Goal: Obtain resource: Obtain resource

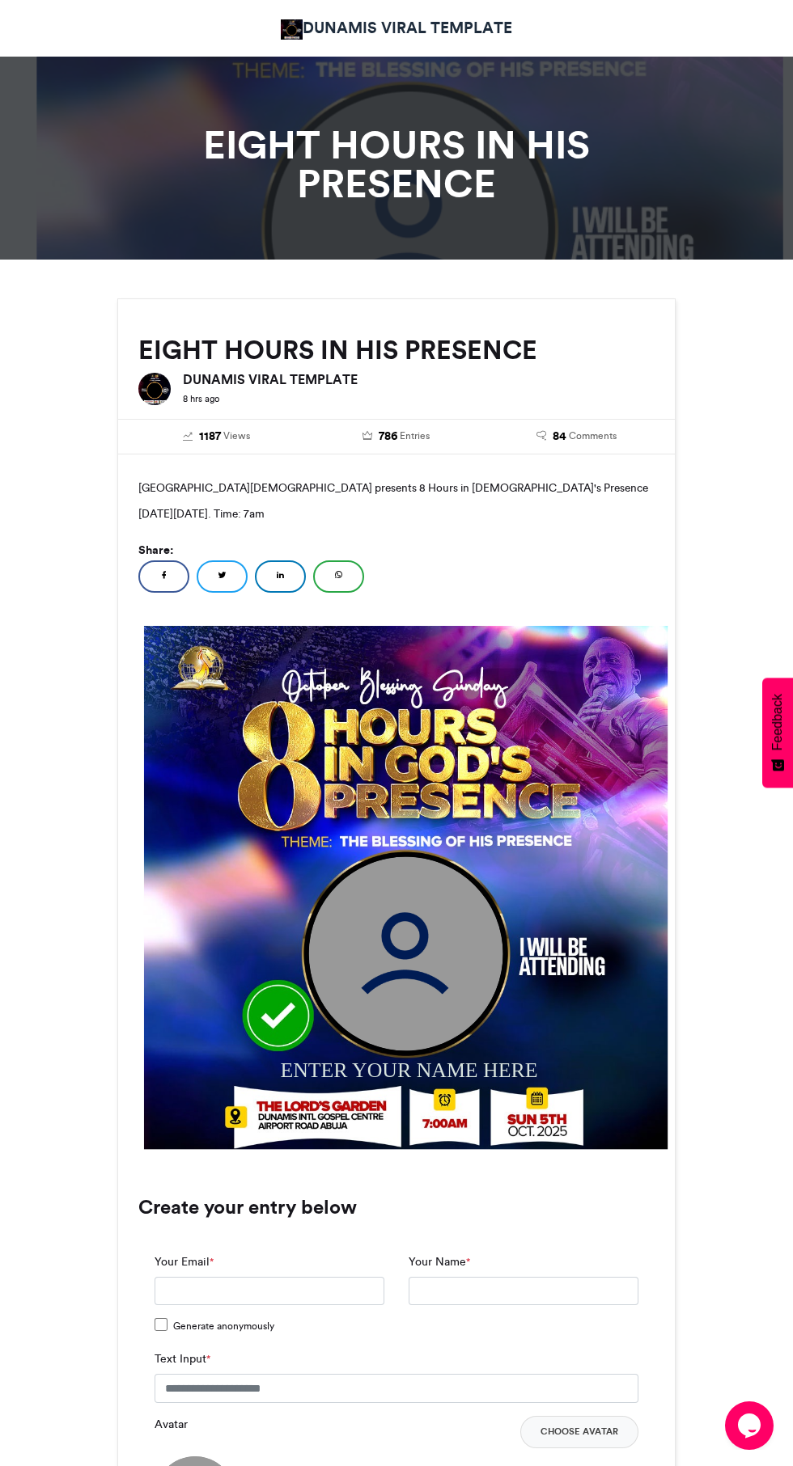
click at [404, 953] on img at bounding box center [406, 954] width 194 height 194
click at [410, 941] on img at bounding box center [406, 954] width 194 height 194
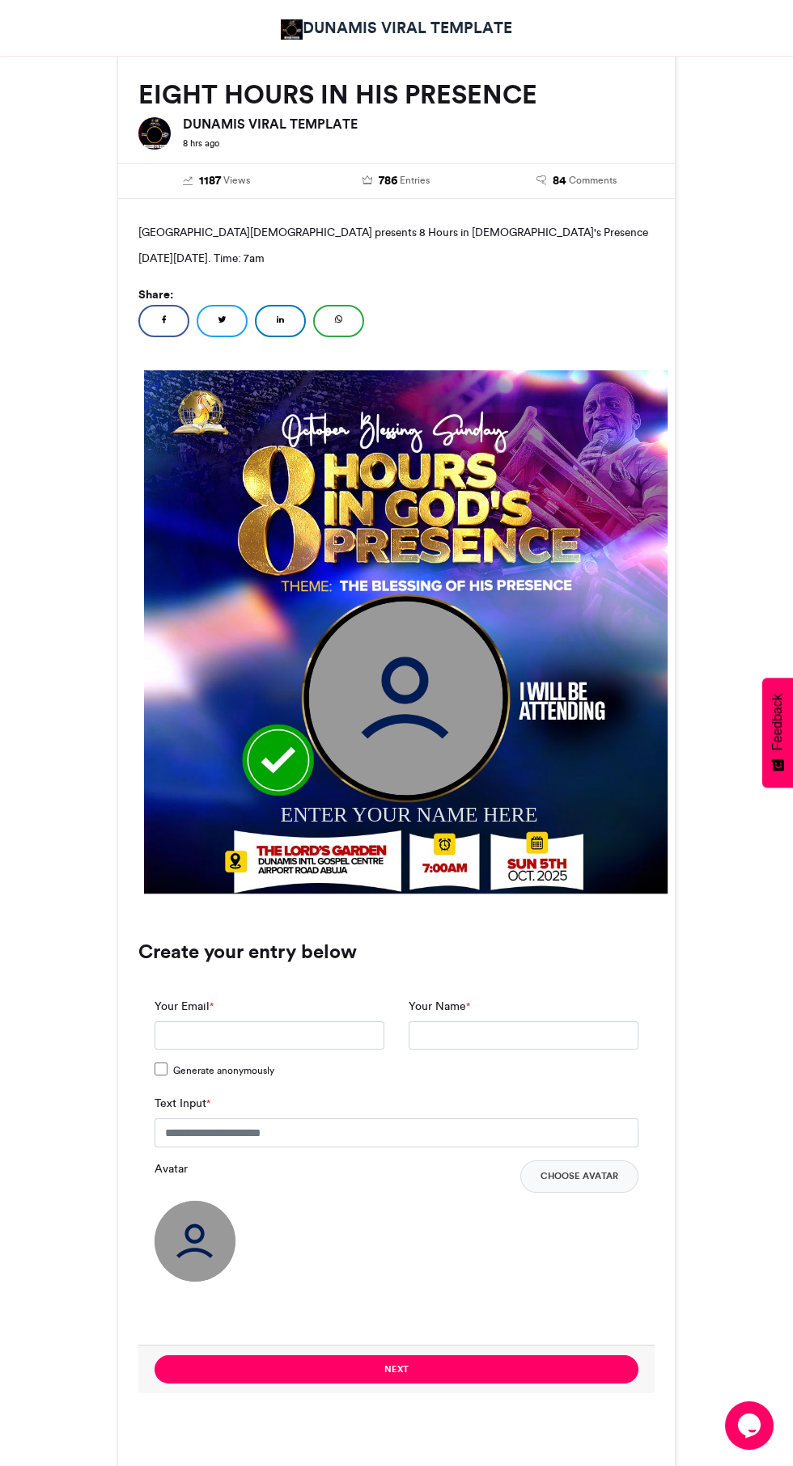
scroll to position [260, 0]
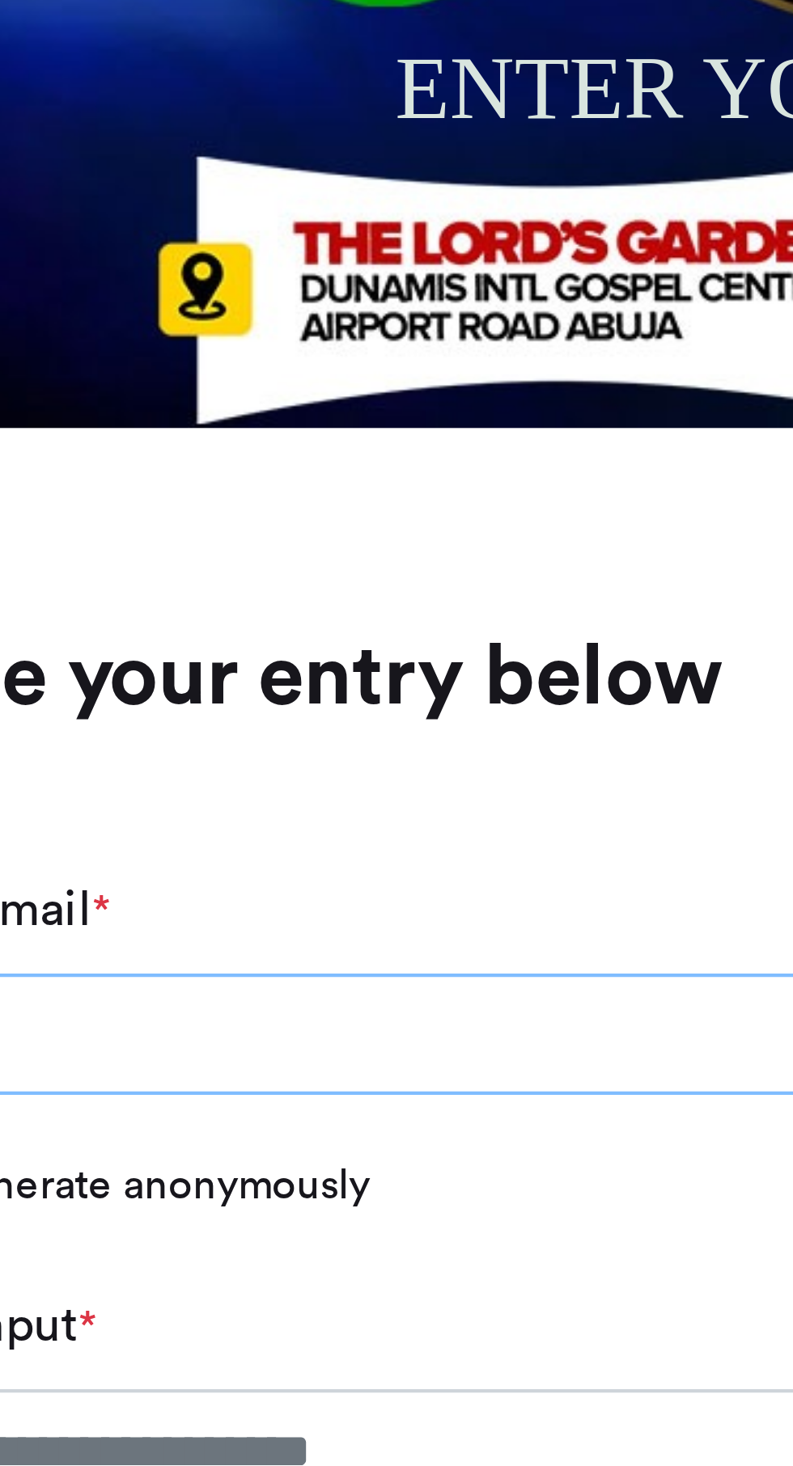
click at [227, 1036] on input "Your Email *" at bounding box center [269, 1031] width 230 height 29
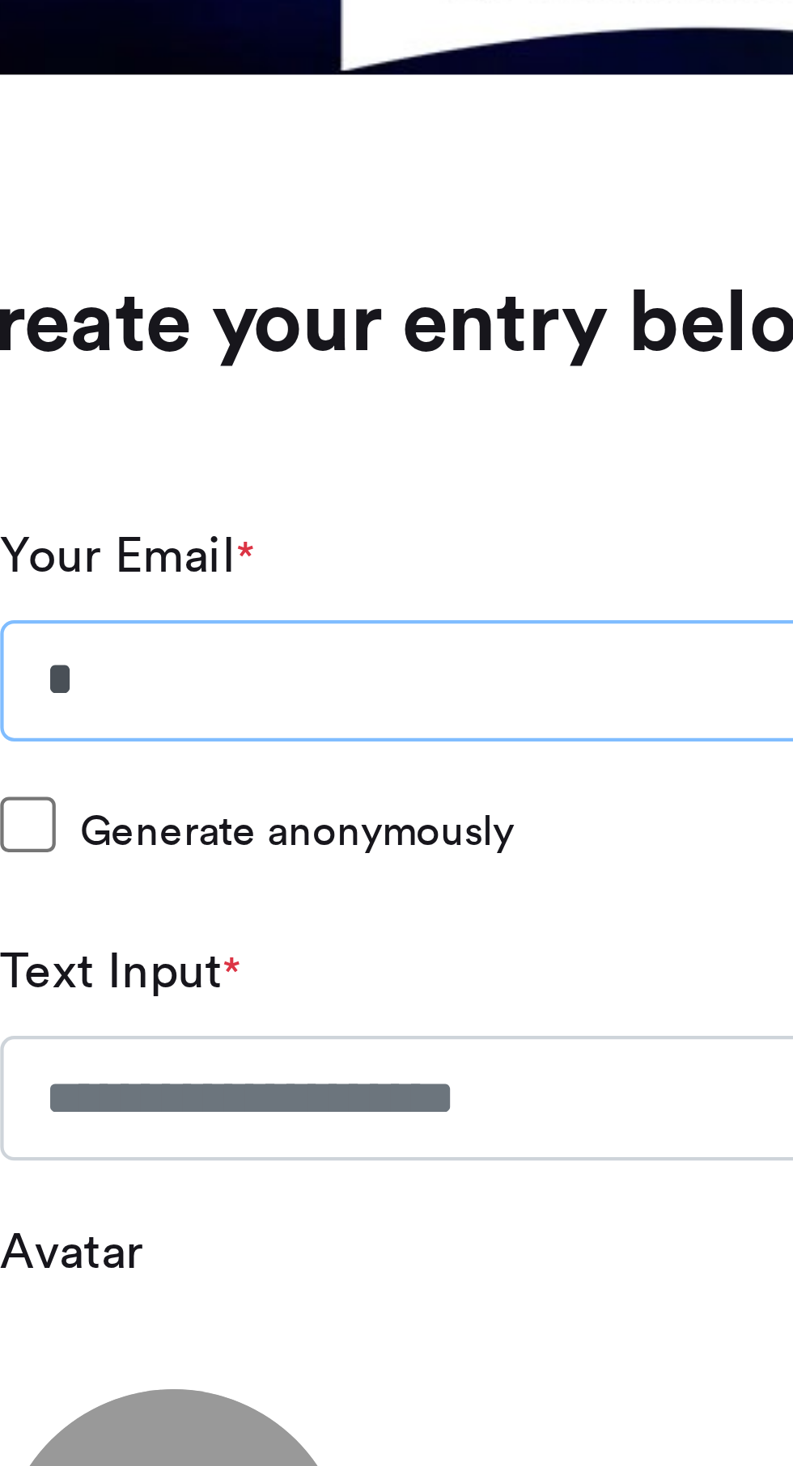
type input "**********"
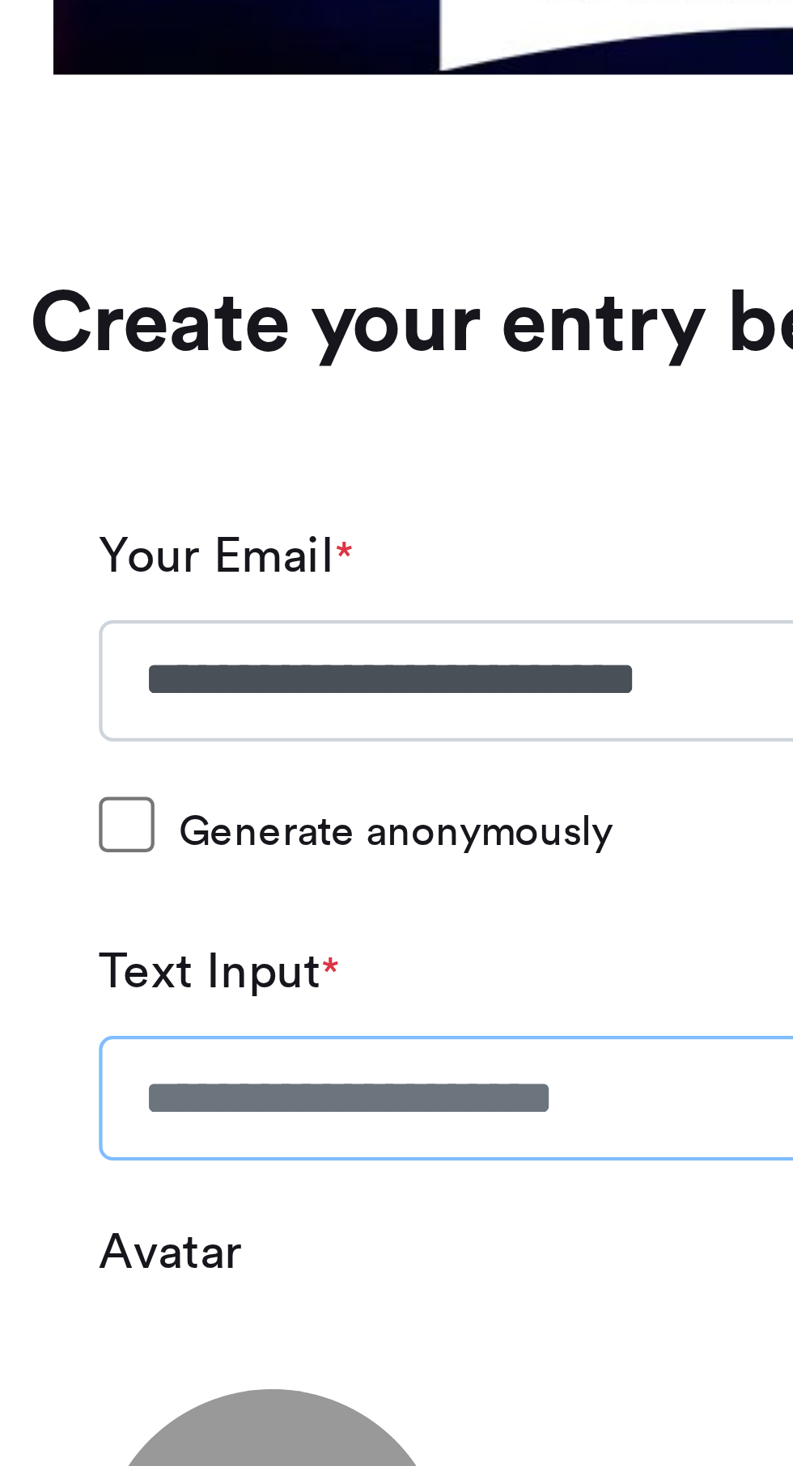
click at [247, 1123] on input "Text Input *" at bounding box center [396, 1128] width 484 height 29
type input "**********"
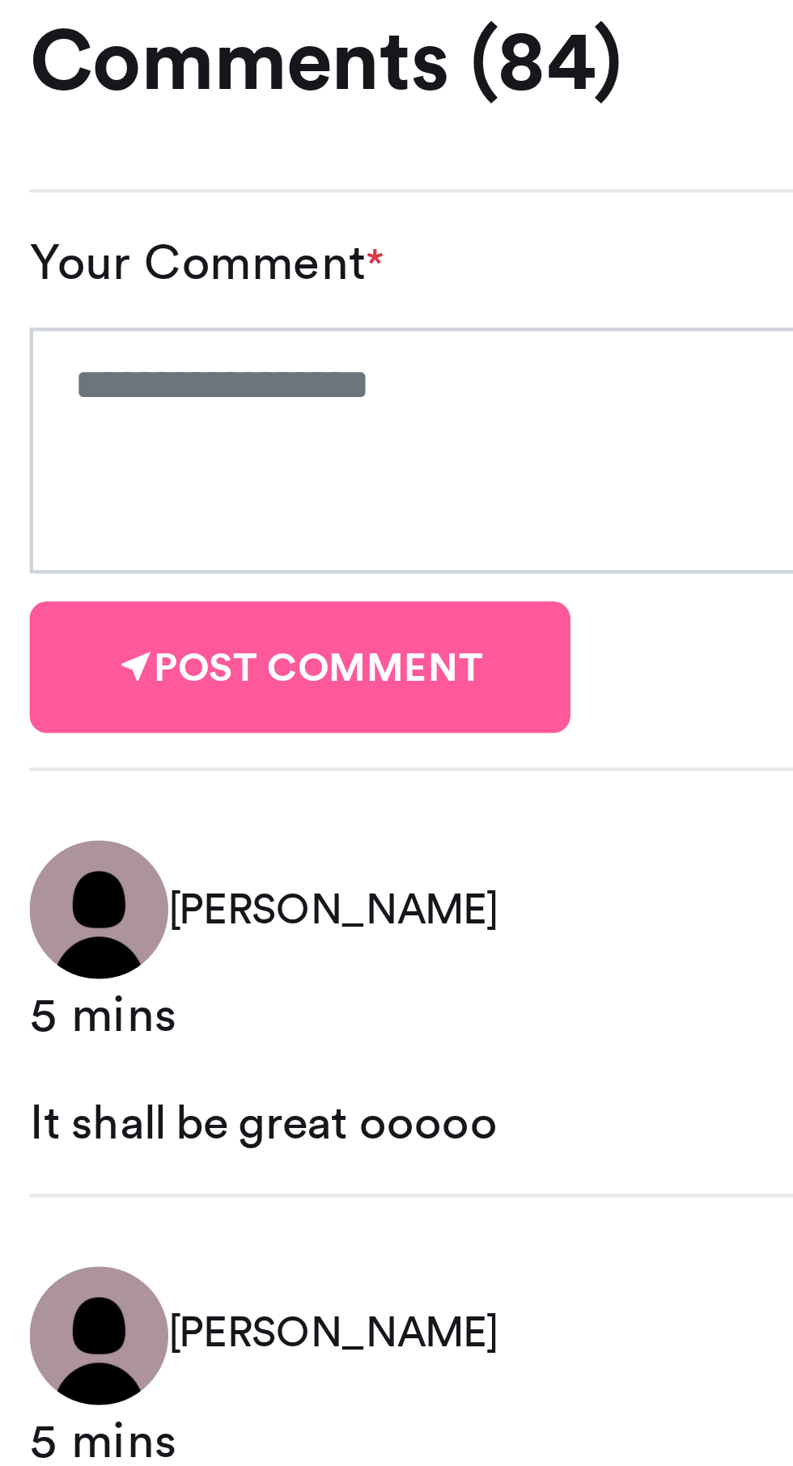
scroll to position [596, 0]
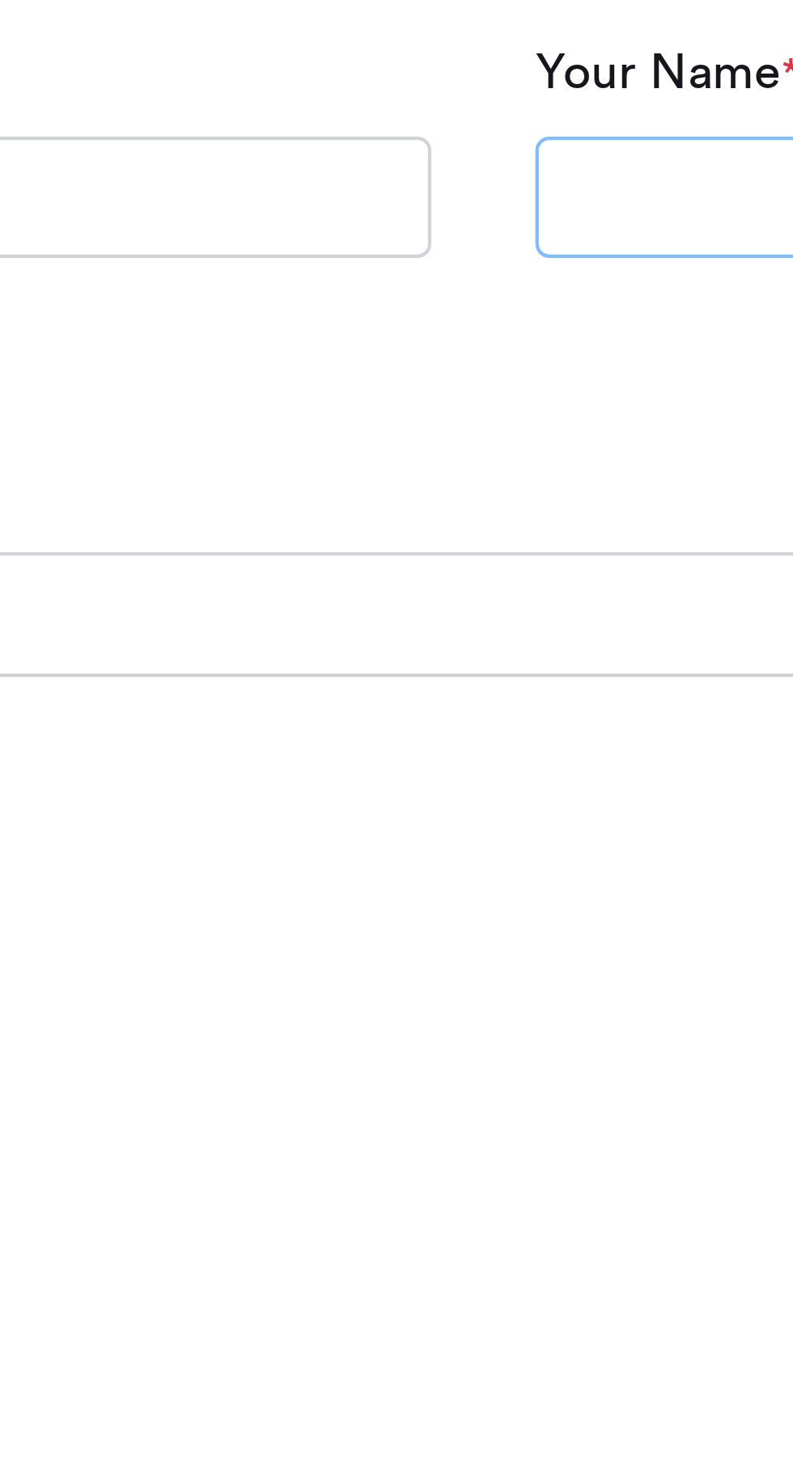
click at [433, 689] on input "Your Name *" at bounding box center [523, 695] width 230 height 29
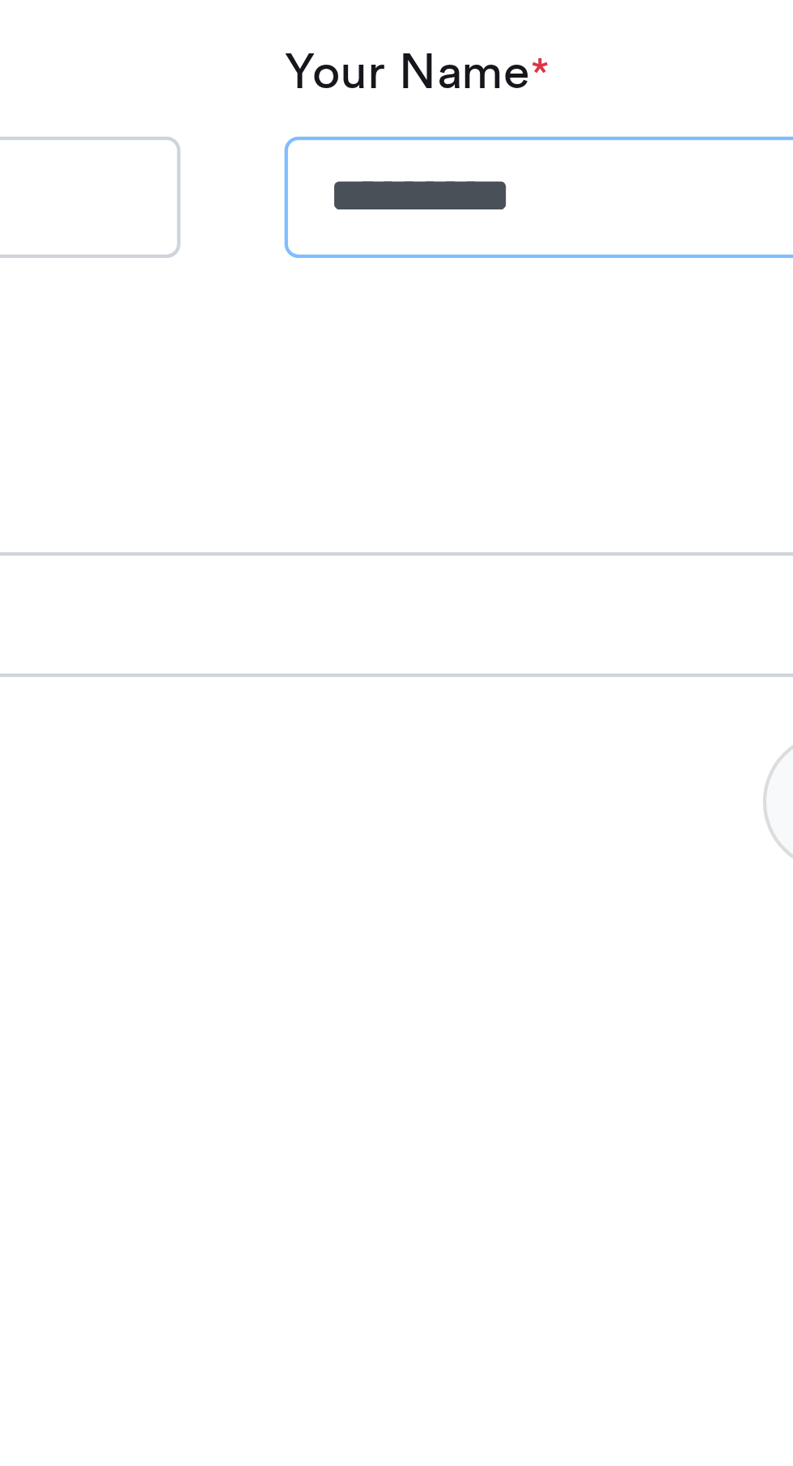
click at [421, 692] on input "********" at bounding box center [523, 695] width 230 height 29
click at [467, 690] on input "**********" at bounding box center [523, 695] width 230 height 29
click at [466, 691] on input "**********" at bounding box center [523, 695] width 230 height 29
click at [460, 698] on input "**********" at bounding box center [523, 695] width 230 height 29
click at [511, 693] on input "**********" at bounding box center [523, 695] width 230 height 29
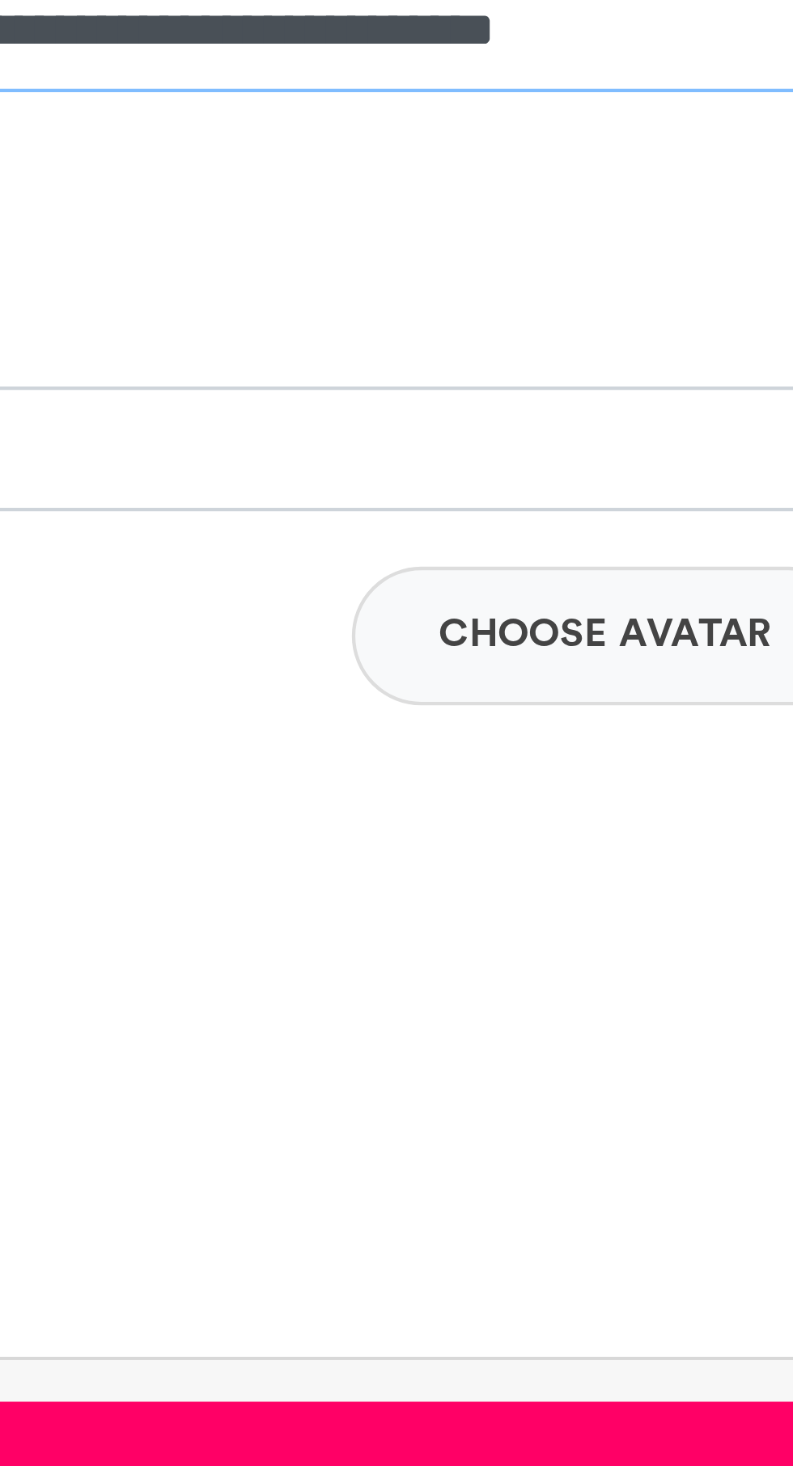
type input "**********"
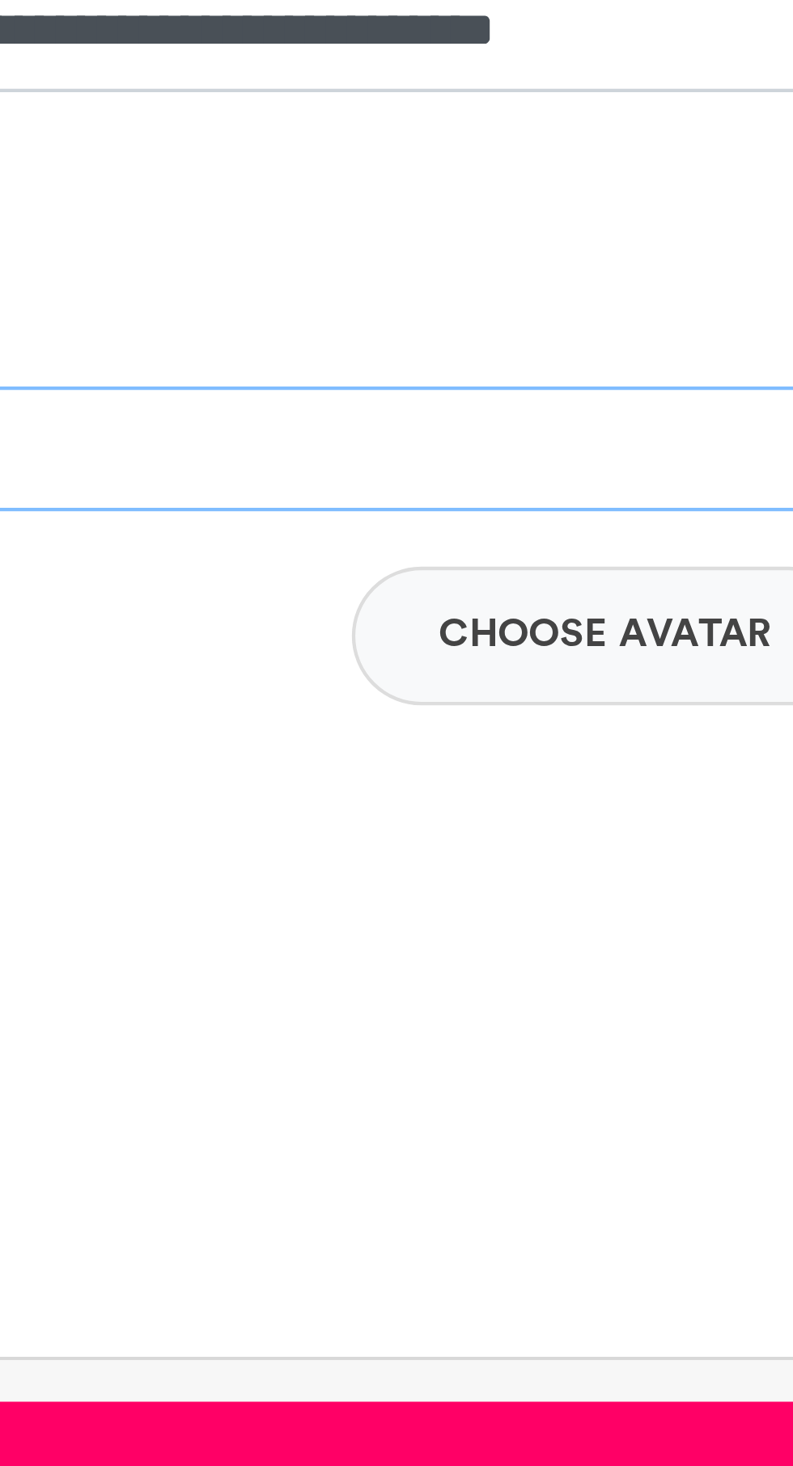
click at [514, 791] on input "**********" at bounding box center [396, 792] width 484 height 29
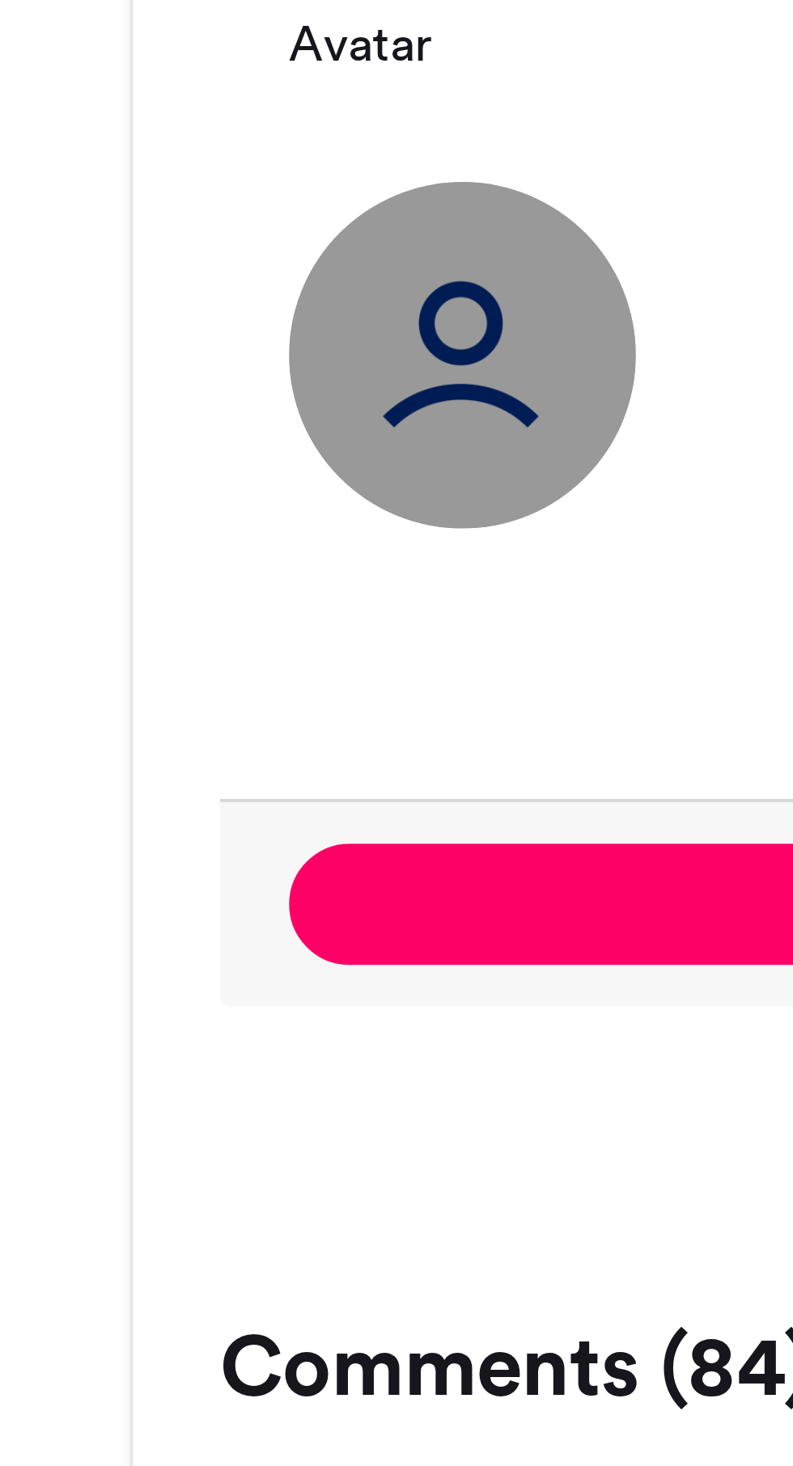
click at [195, 892] on img at bounding box center [194, 901] width 81 height 81
click at [196, 888] on img at bounding box center [194, 901] width 81 height 81
click at [196, 900] on img at bounding box center [194, 901] width 81 height 81
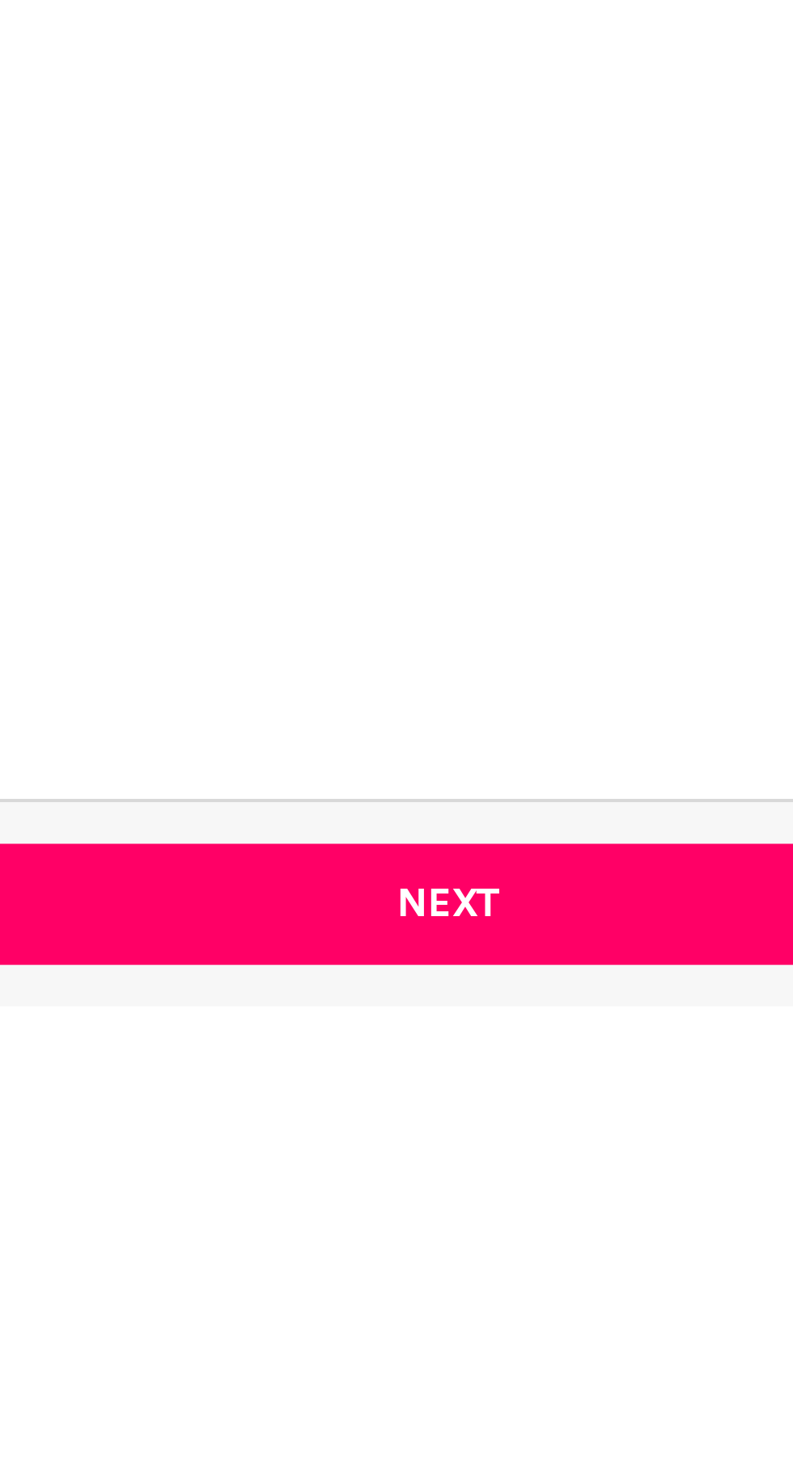
click at [400, 1033] on button "Next" at bounding box center [396, 1029] width 484 height 28
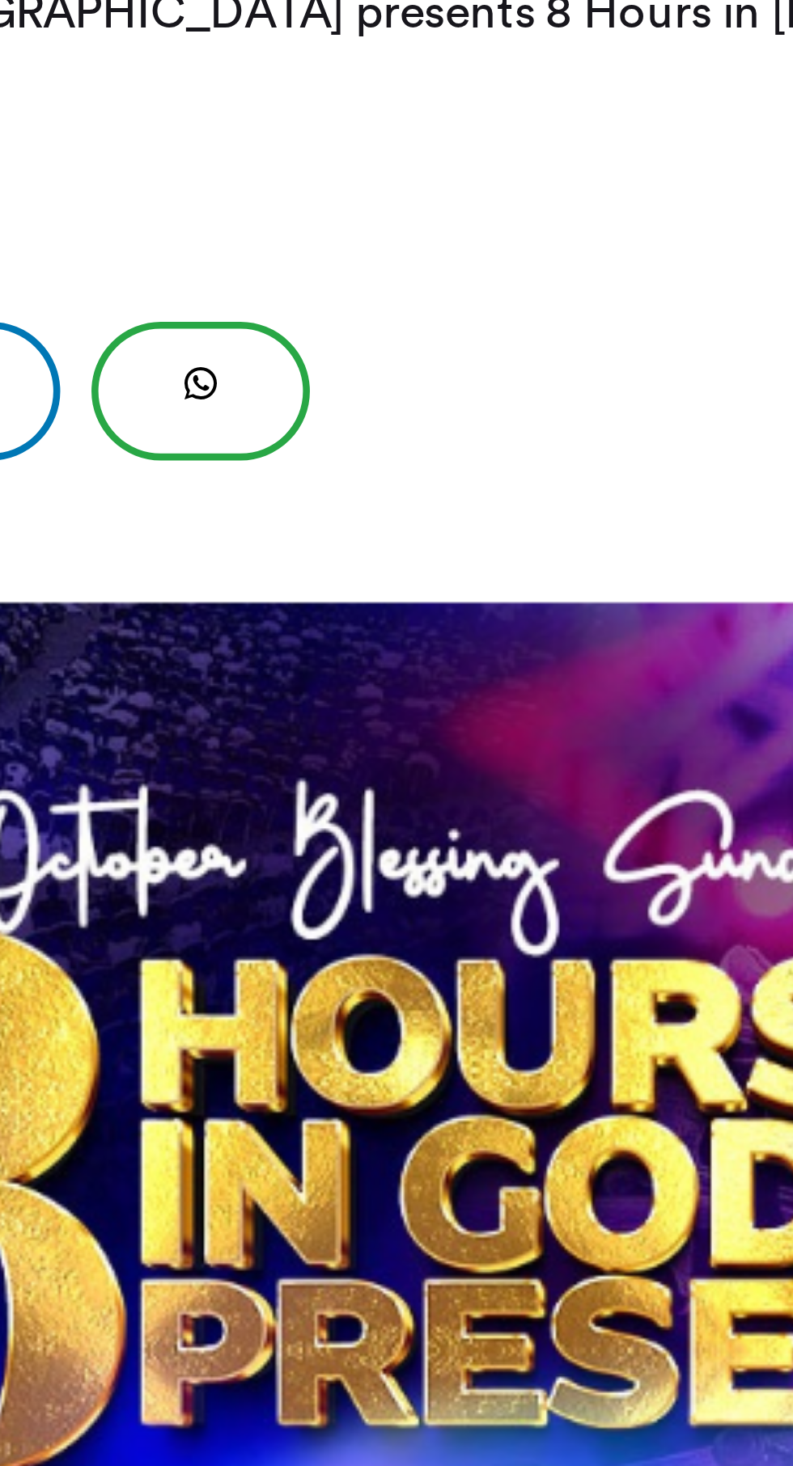
scroll to position [539, 0]
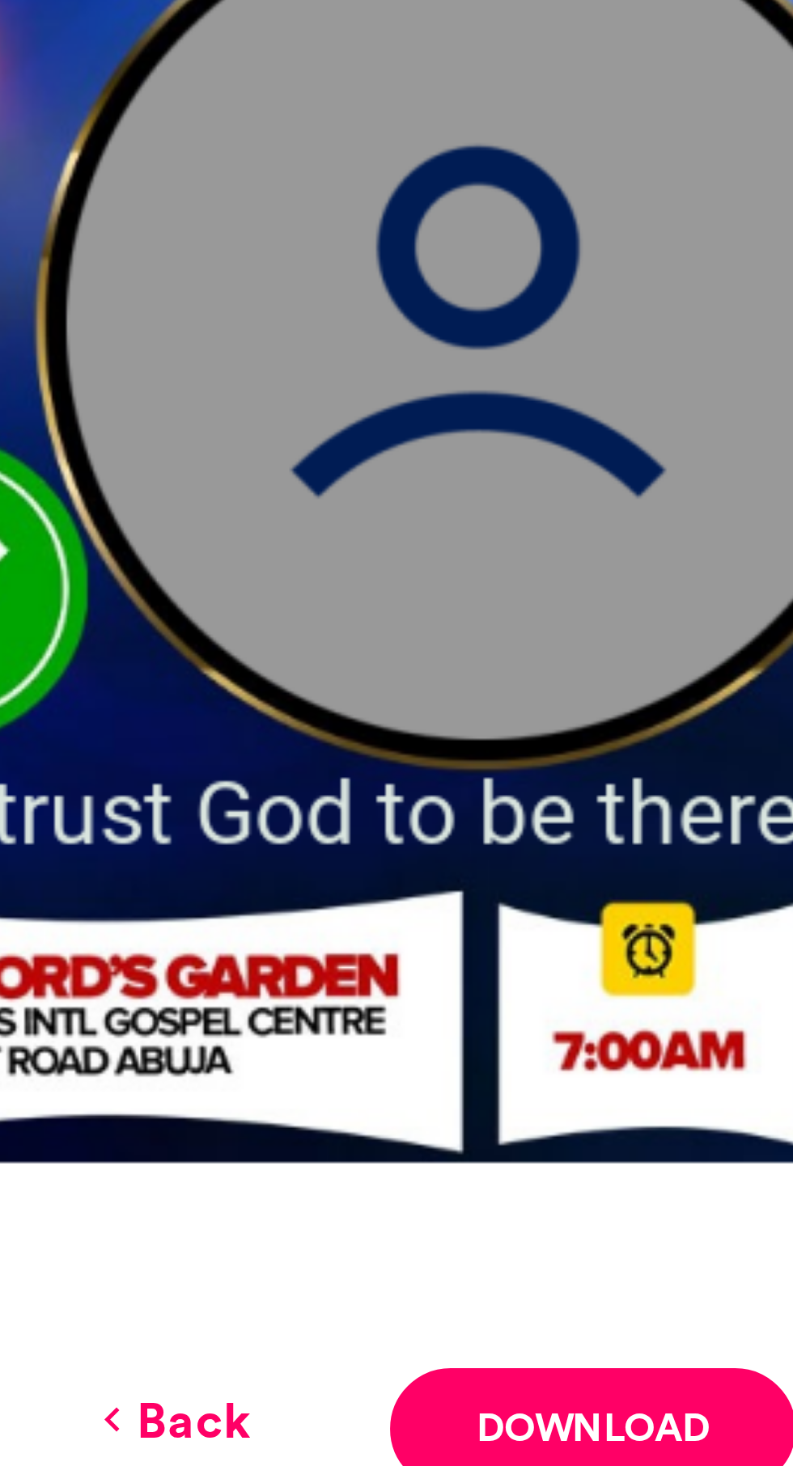
click at [322, 678] on icon at bounding box center [319, 670] width 11 height 15
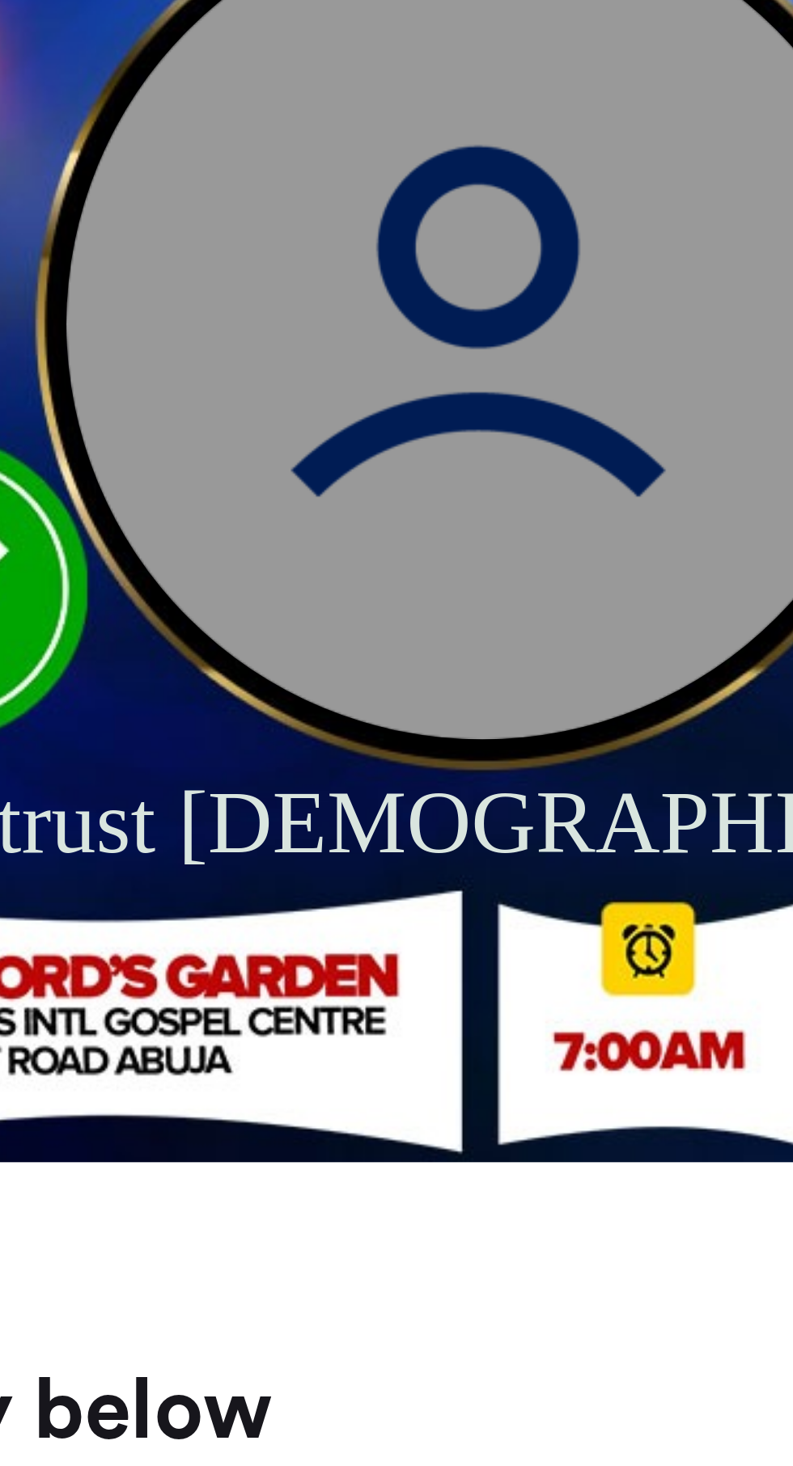
scroll to position [928, 0]
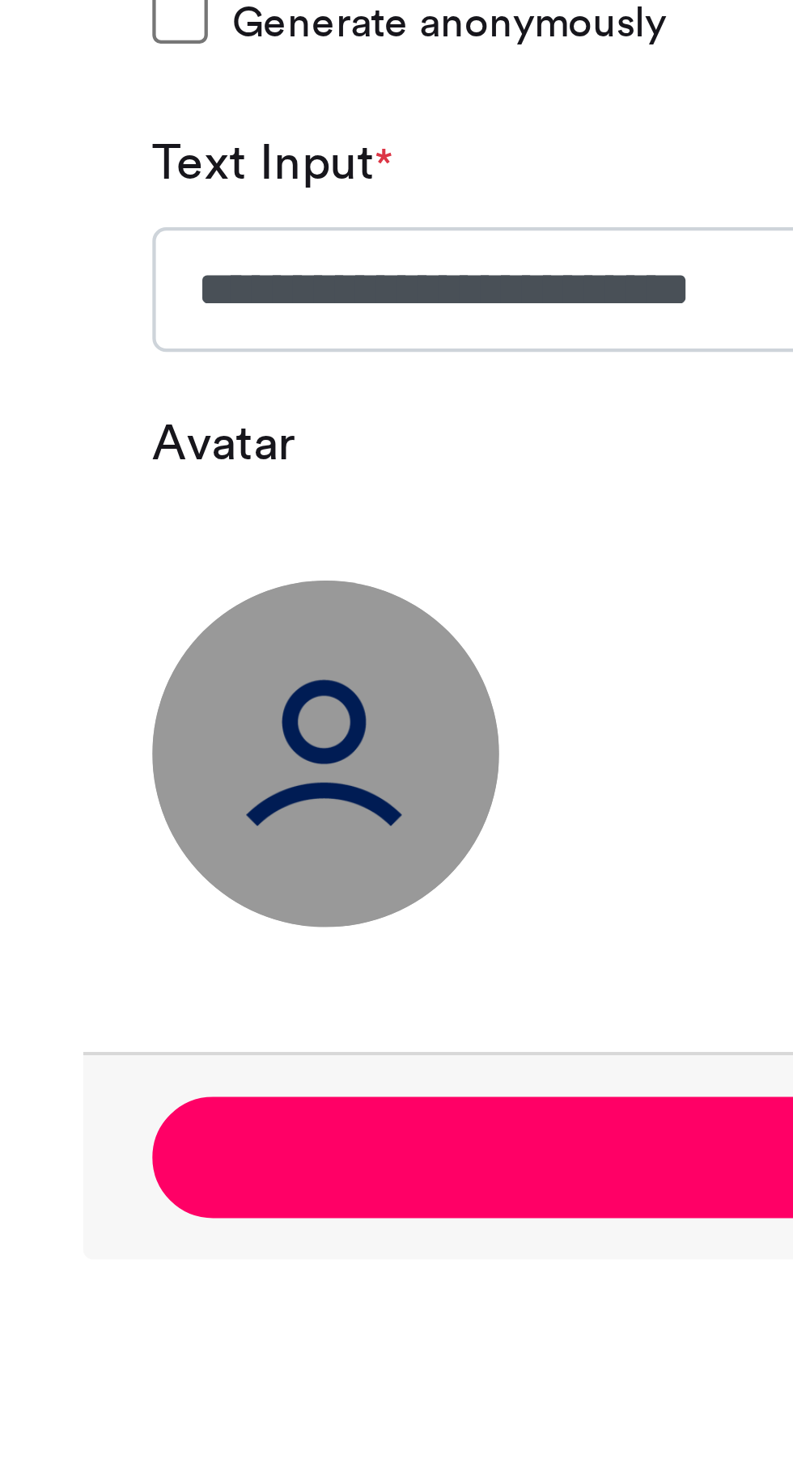
click at [191, 568] on img at bounding box center [194, 568] width 81 height 81
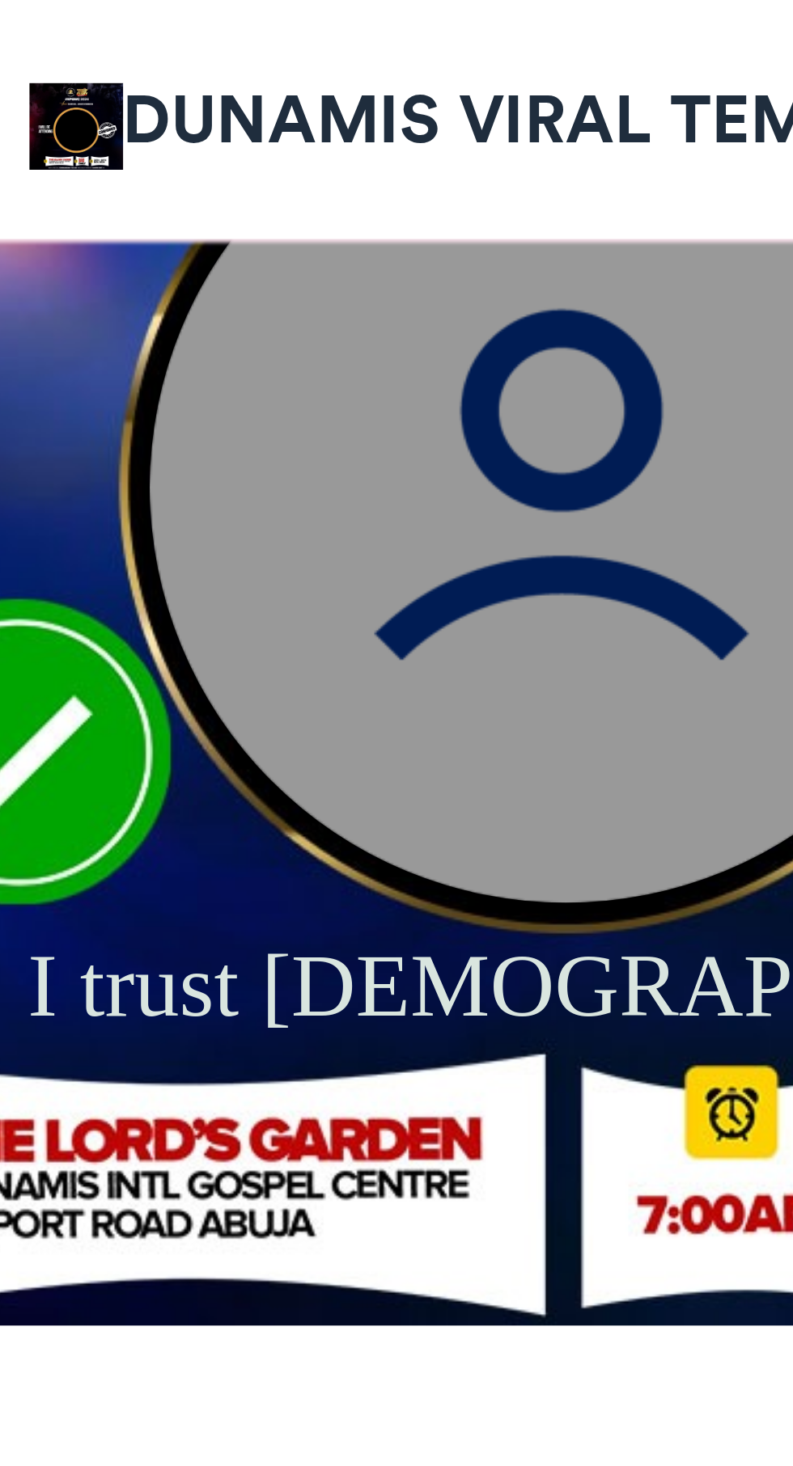
scroll to position [827, 0]
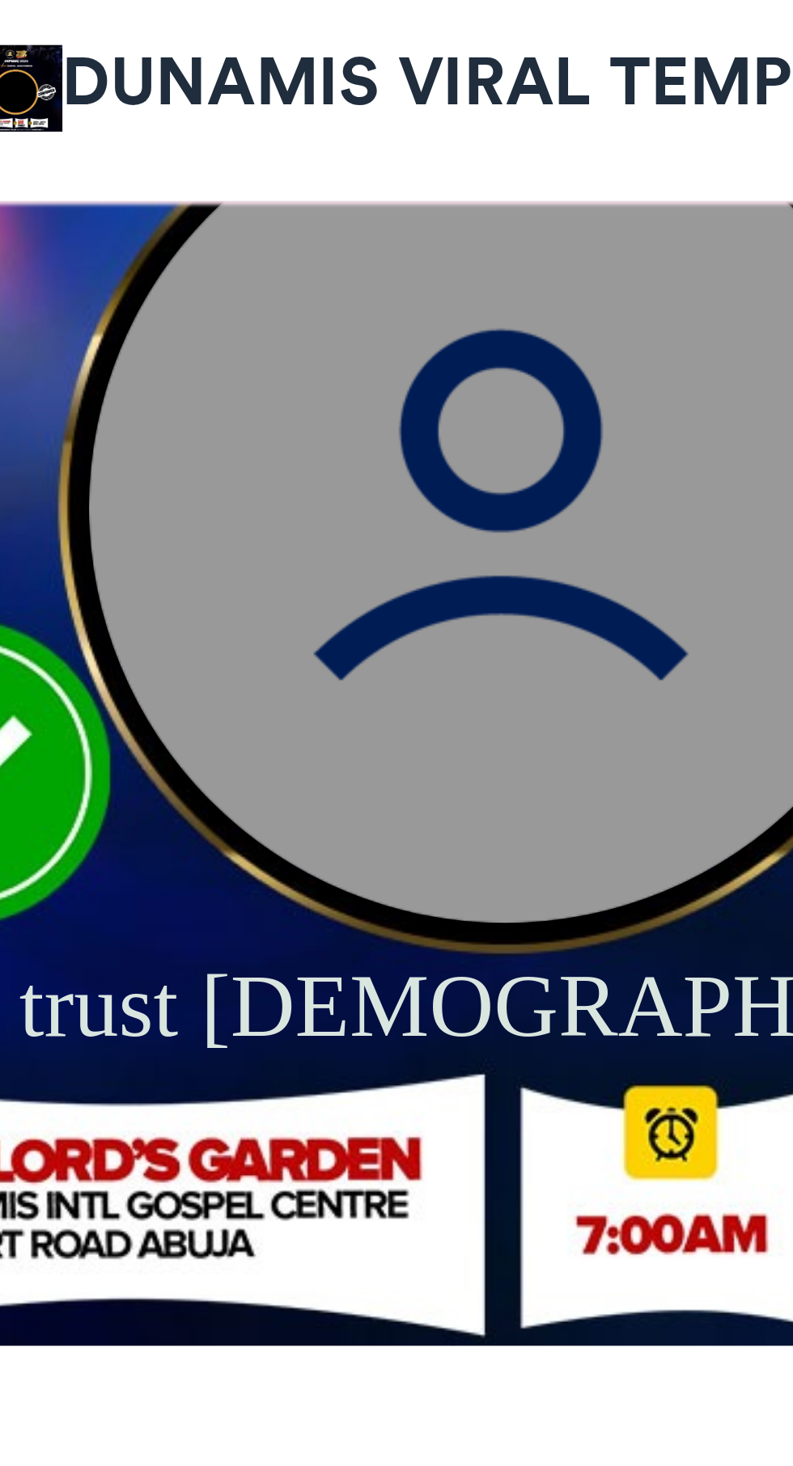
click at [407, 130] on img at bounding box center [406, 127] width 194 height 194
click at [402, 112] on img at bounding box center [406, 127] width 194 height 194
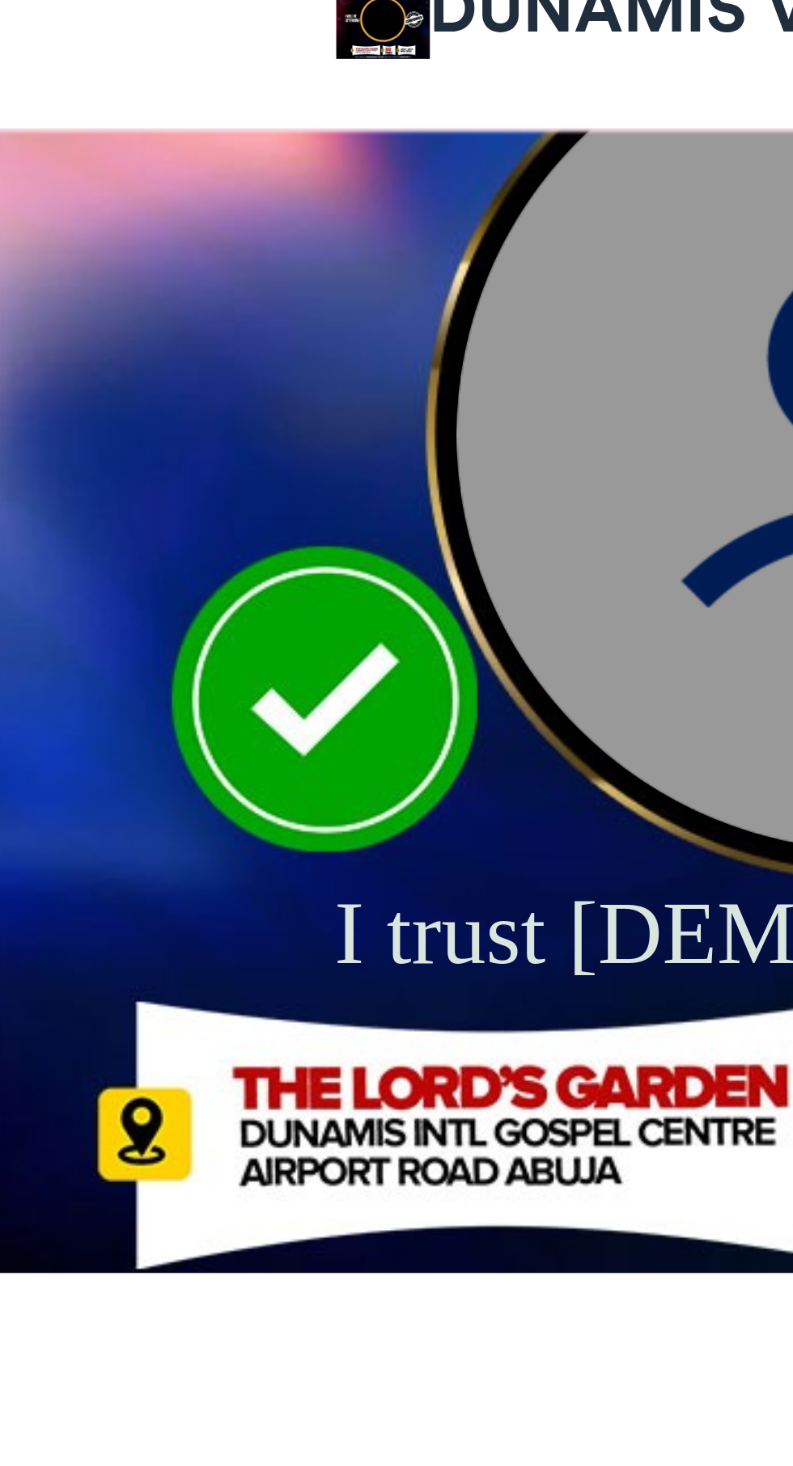
click at [272, 195] on img at bounding box center [406, 61] width 524 height 524
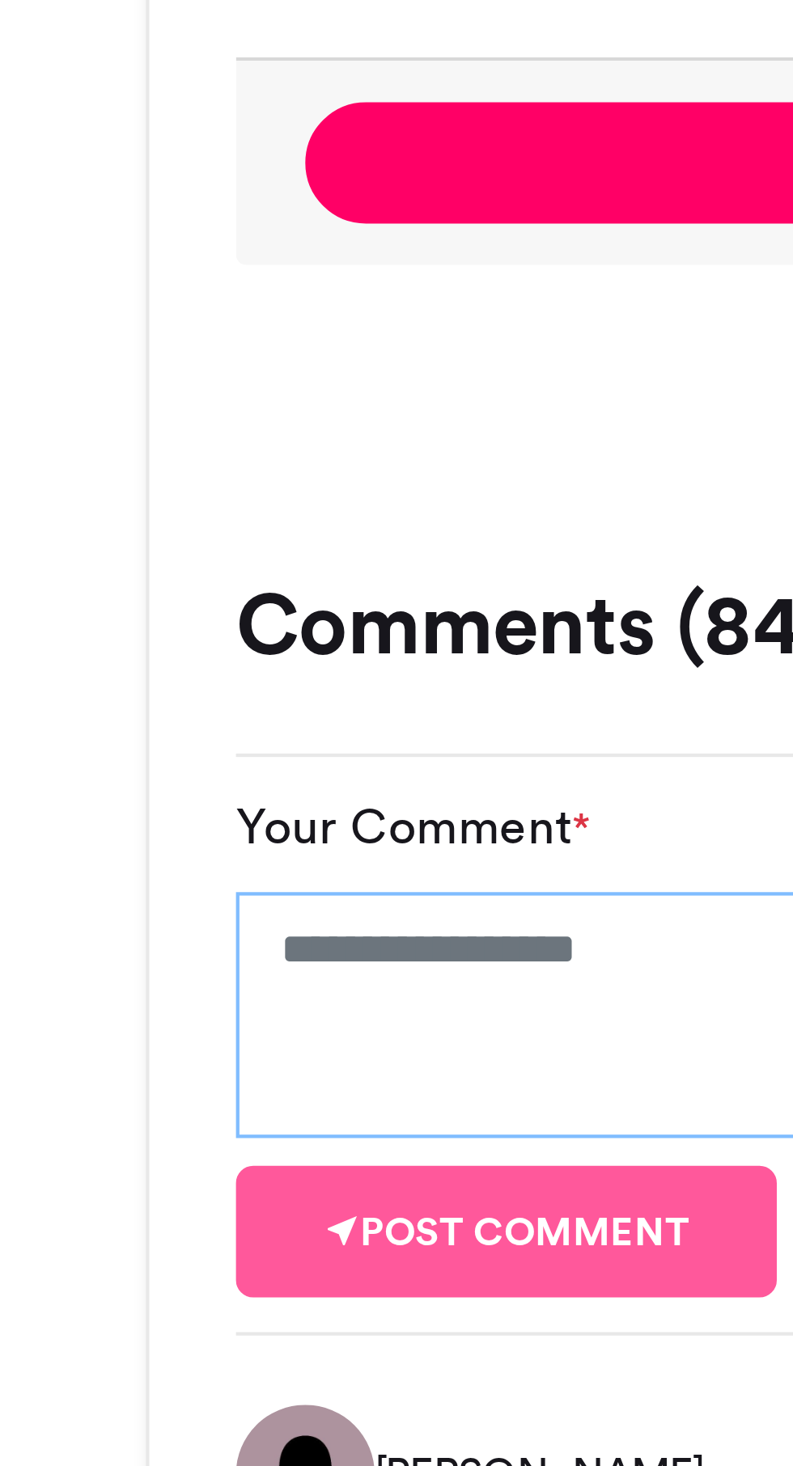
click at [192, 952] on textarea "Your Comment *" at bounding box center [396, 964] width 516 height 58
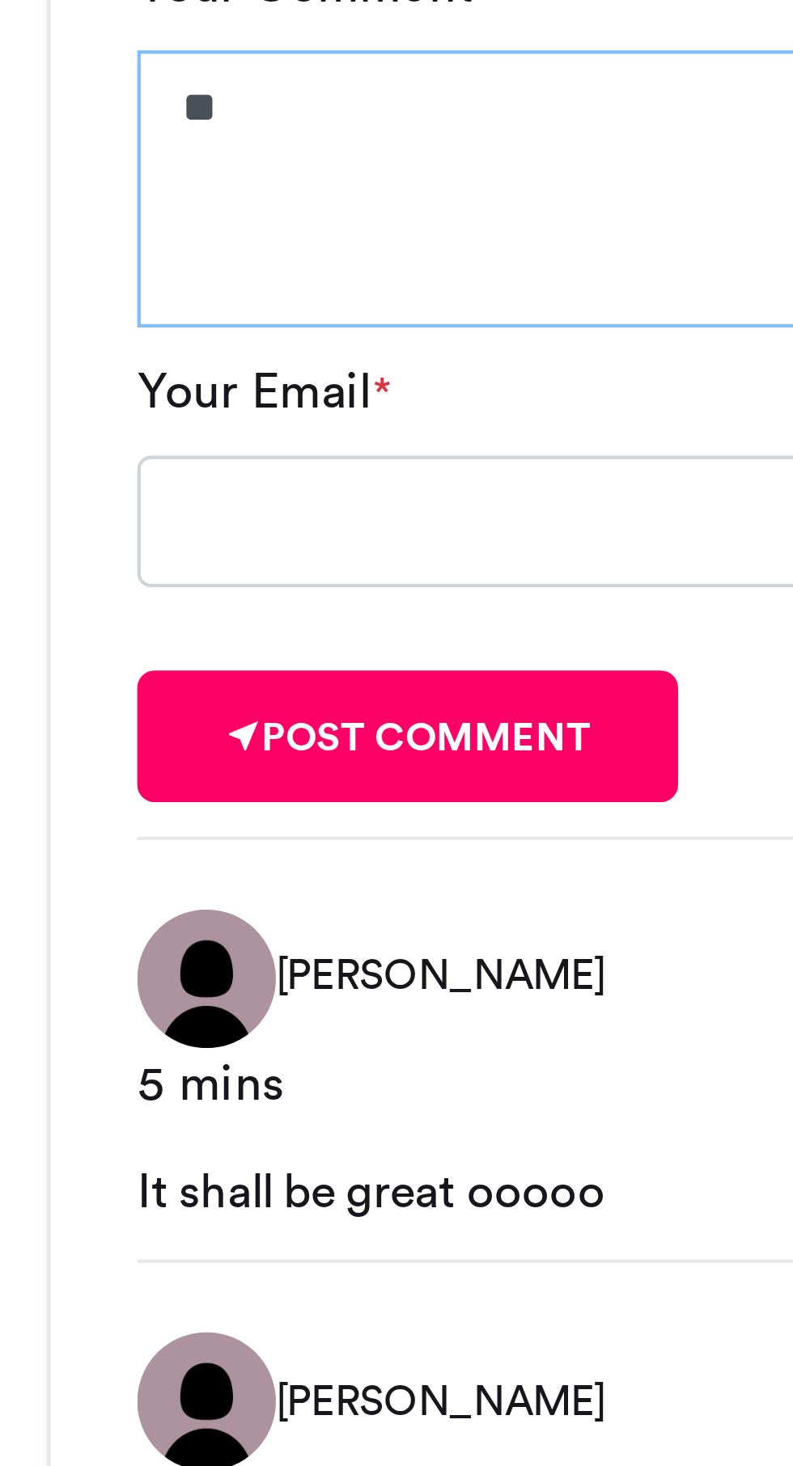
type textarea "*"
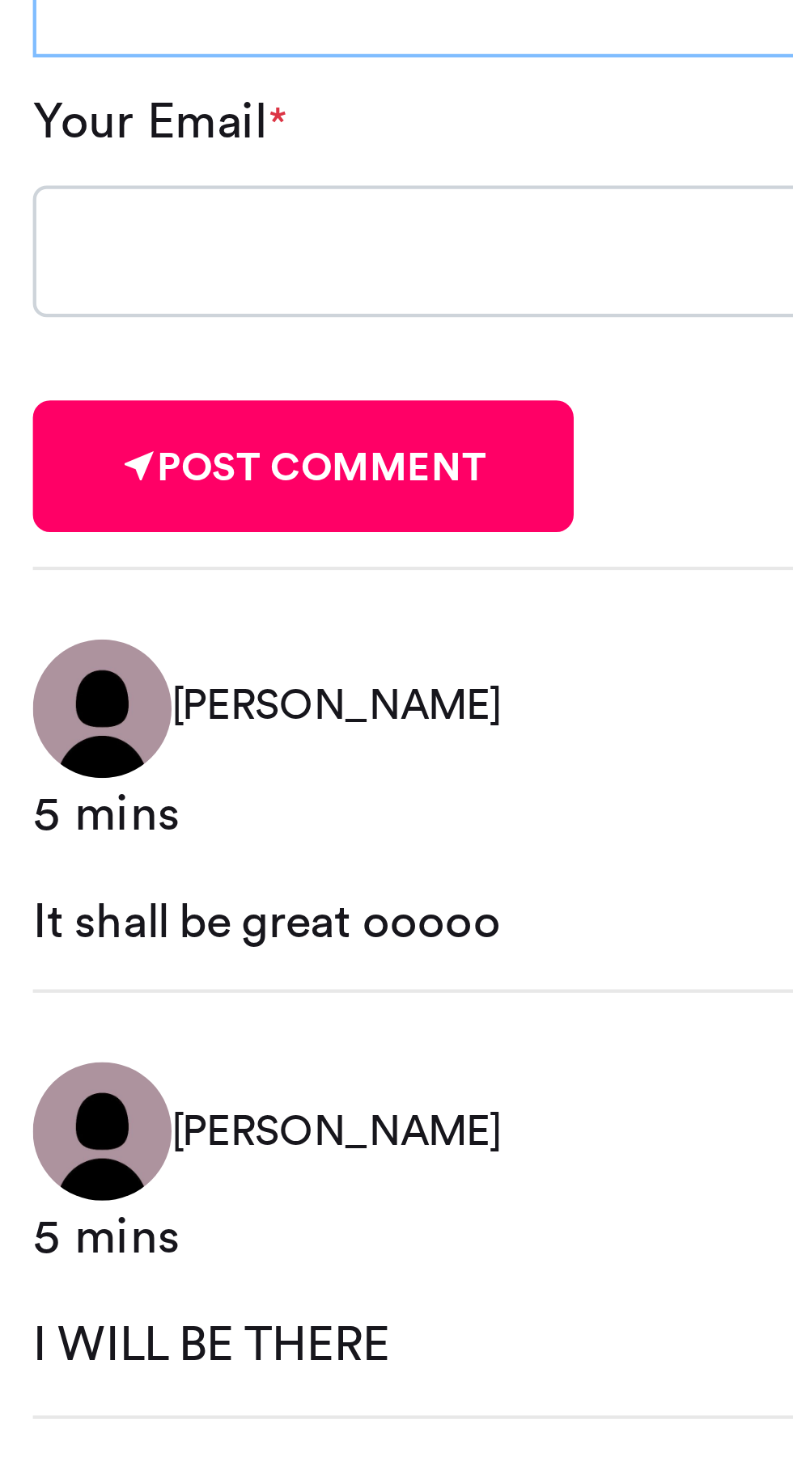
type textarea "**********"
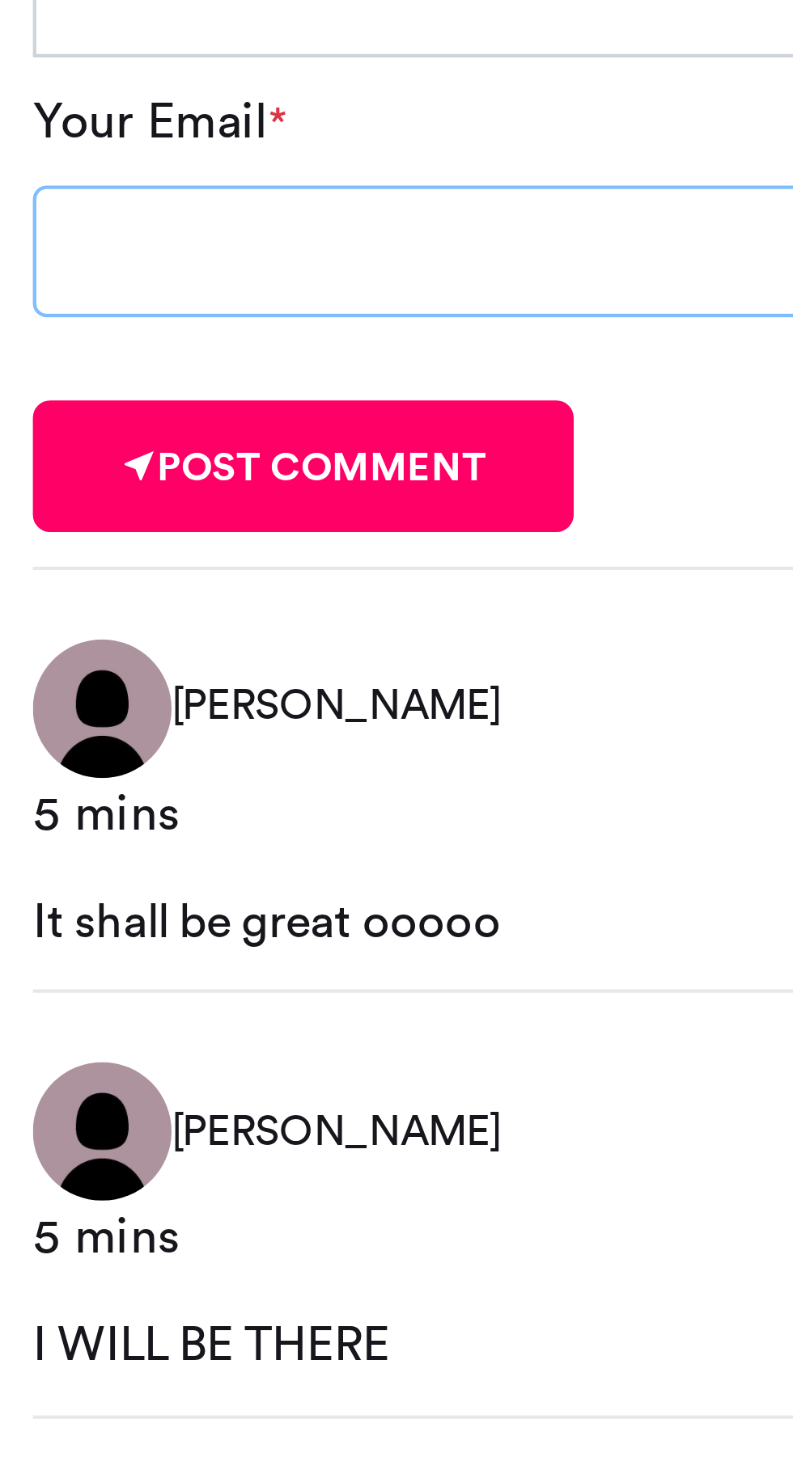
click at [209, 1041] on input "Your Email *" at bounding box center [261, 1045] width 246 height 31
type input "**********"
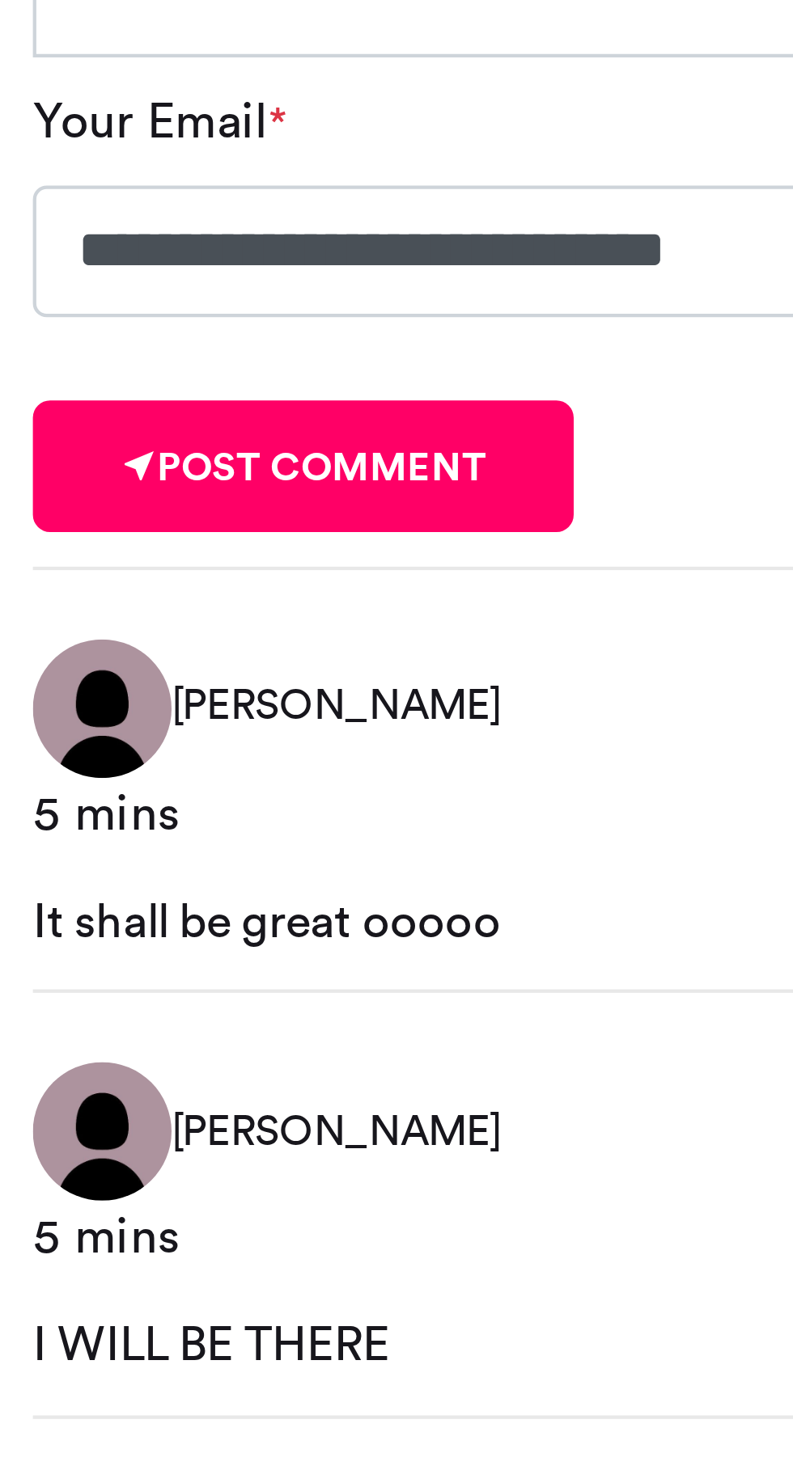
click at [198, 1100] on button "Post comment" at bounding box center [201, 1095] width 126 height 31
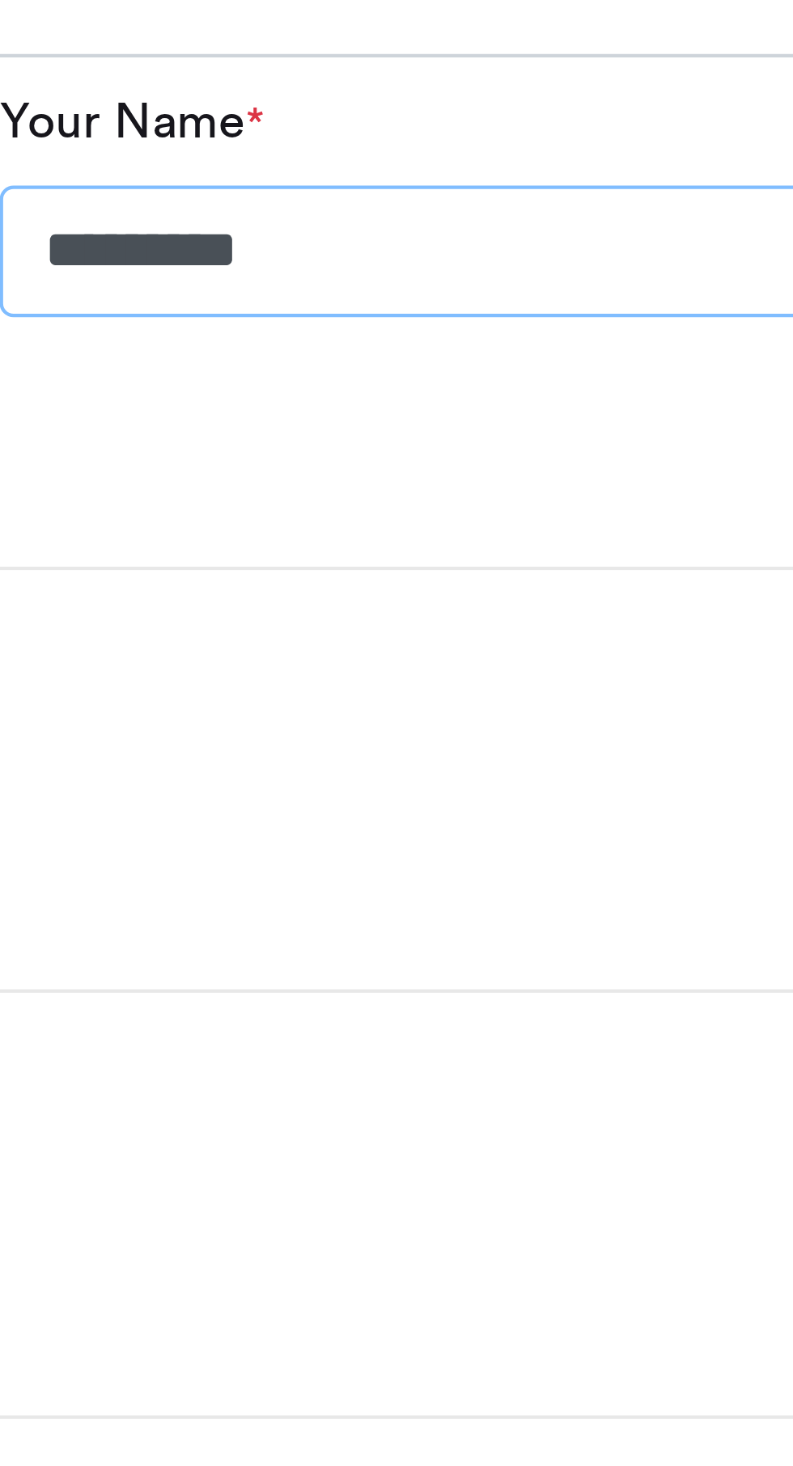
click at [511, 1051] on input "********" at bounding box center [531, 1045] width 246 height 31
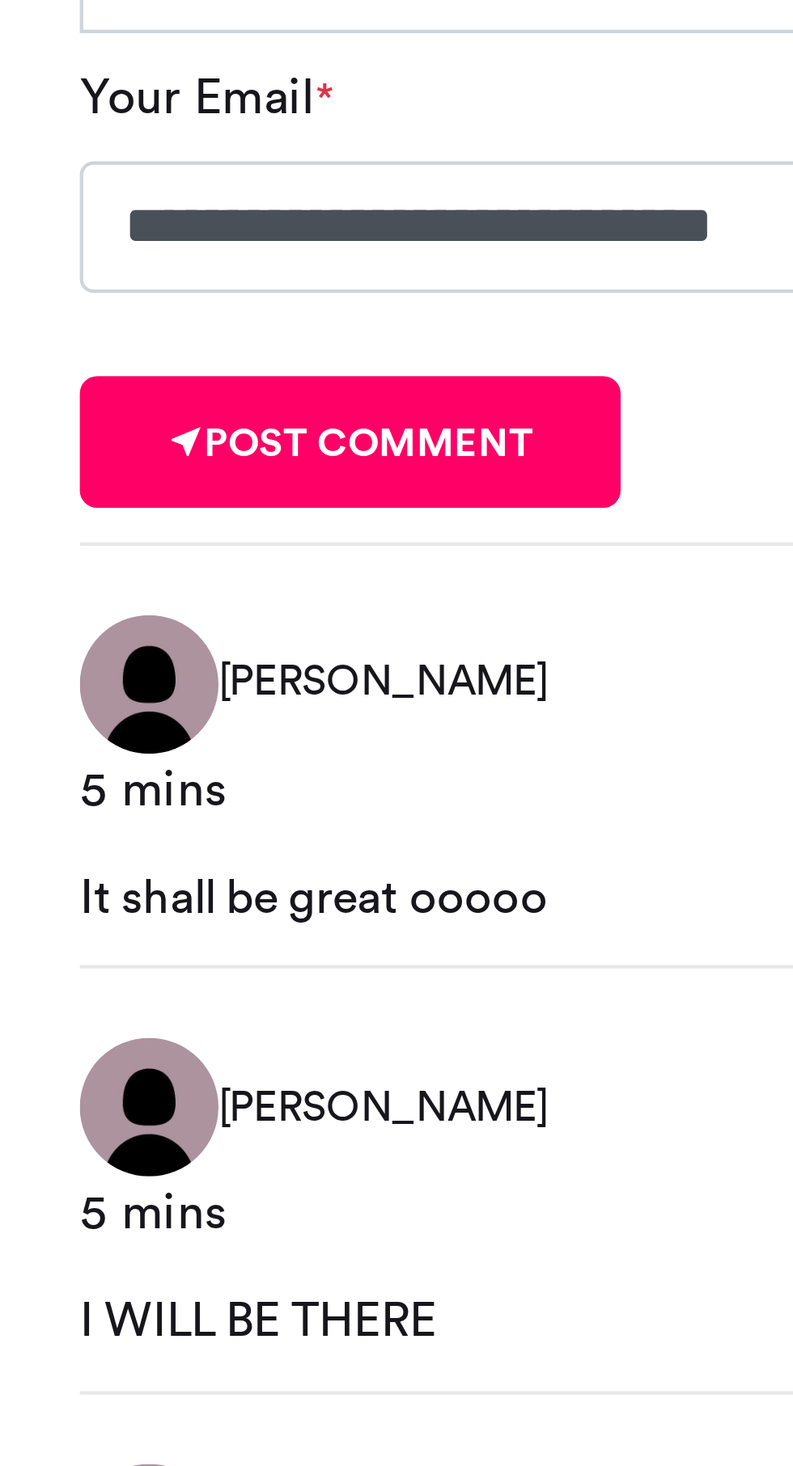
type input "**********"
click at [190, 1091] on button "Post comment" at bounding box center [201, 1095] width 126 height 31
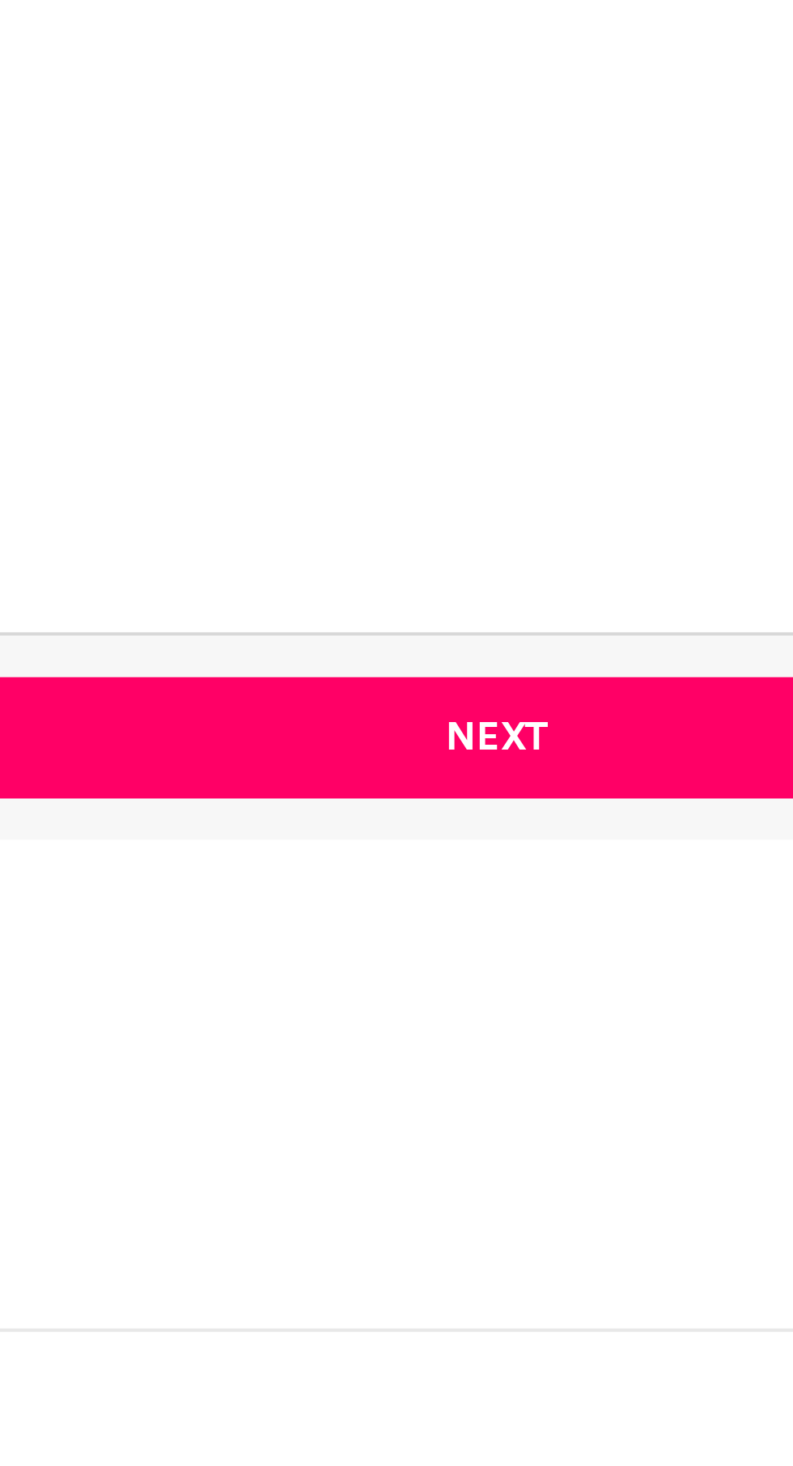
click at [397, 761] on button "Next" at bounding box center [396, 765] width 484 height 28
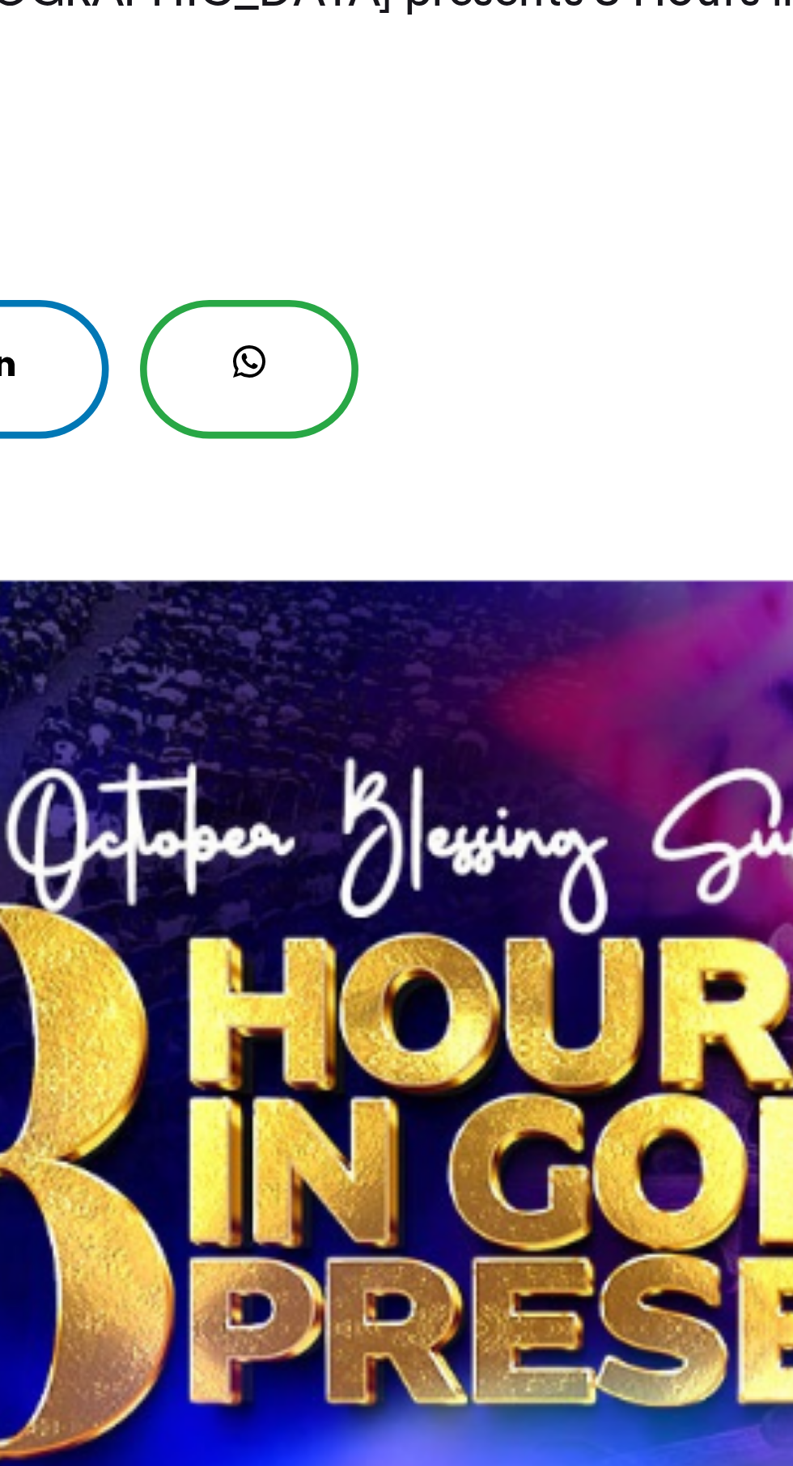
scroll to position [539, 0]
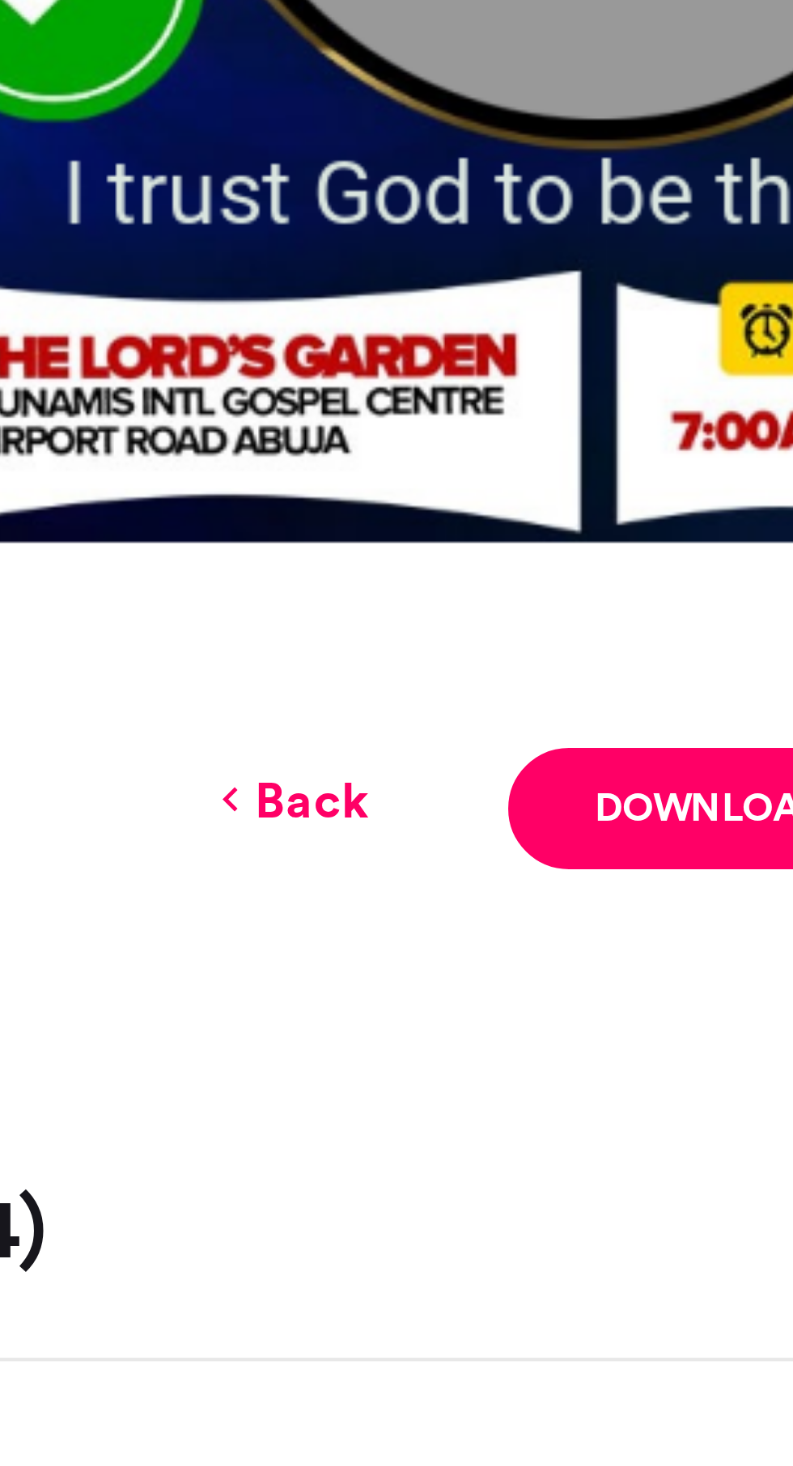
click at [332, 666] on link "Back" at bounding box center [333, 670] width 38 height 17
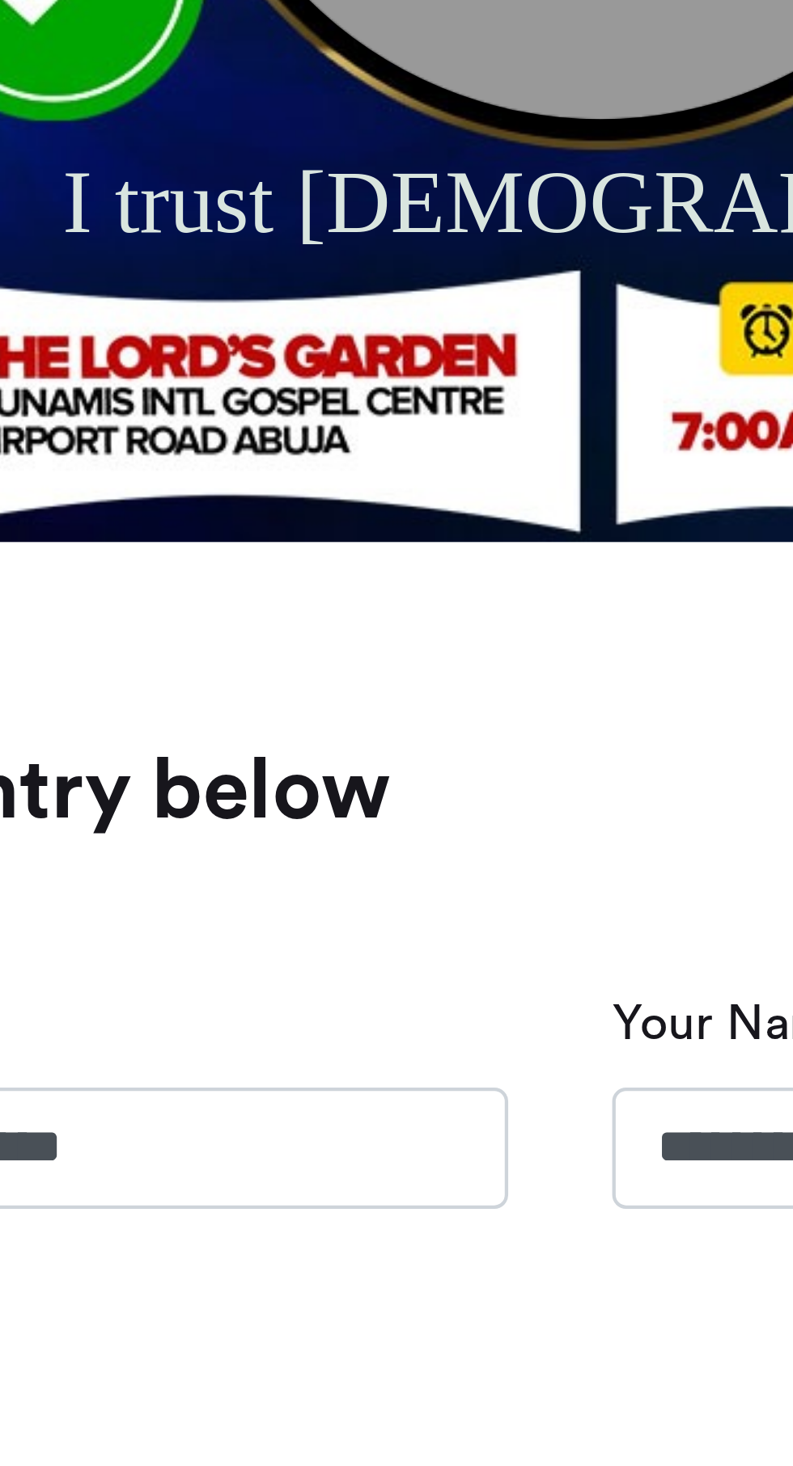
scroll to position [928, 0]
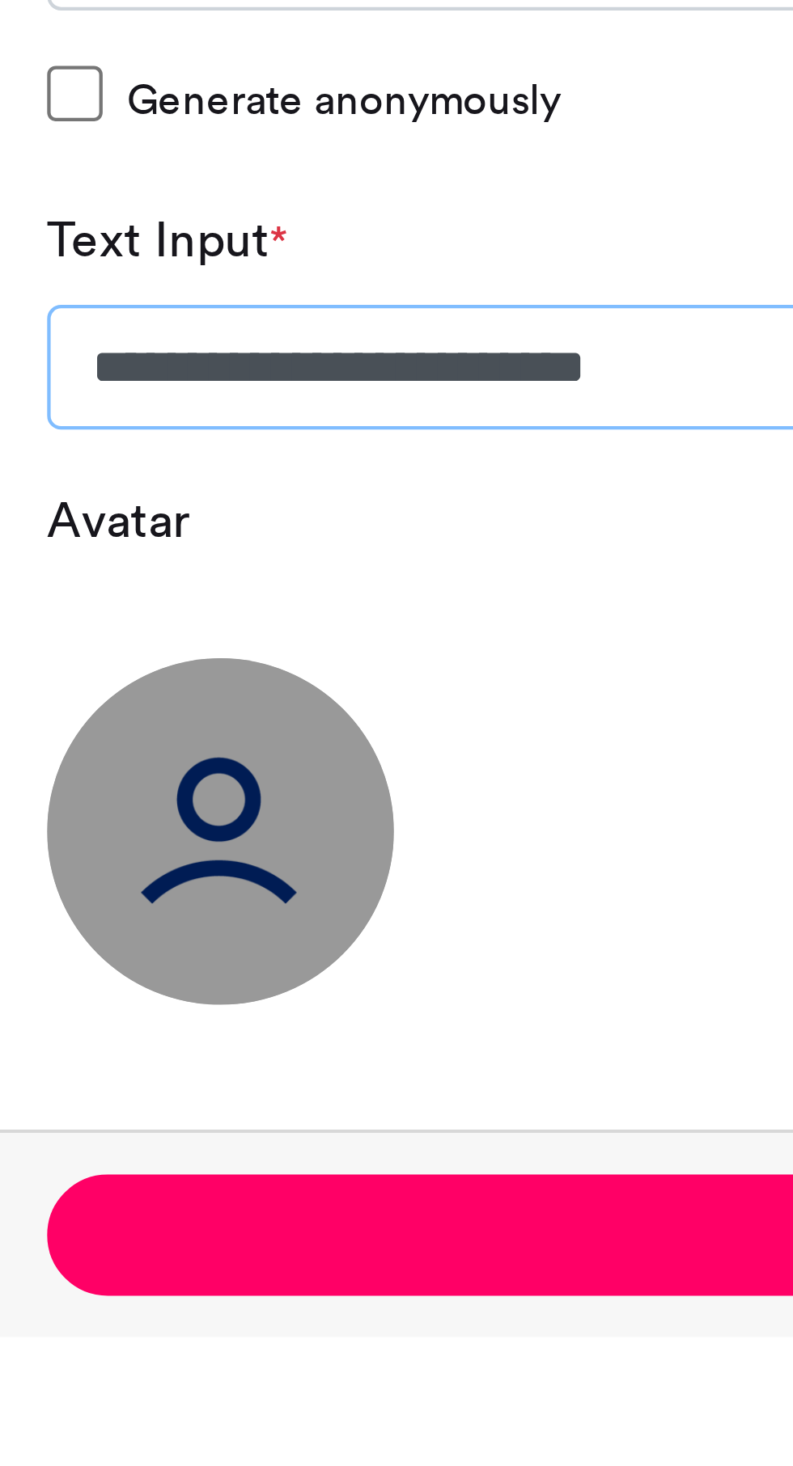
click at [299, 459] on input "**********" at bounding box center [396, 460] width 484 height 29
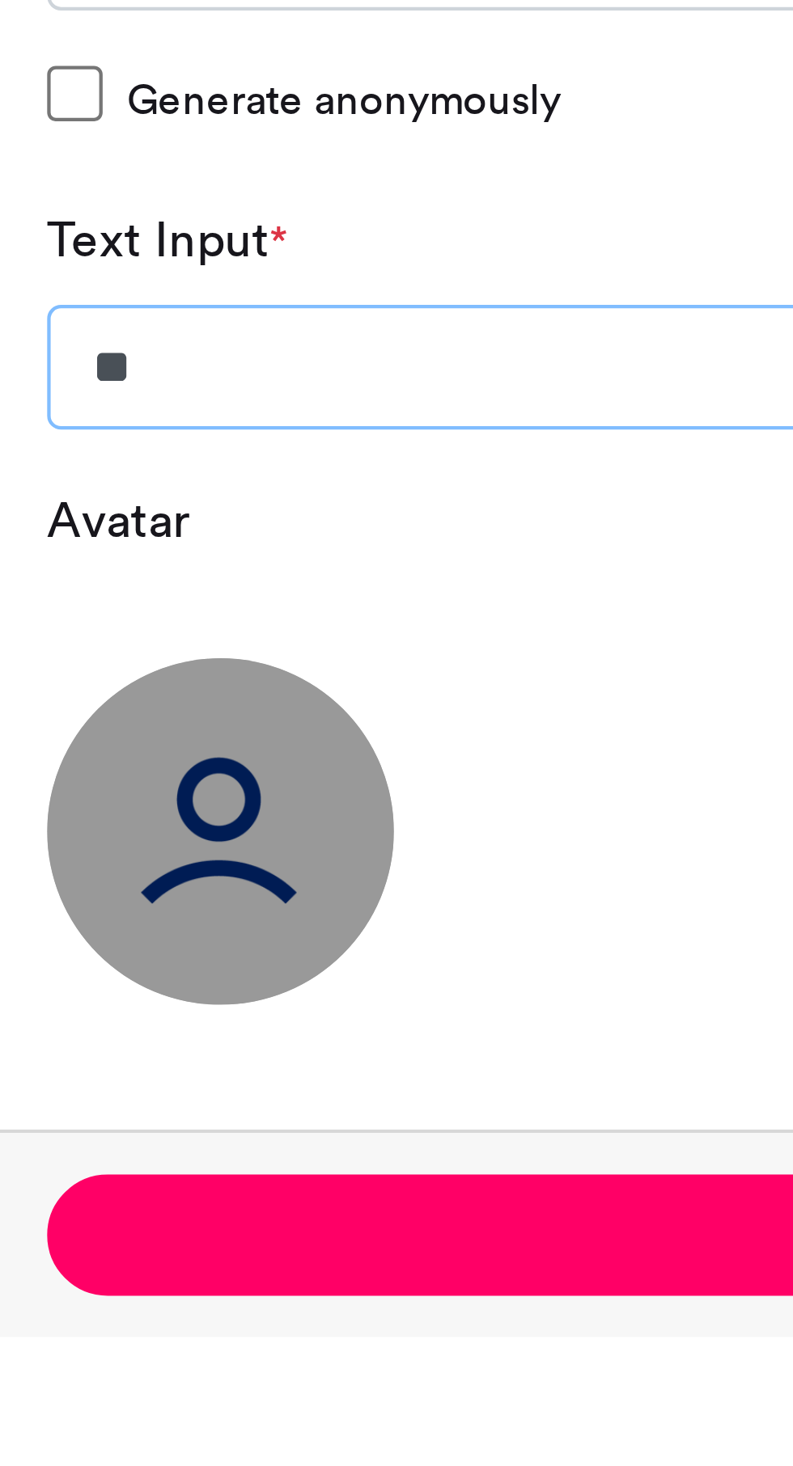
type input "*"
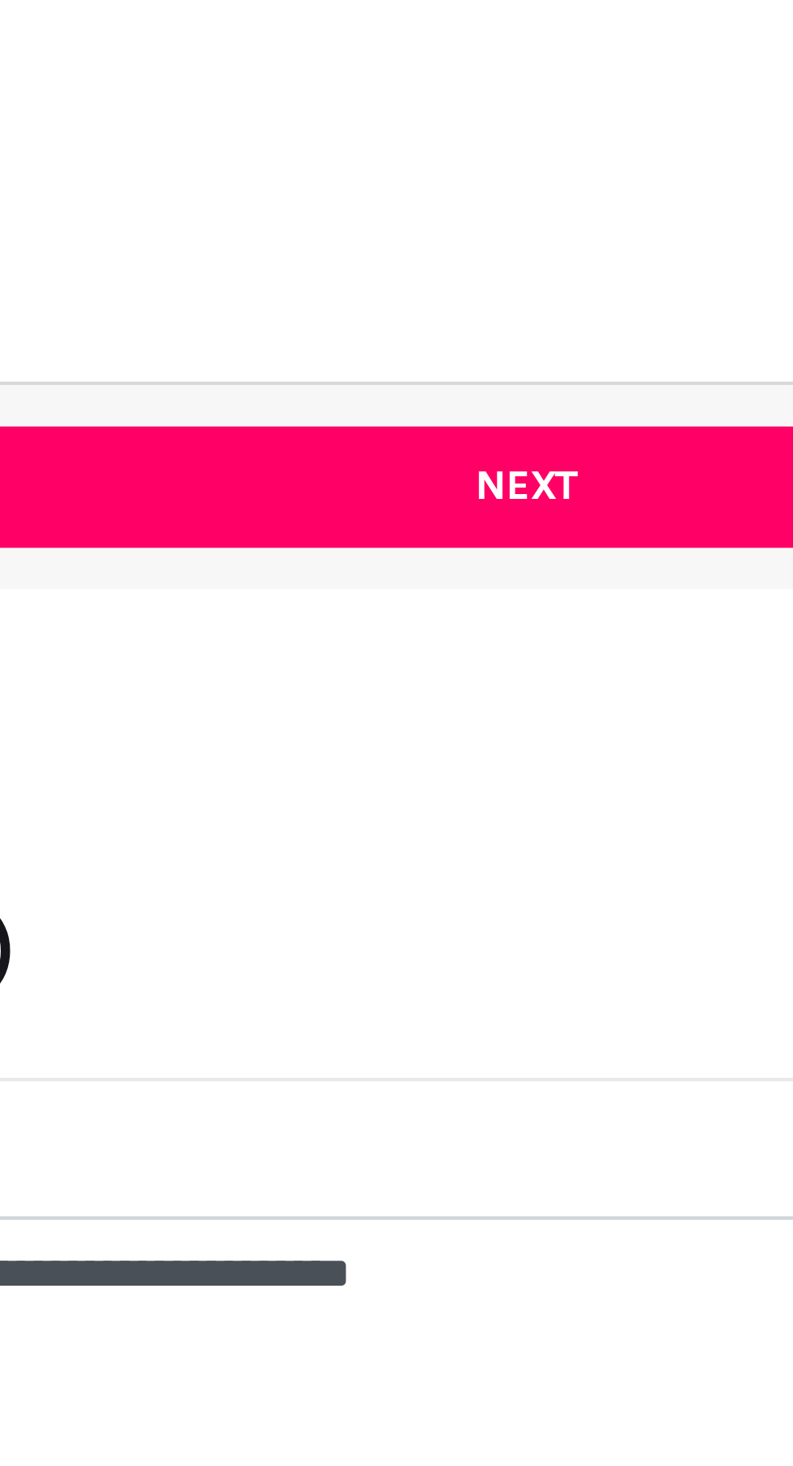
type input "**********"
click at [389, 660] on button "Next" at bounding box center [396, 663] width 484 height 28
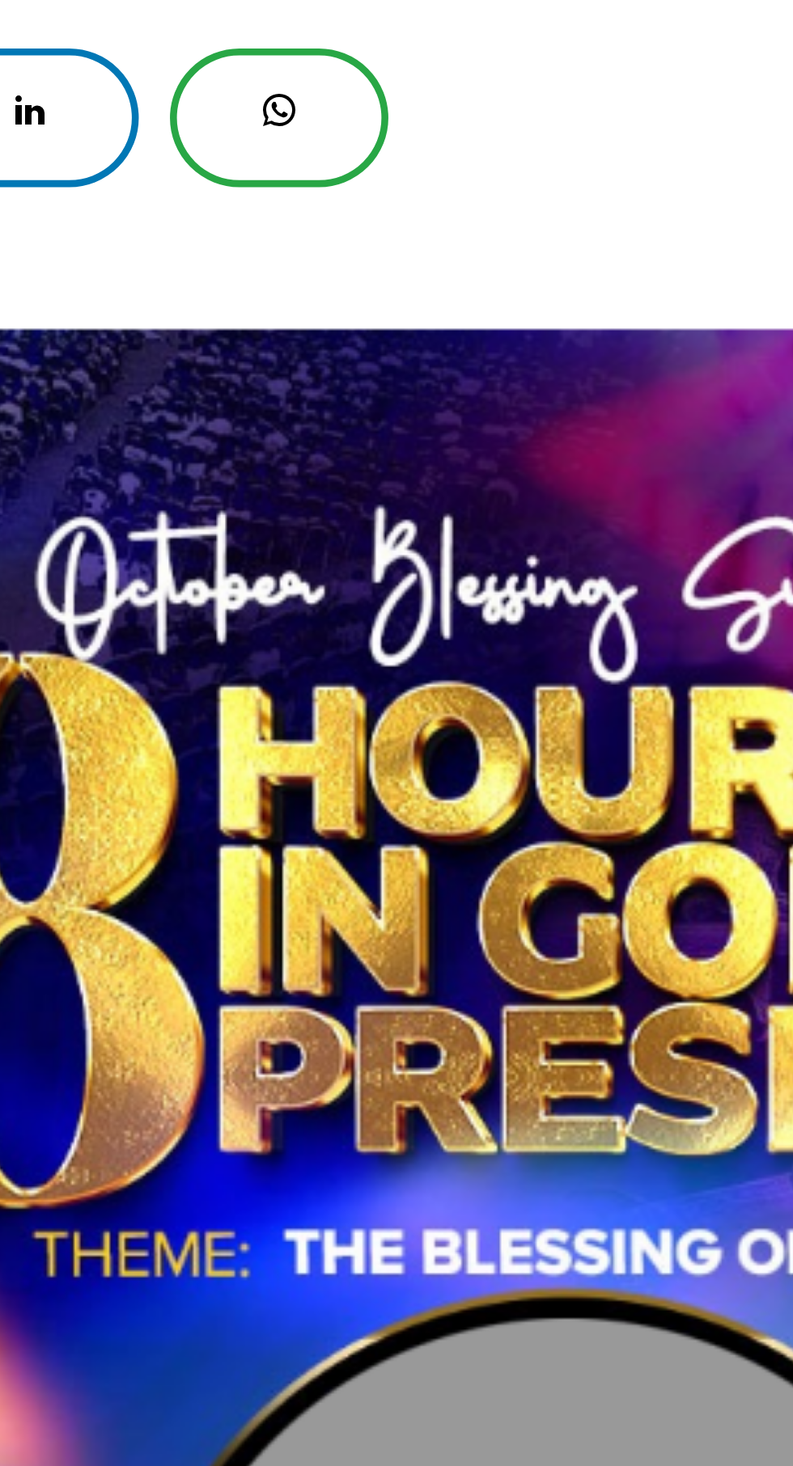
scroll to position [539, 0]
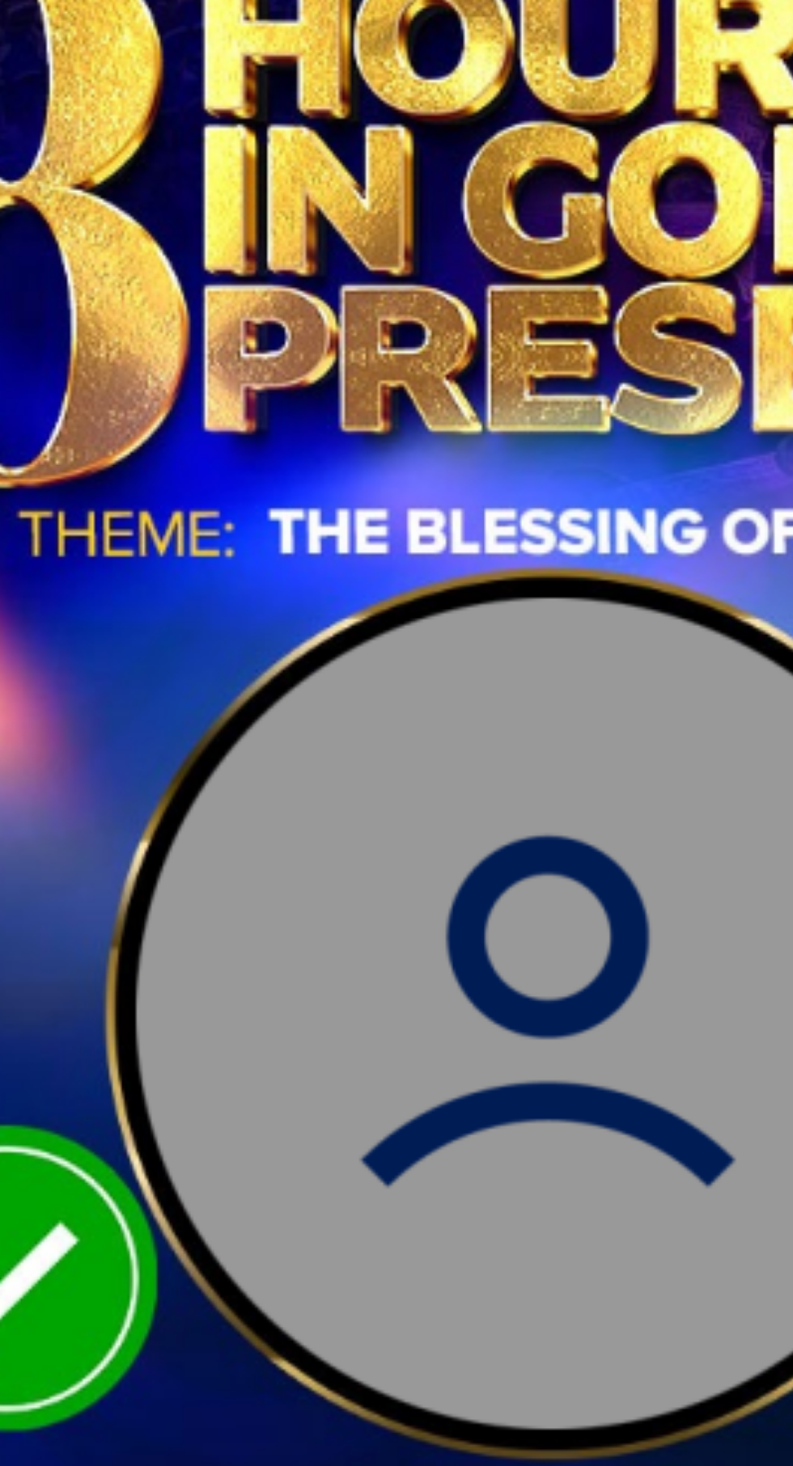
click at [395, 403] on img at bounding box center [396, 360] width 556 height 556
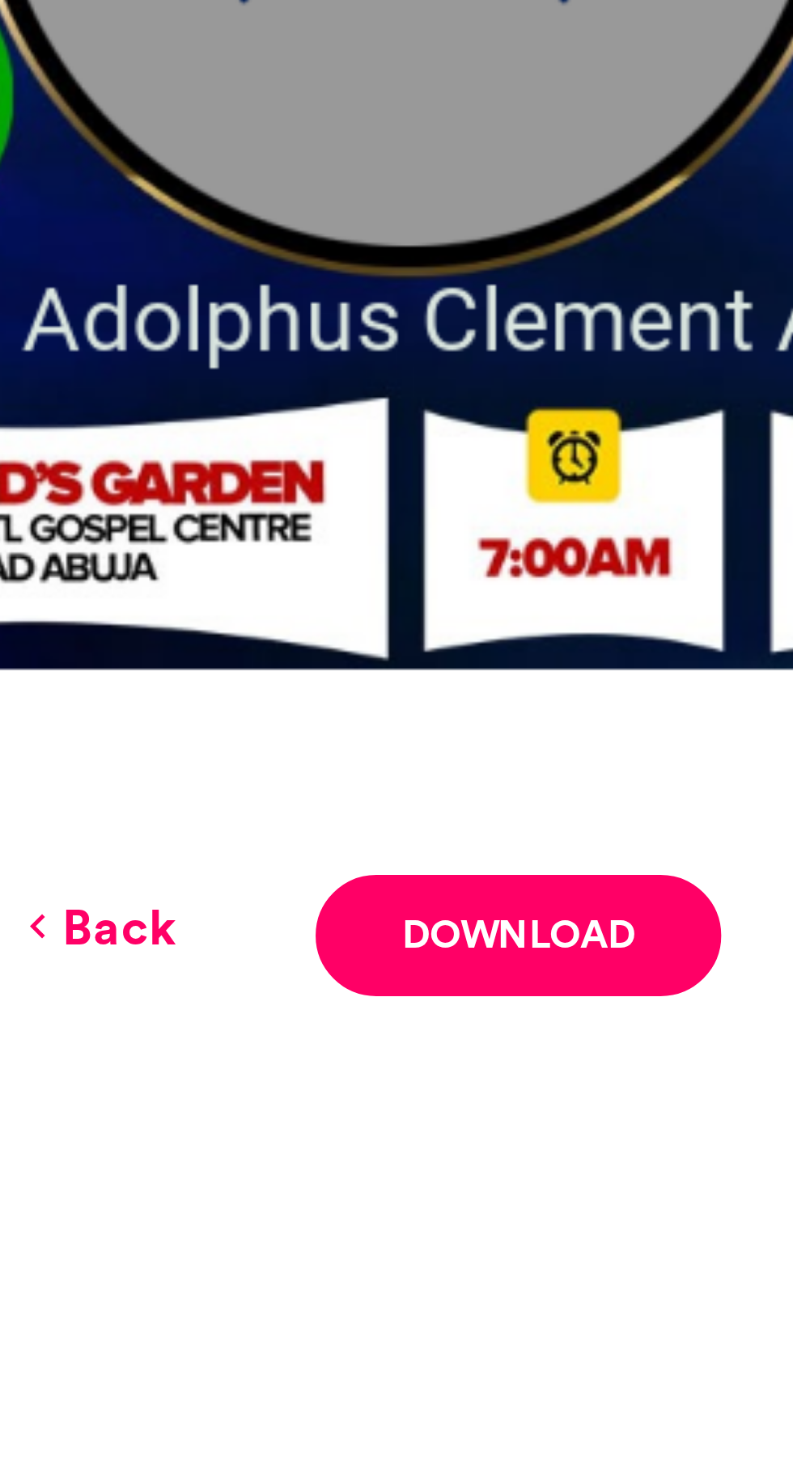
click at [431, 666] on link "Download" at bounding box center [431, 672] width 95 height 28
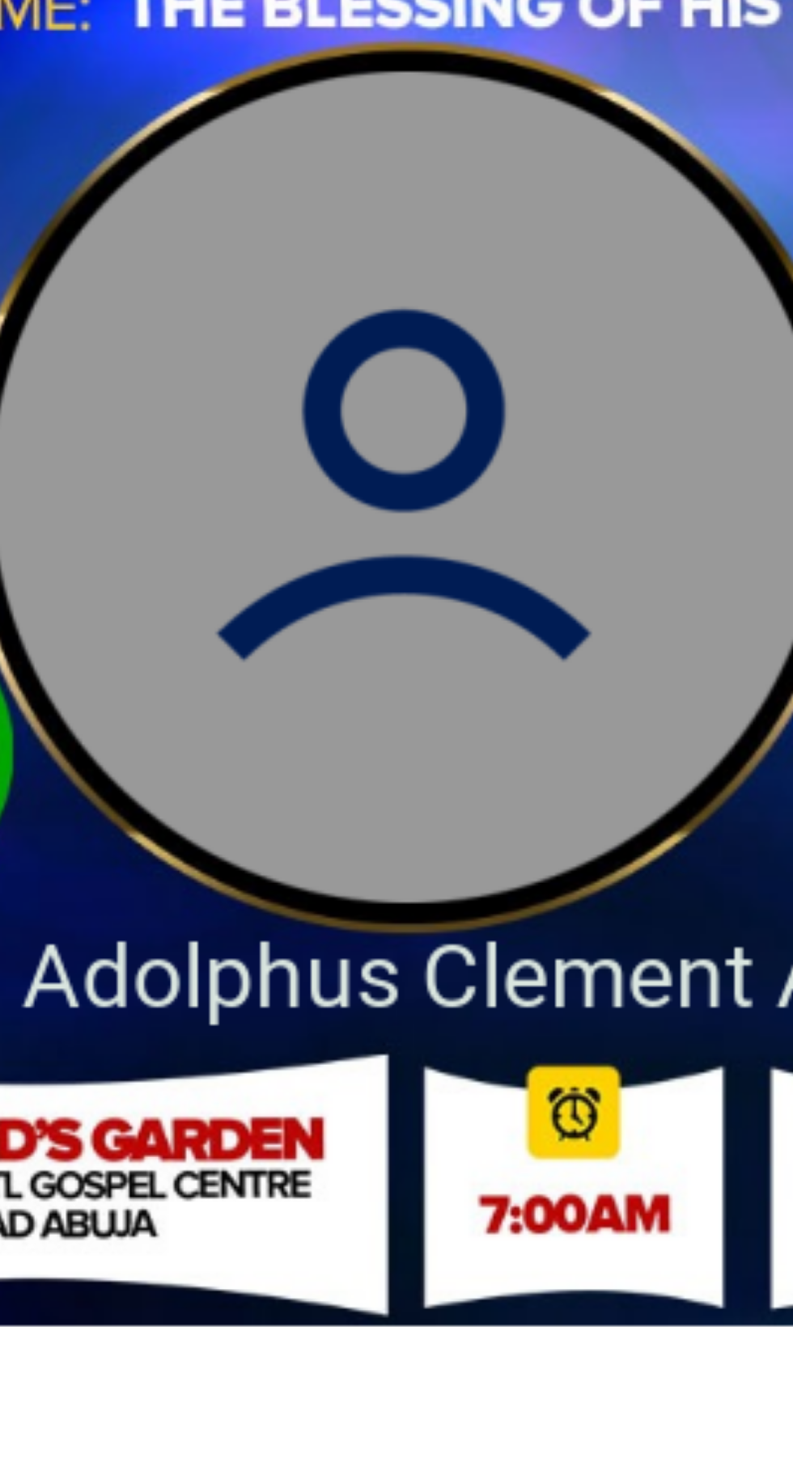
click at [401, 406] on img at bounding box center [396, 360] width 556 height 556
click at [418, 408] on img at bounding box center [396, 360] width 556 height 556
click at [413, 416] on img at bounding box center [396, 360] width 556 height 556
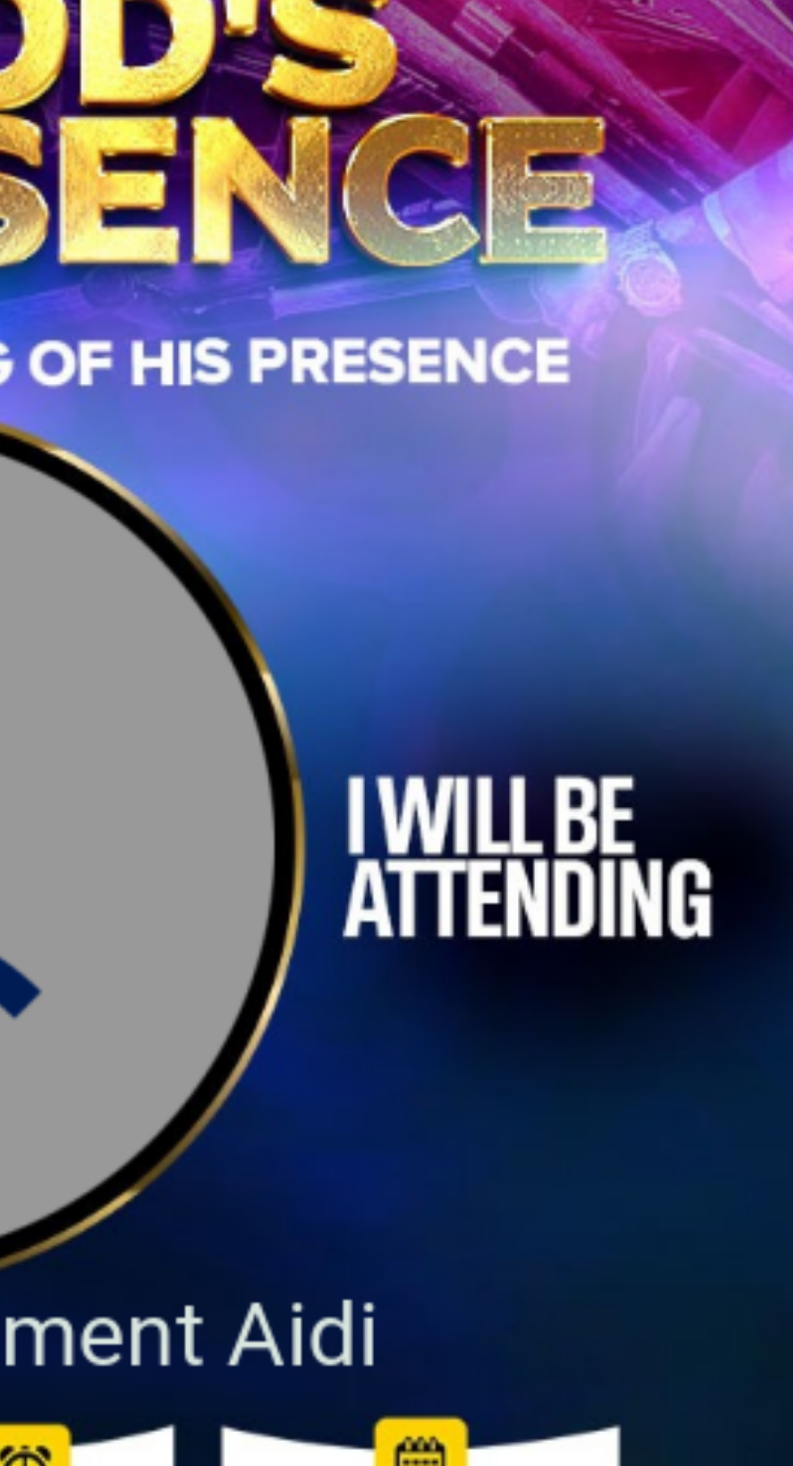
click at [559, 417] on img at bounding box center [396, 360] width 556 height 556
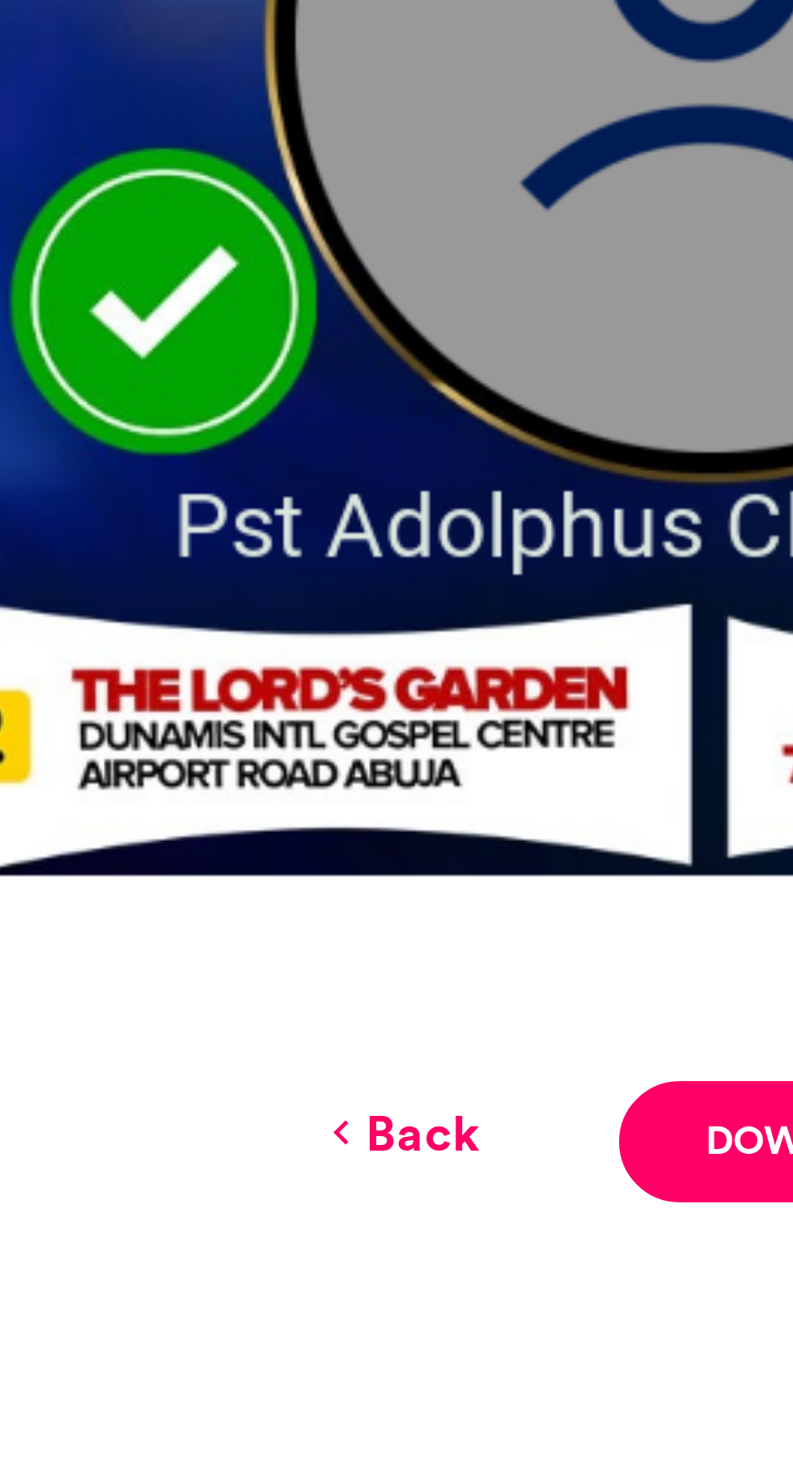
click at [326, 669] on link "Back" at bounding box center [333, 670] width 38 height 17
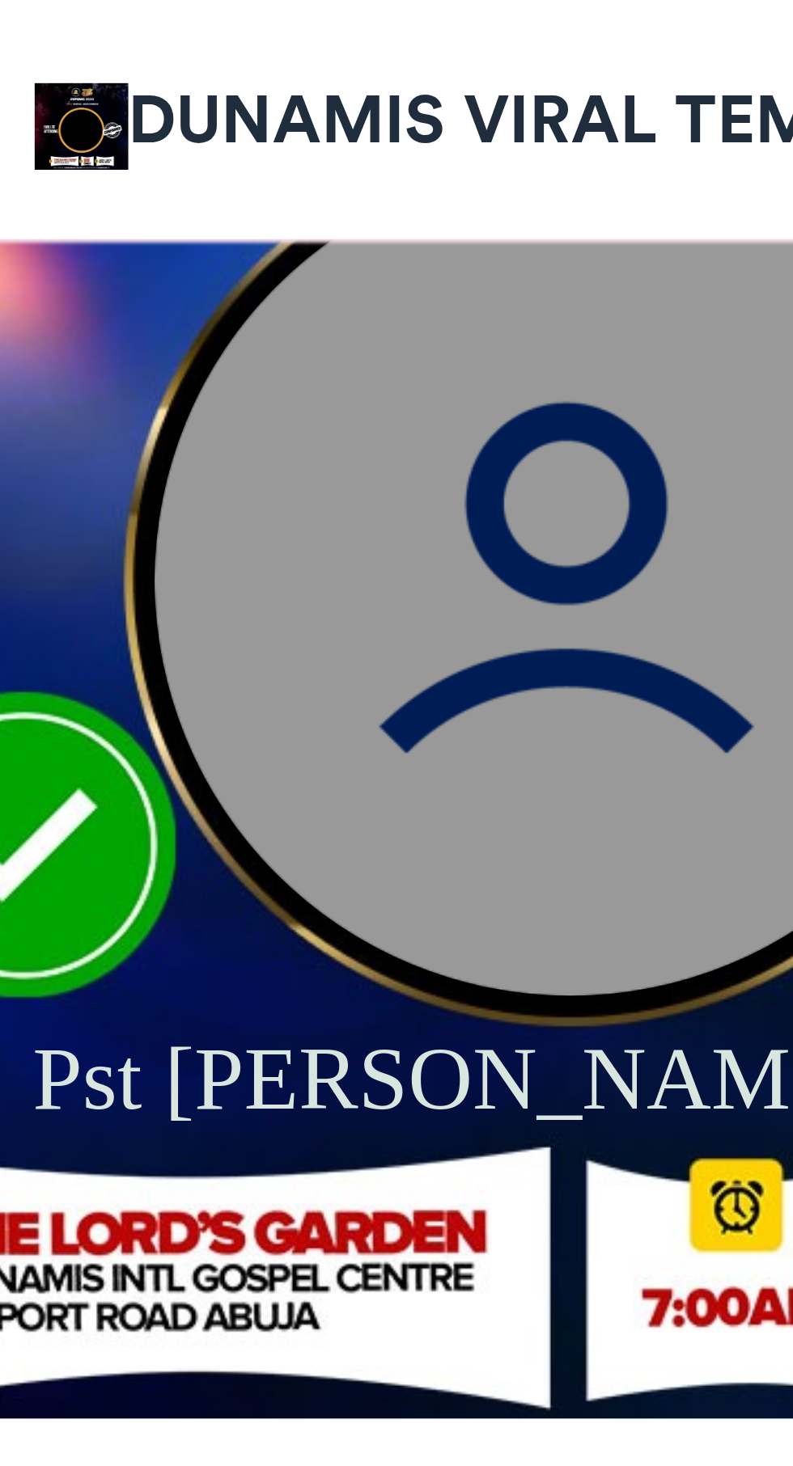
scroll to position [814, 0]
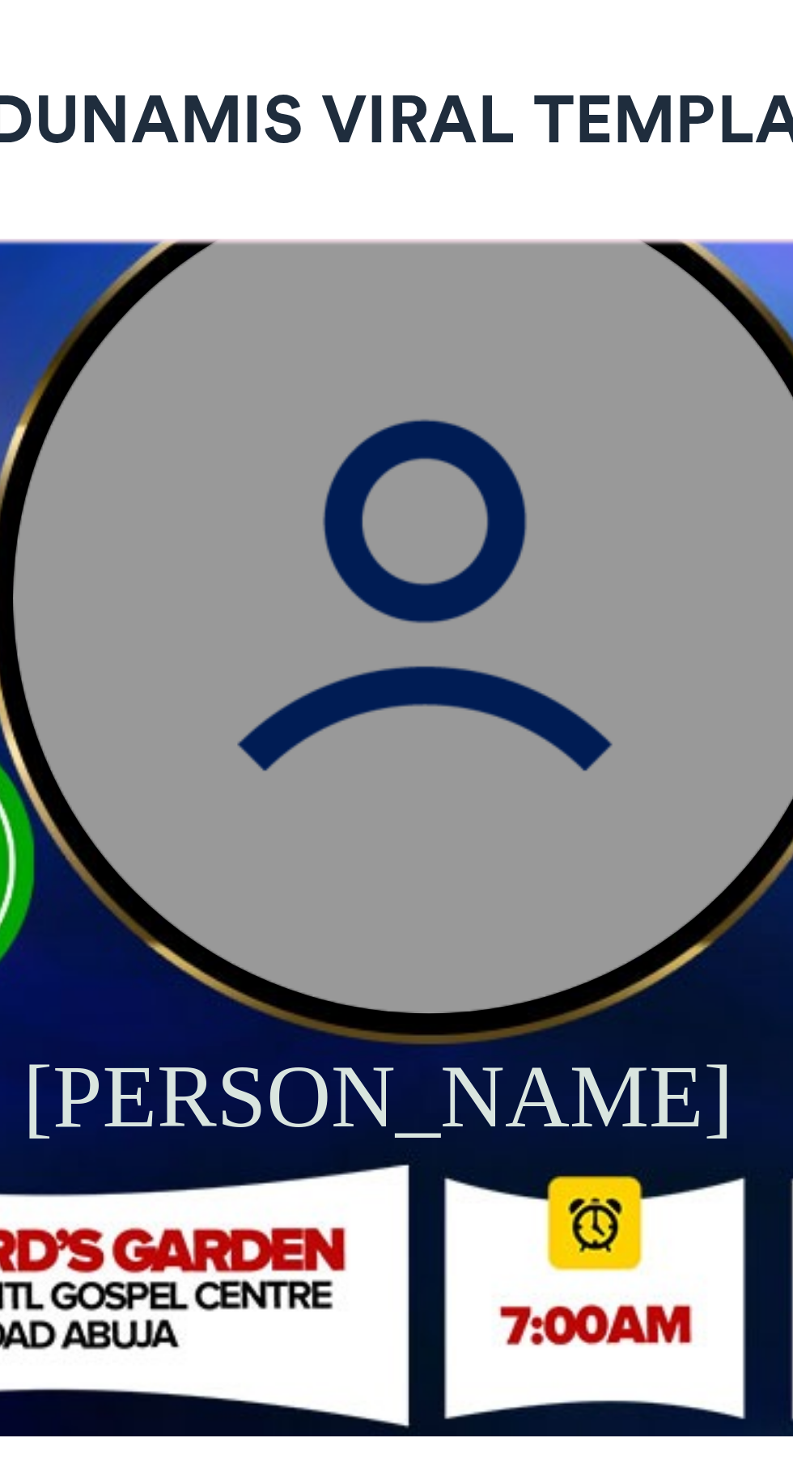
click at [408, 137] on img at bounding box center [406, 139] width 194 height 194
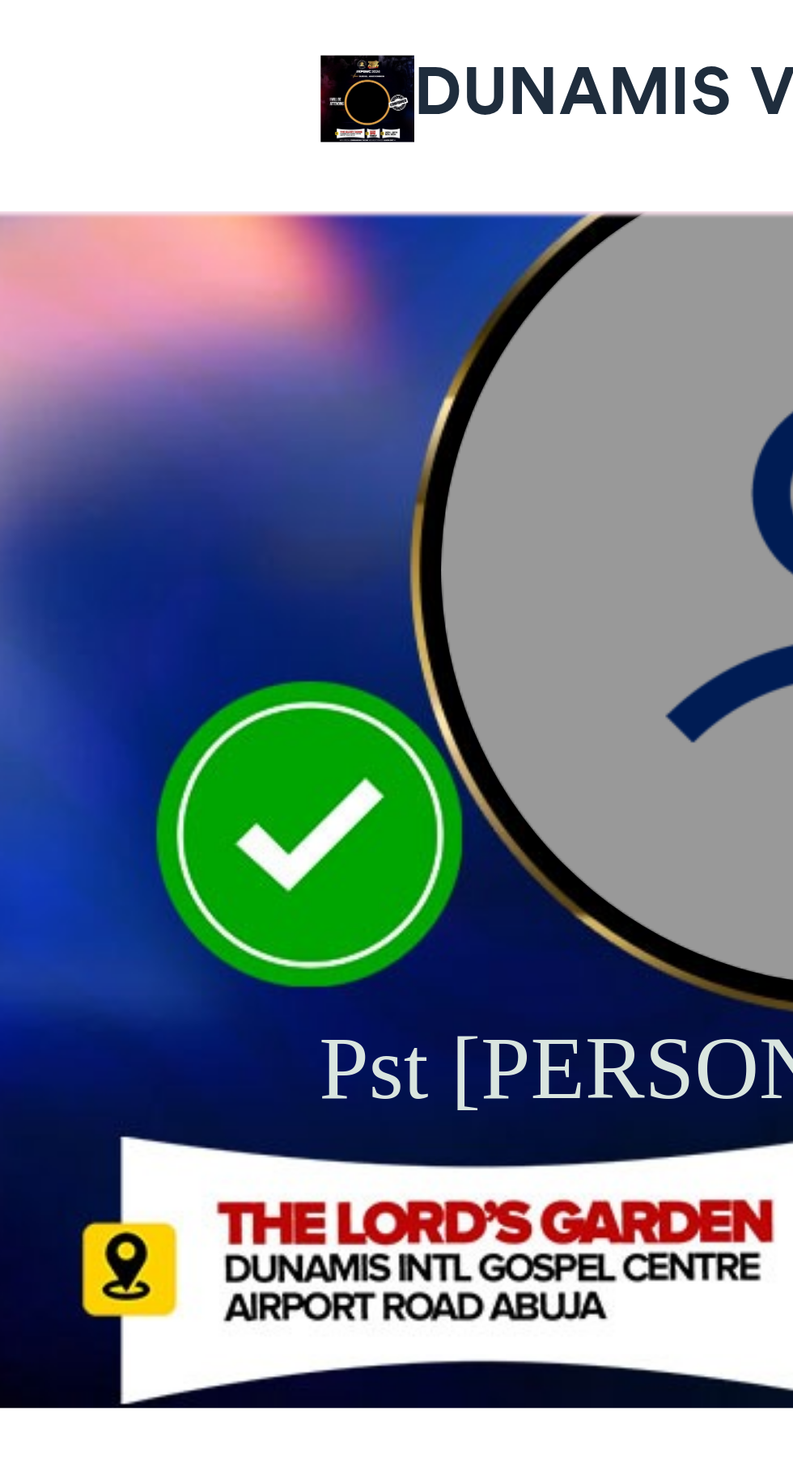
click at [274, 201] on img at bounding box center [406, 74] width 524 height 524
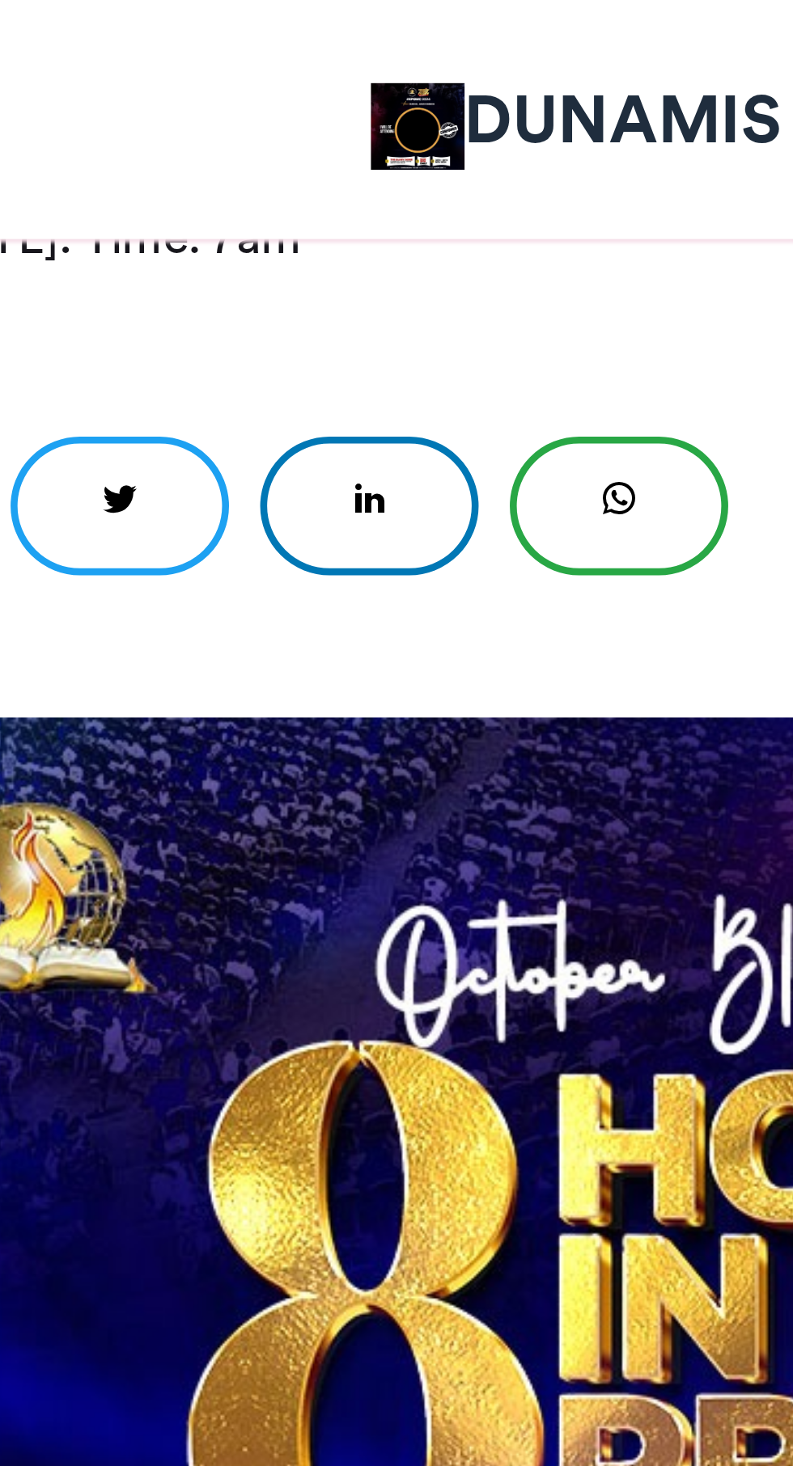
scroll to position [458, 0]
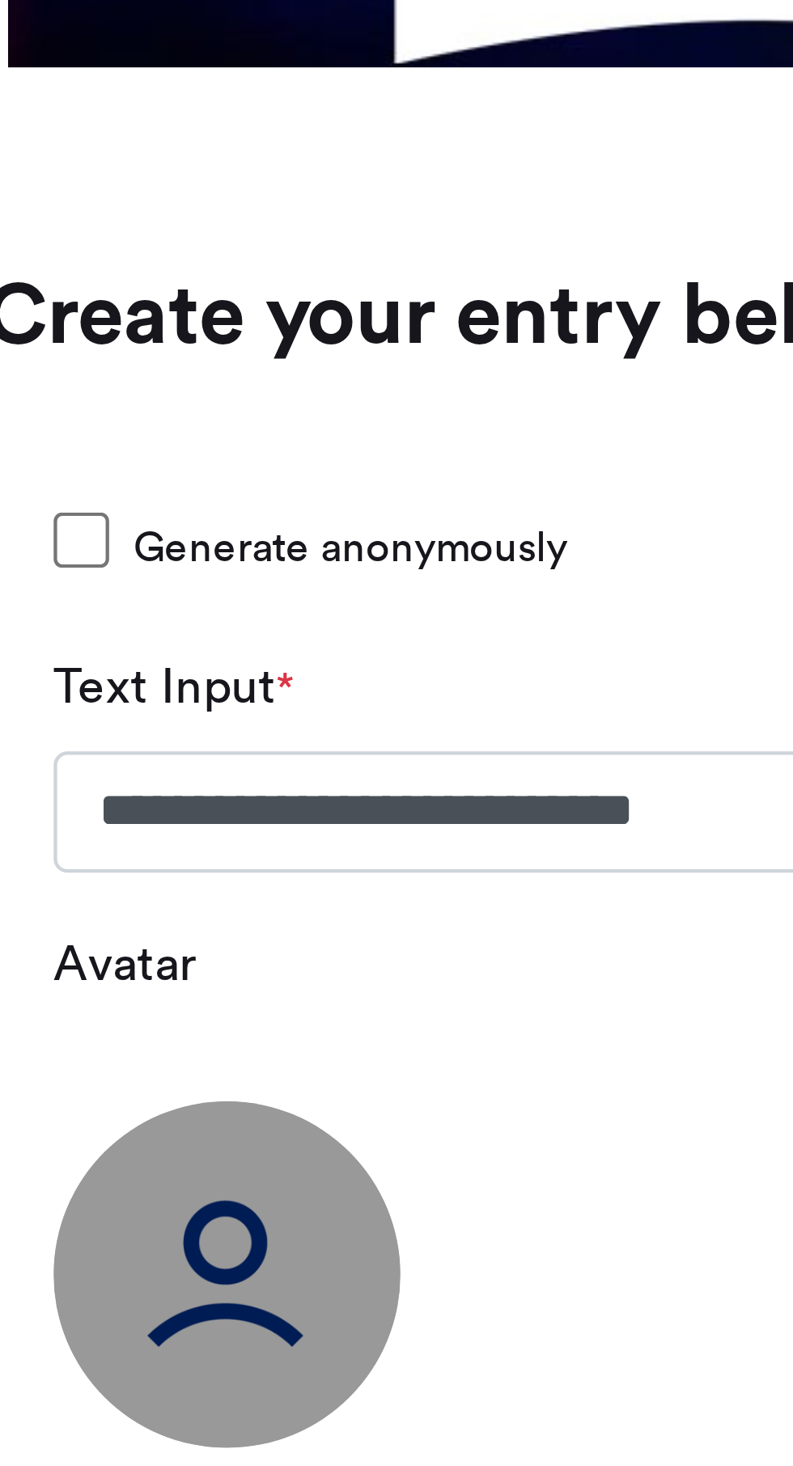
click at [203, 973] on img at bounding box center [194, 973] width 81 height 81
click at [164, 900] on label "Avatar" at bounding box center [170, 901] width 33 height 17
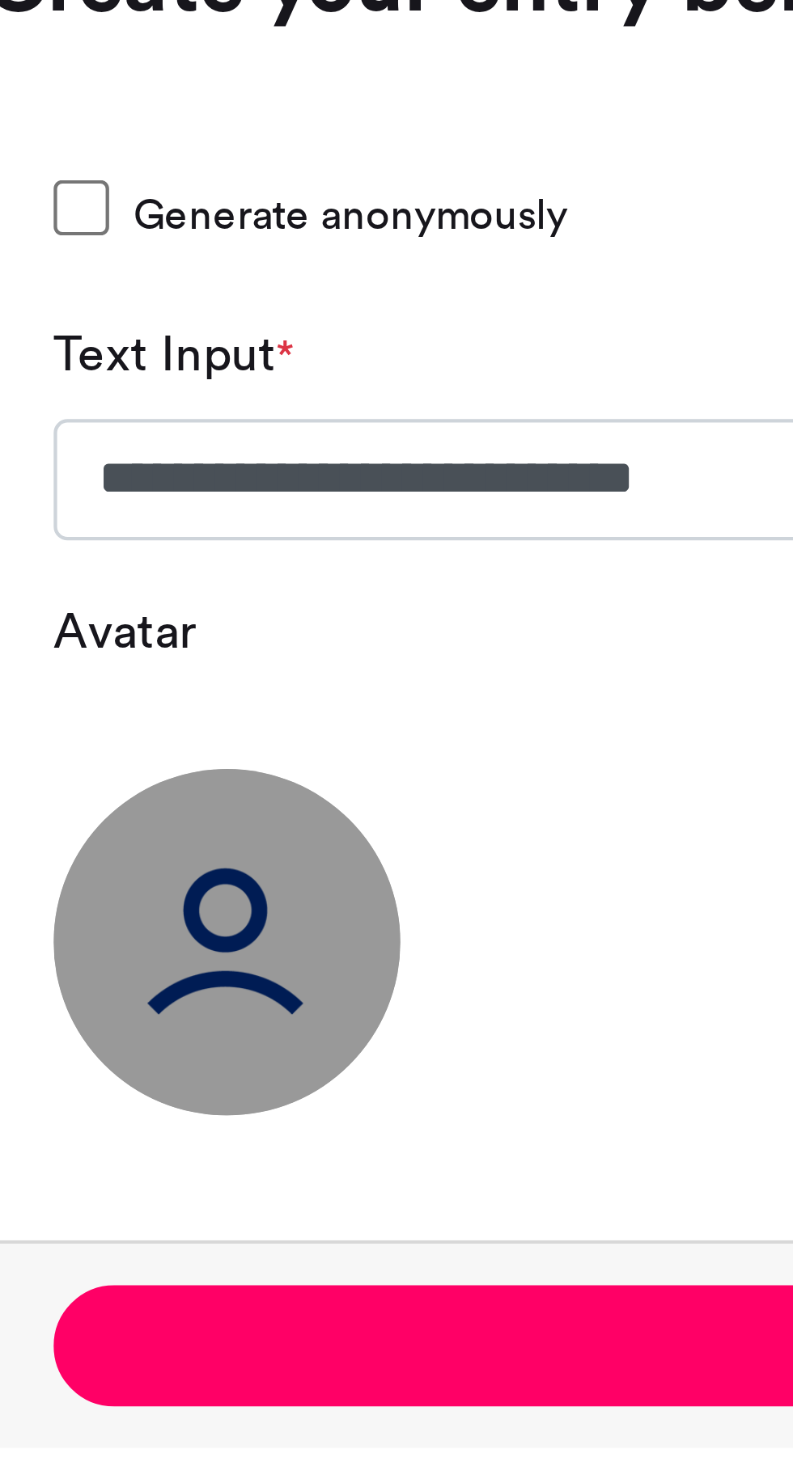
click at [188, 983] on img at bounding box center [194, 973] width 81 height 81
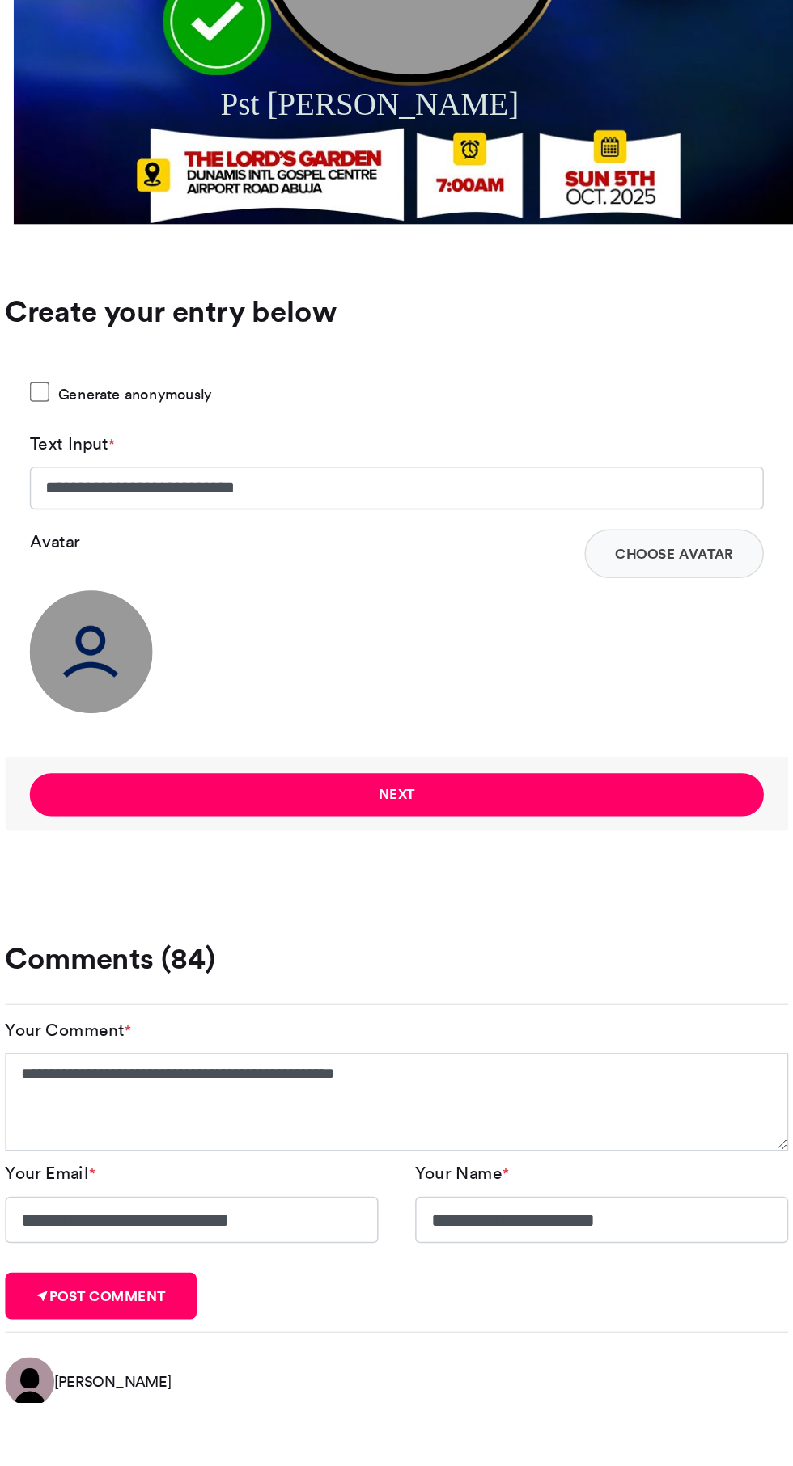
scroll to position [459, 0]
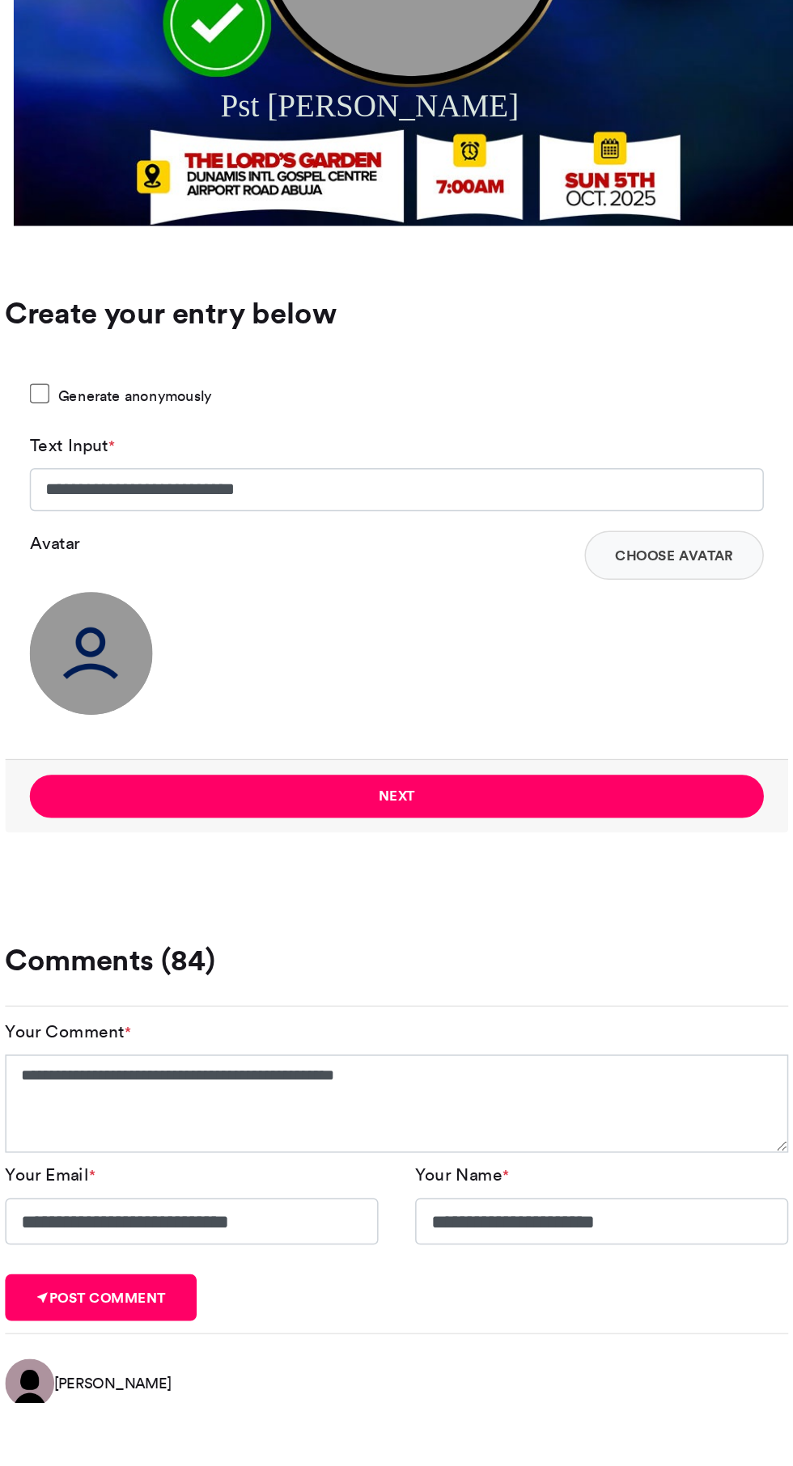
click at [222, 985] on img at bounding box center [194, 972] width 81 height 81
click at [375, 1061] on button "Next" at bounding box center [396, 1066] width 484 height 28
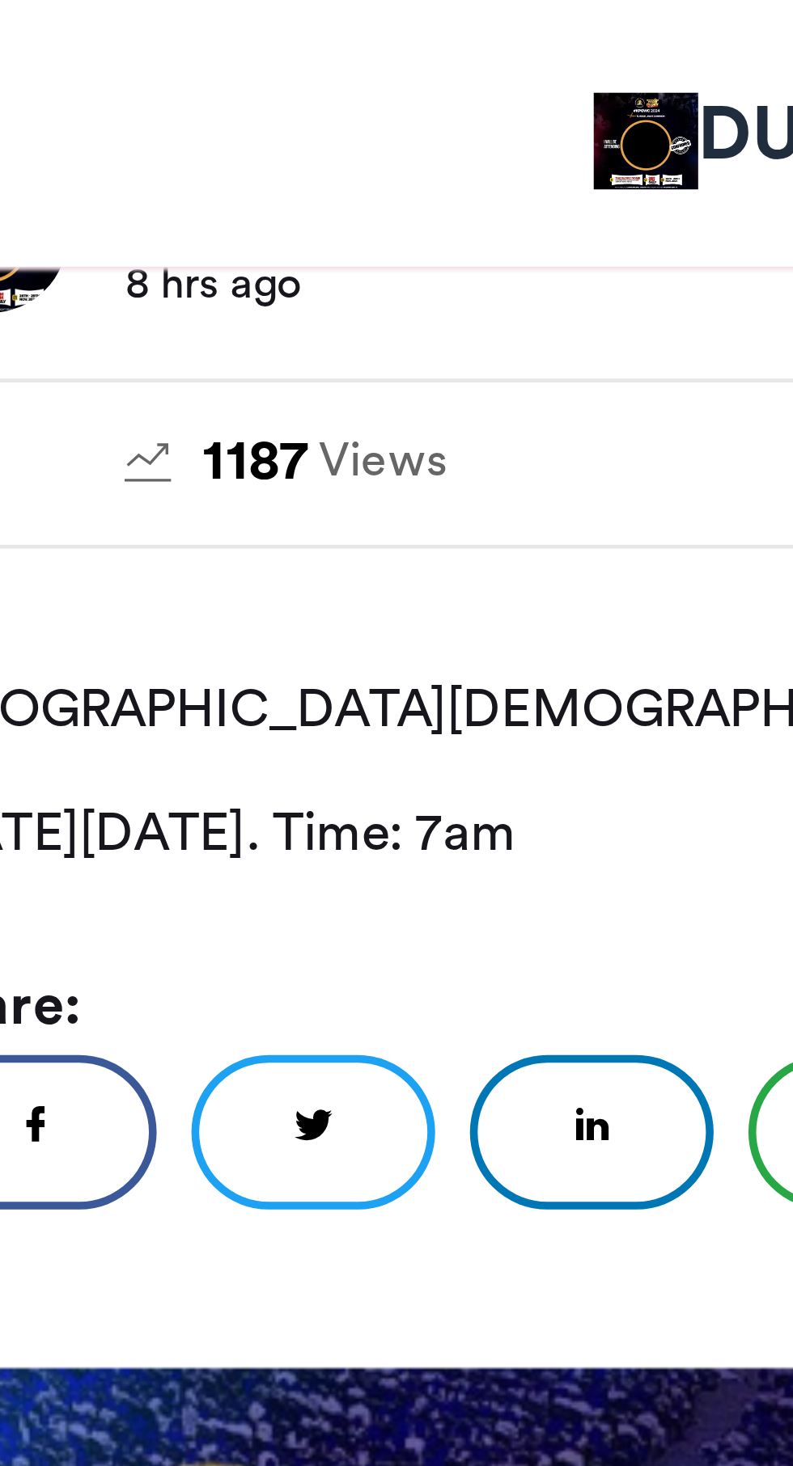
scroll to position [338, 0]
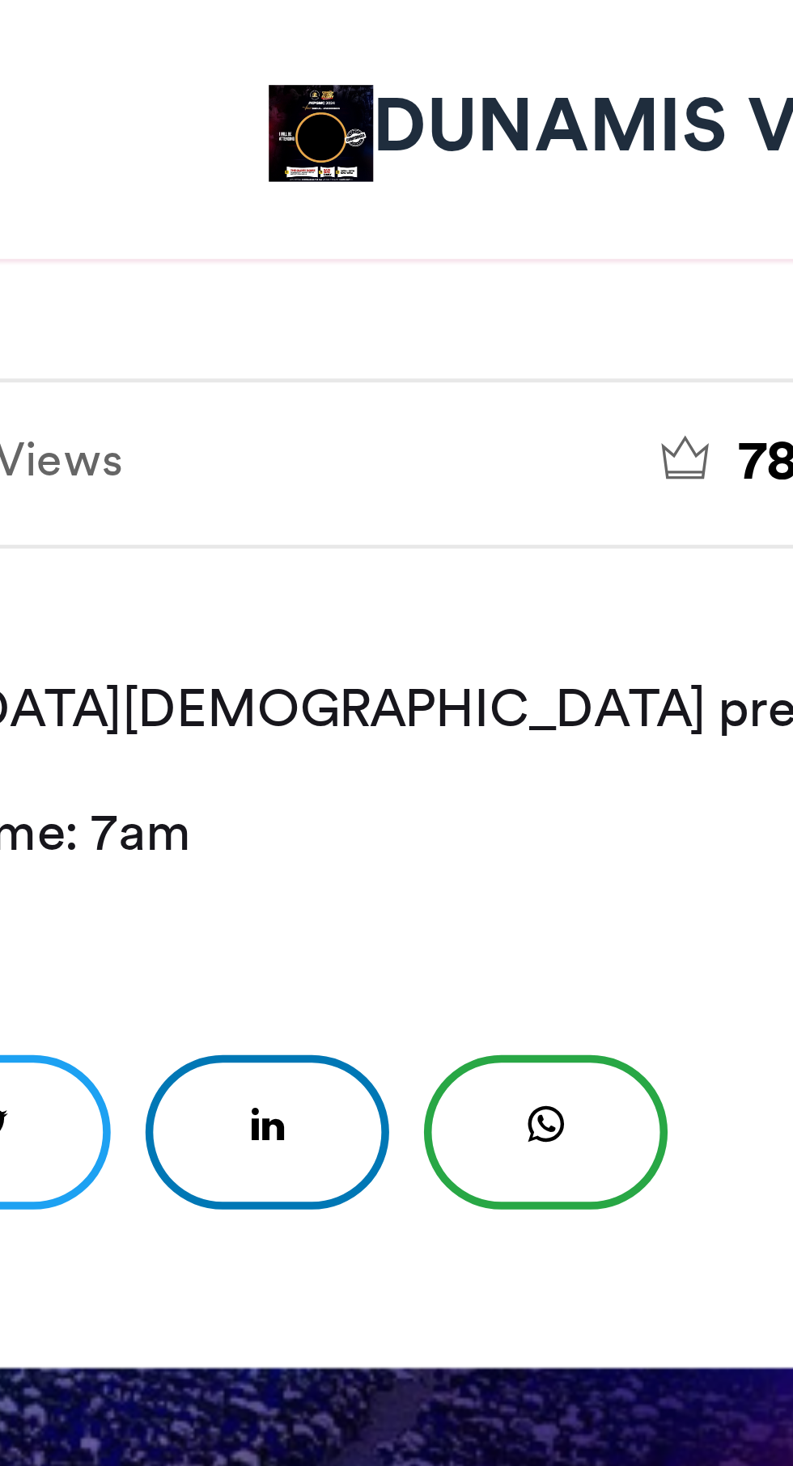
click at [345, 231] on link "WhatsApp" at bounding box center [338, 238] width 51 height 32
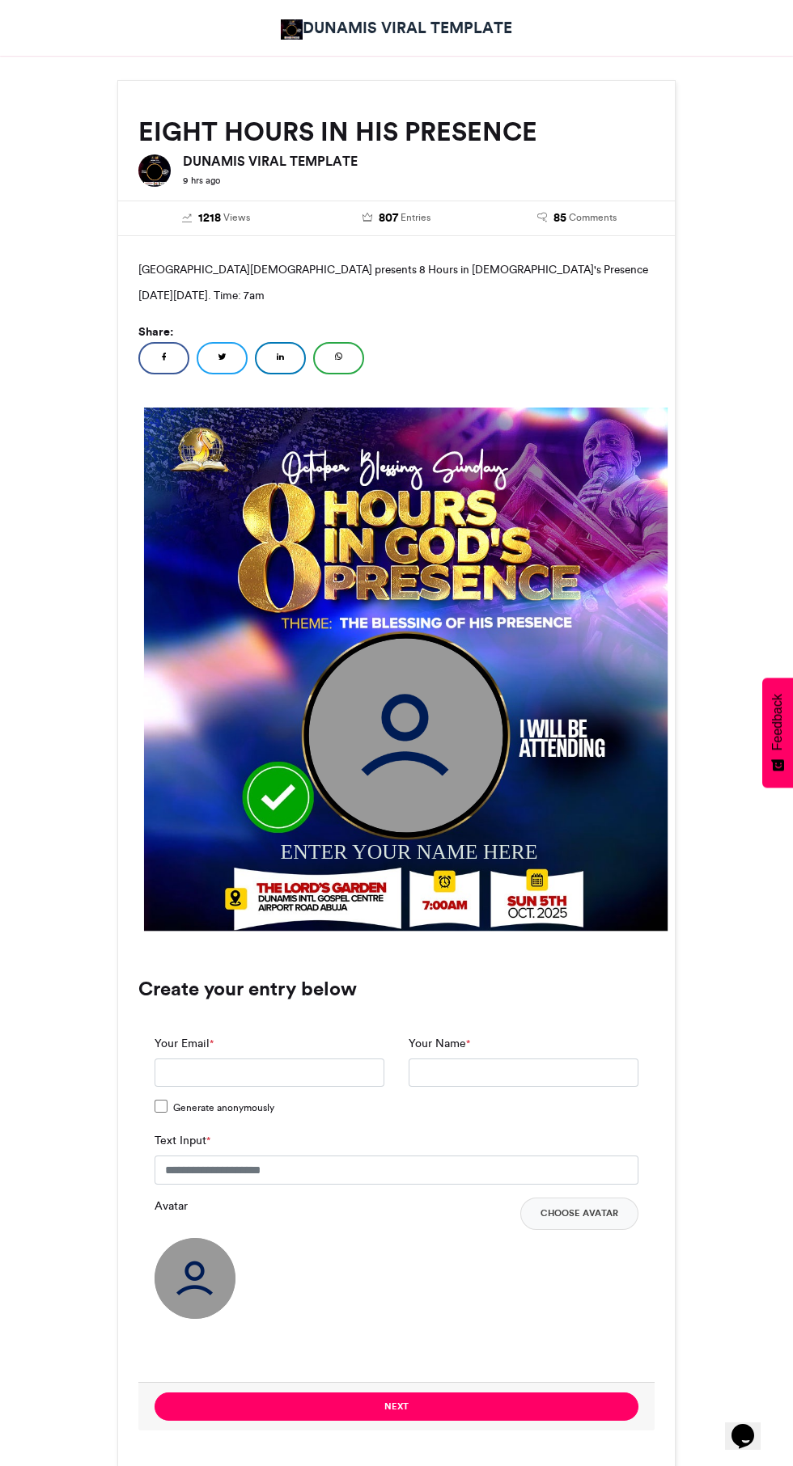
scroll to position [239, 0]
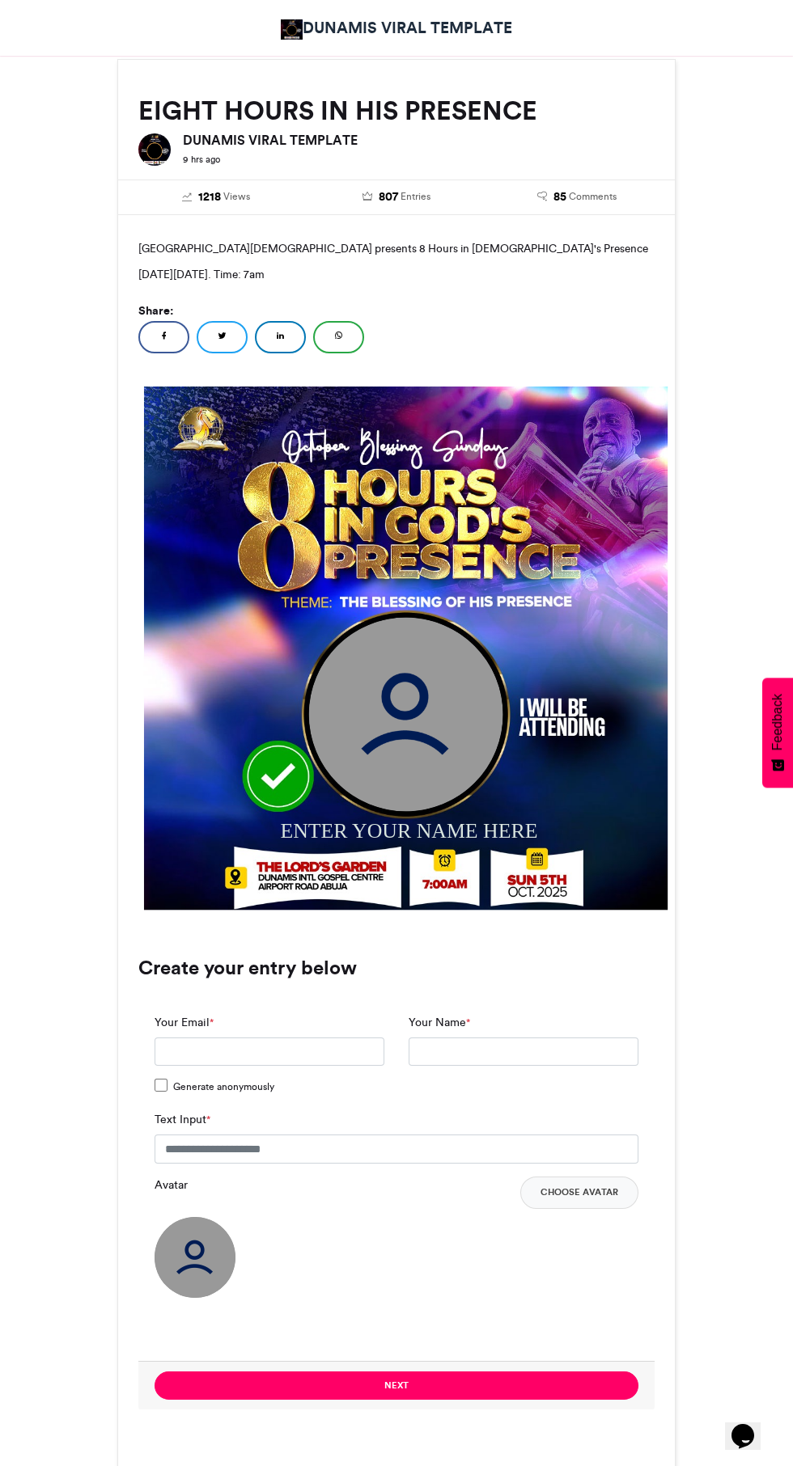
click at [465, 743] on img at bounding box center [406, 714] width 194 height 194
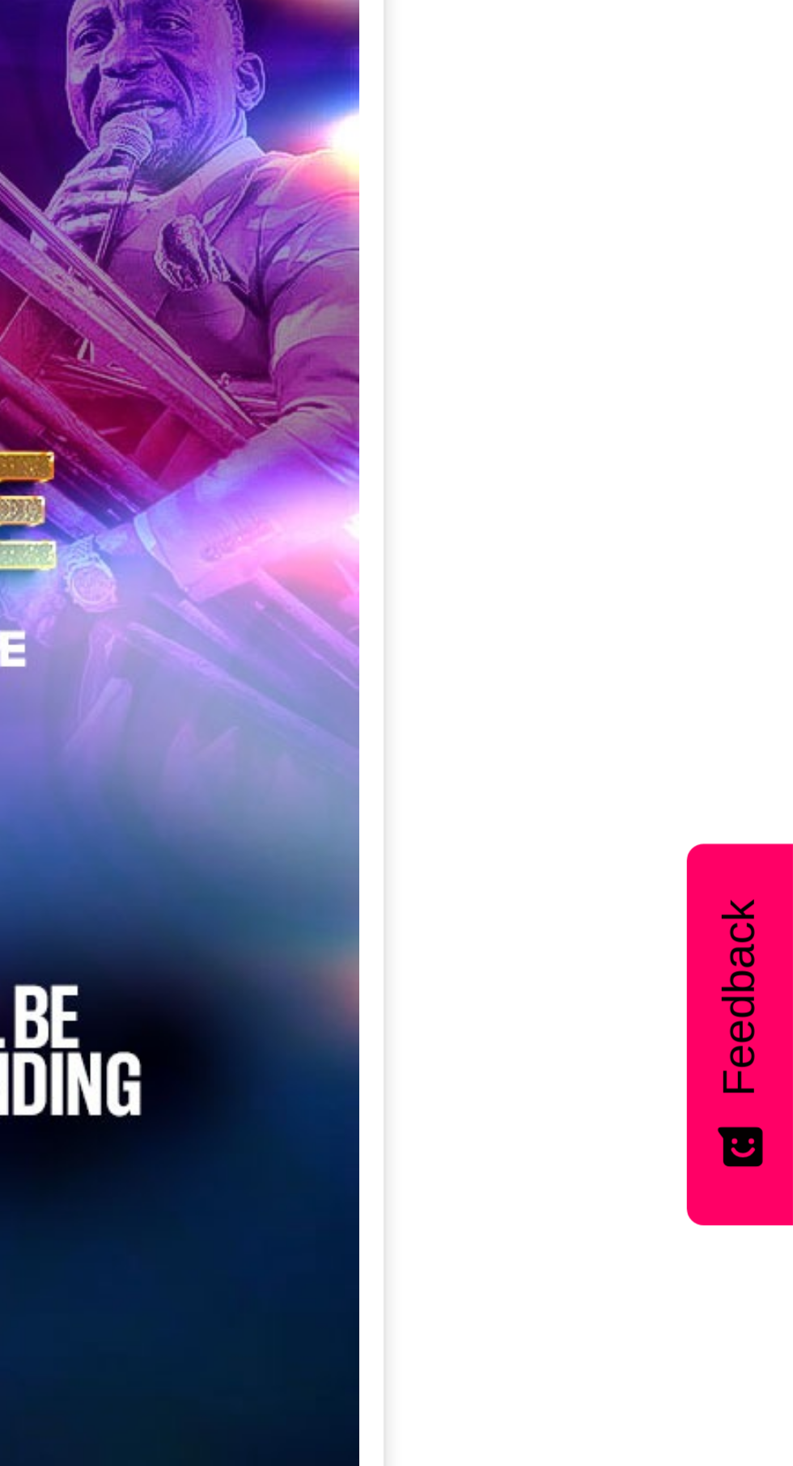
scroll to position [219, 0]
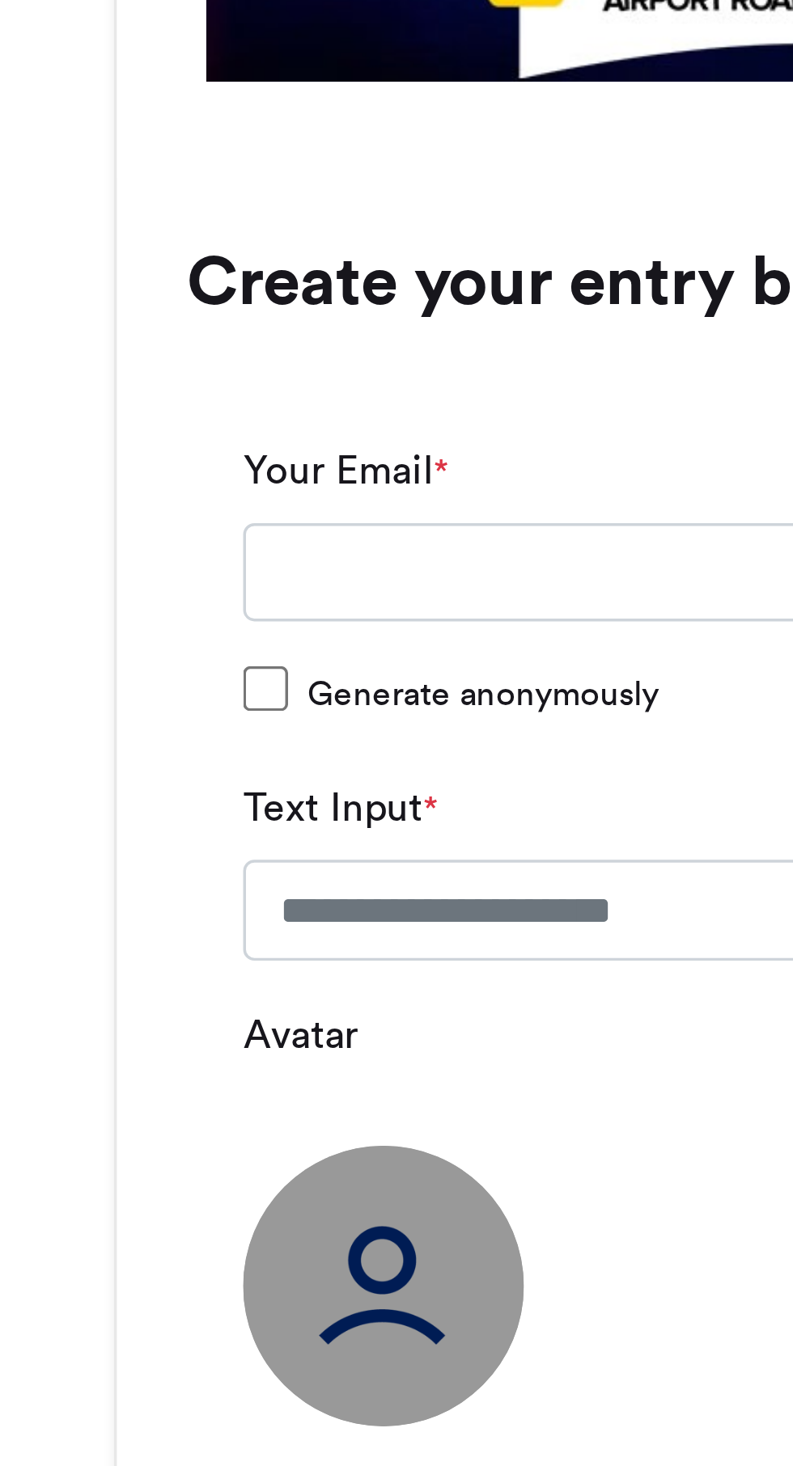
click at [197, 1272] on img at bounding box center [194, 1277] width 81 height 81
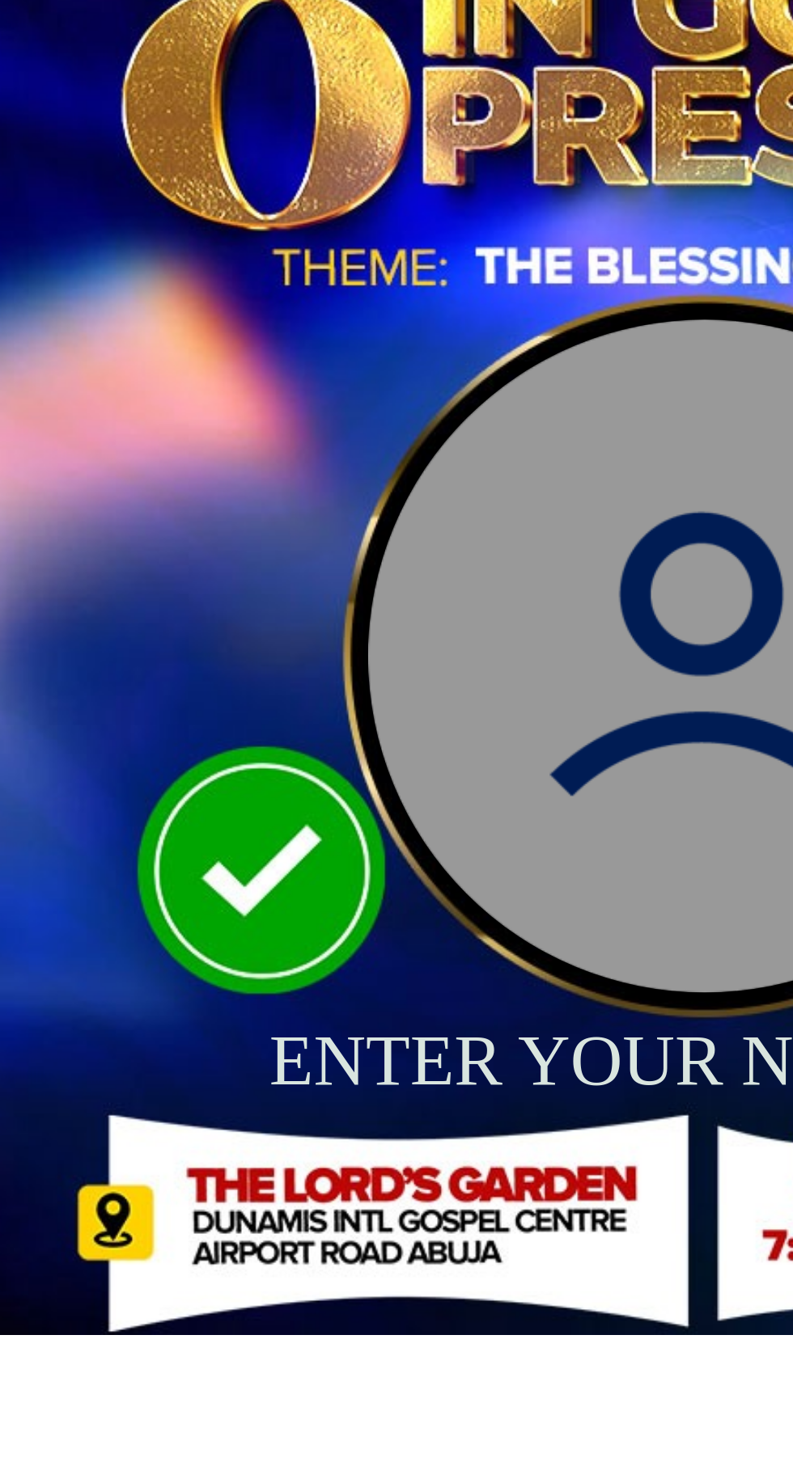
click at [373, 721] on img at bounding box center [406, 734] width 194 height 194
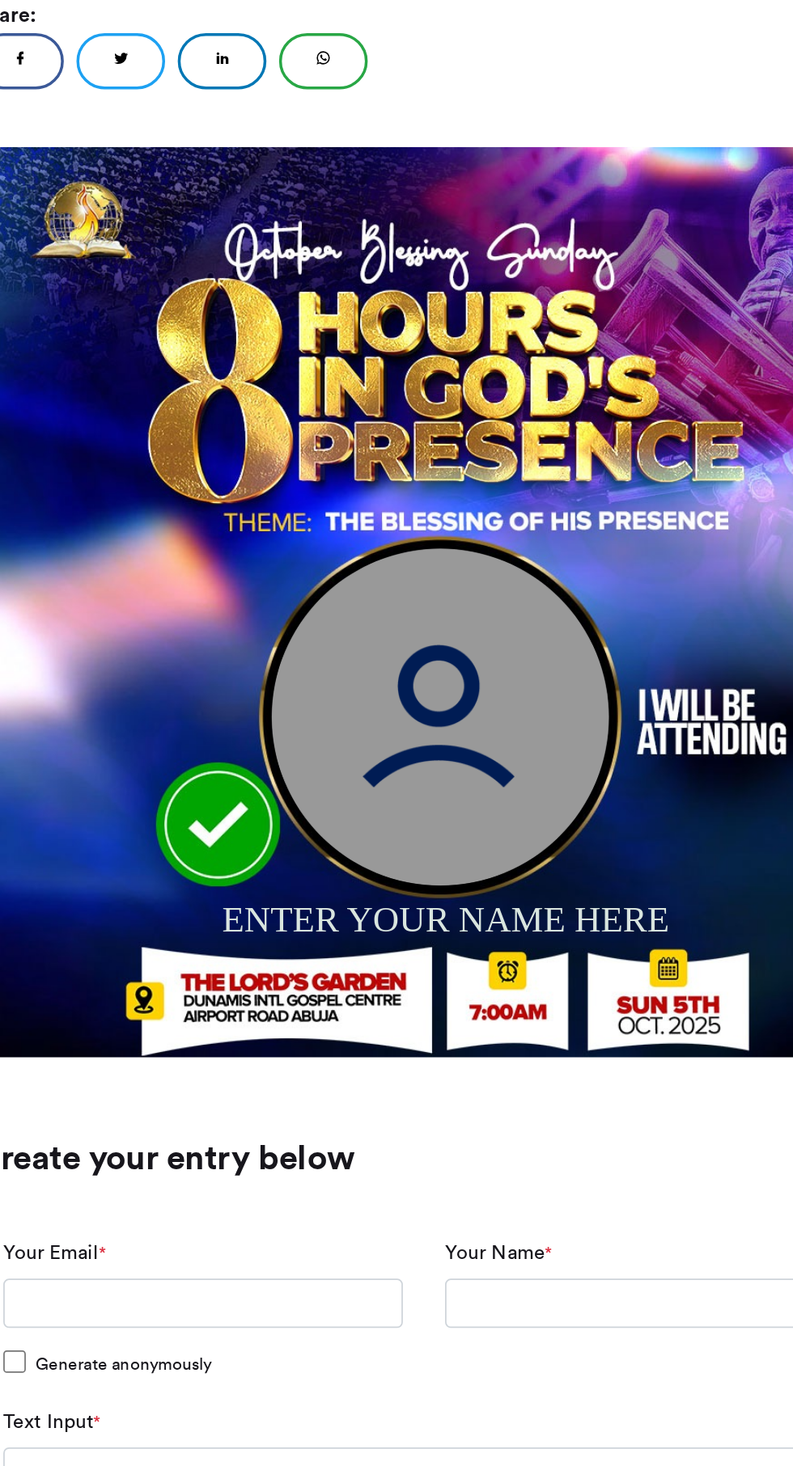
click at [573, 720] on img at bounding box center [406, 669] width 524 height 524
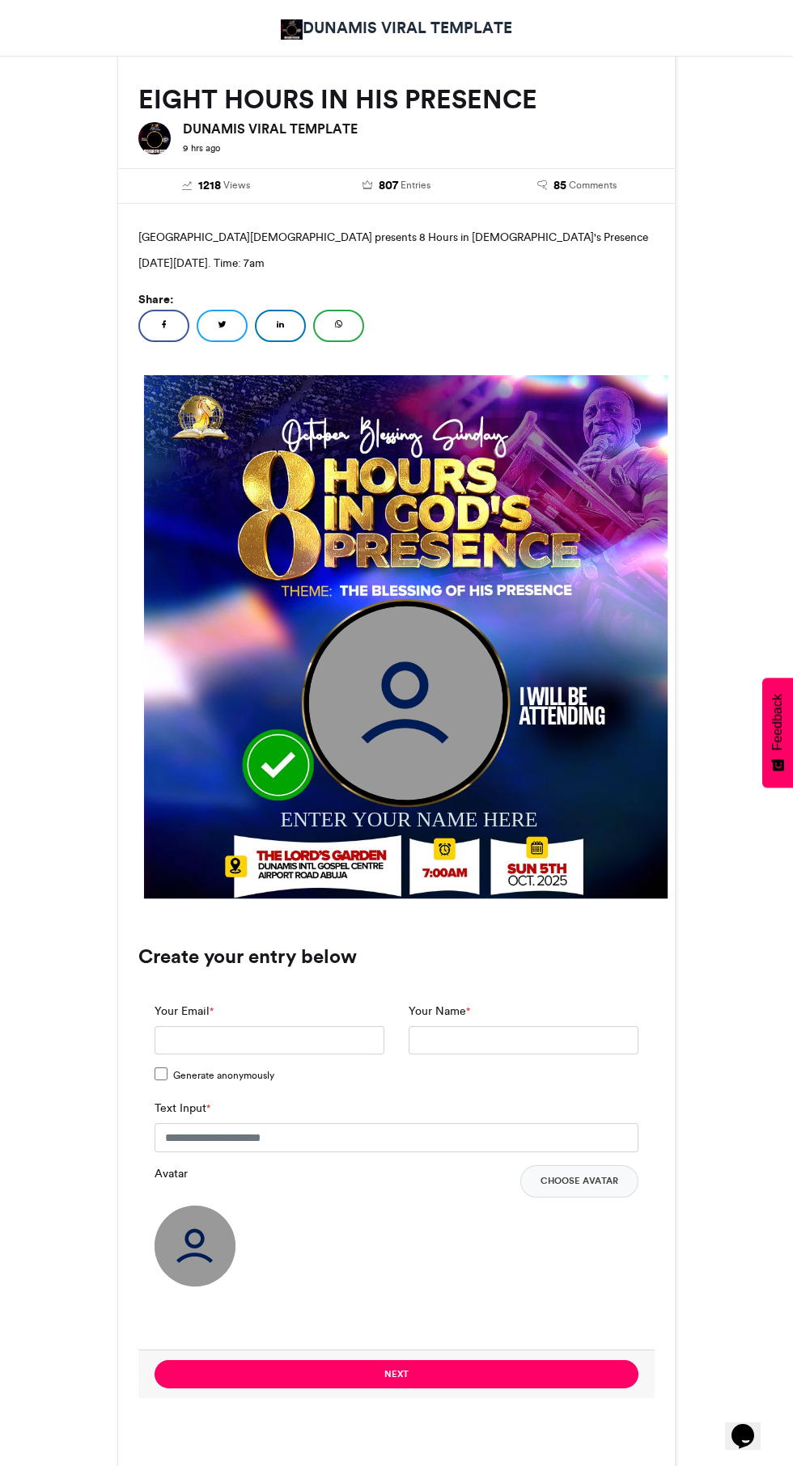
click at [424, 679] on img at bounding box center [406, 703] width 194 height 194
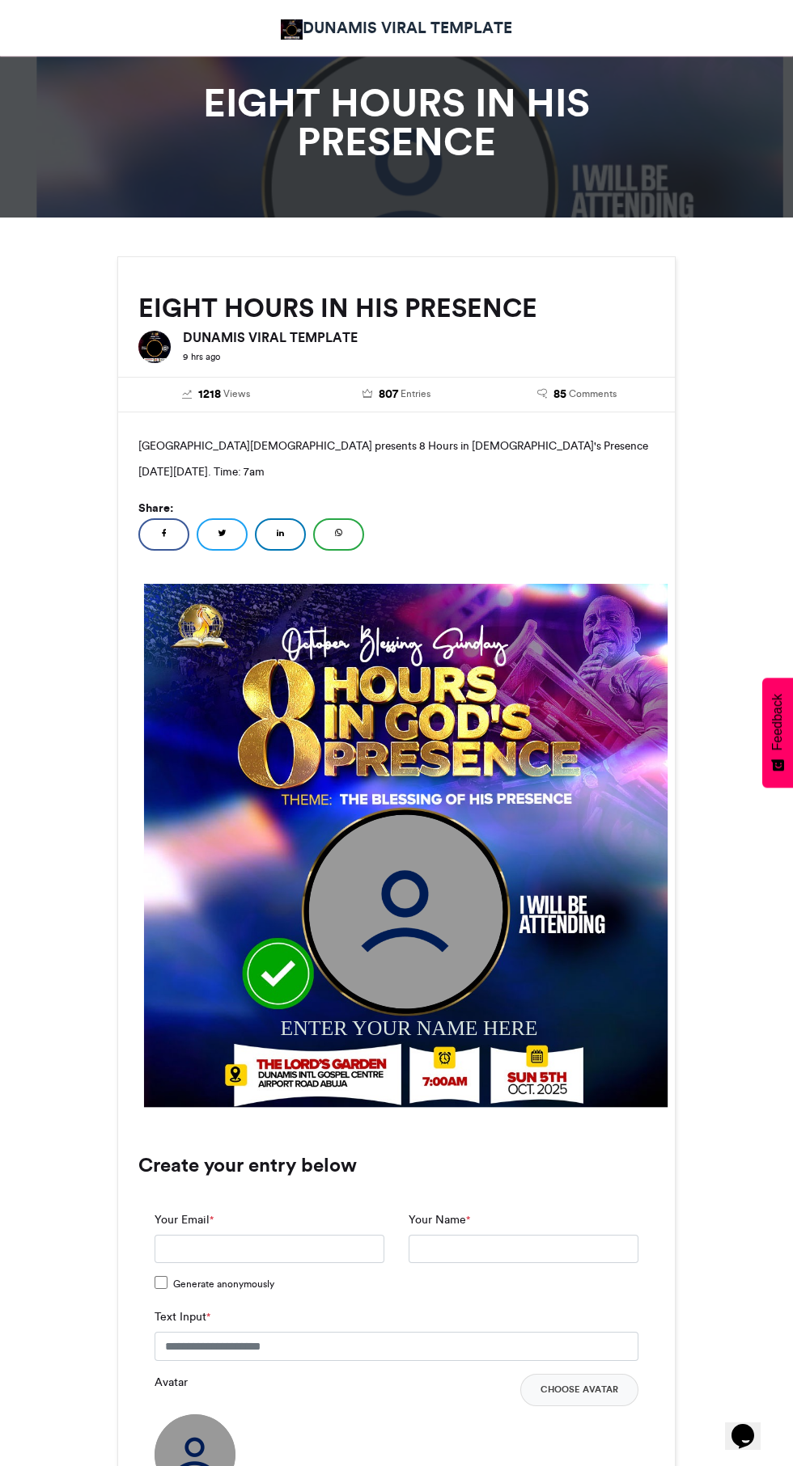
scroll to position [0, 0]
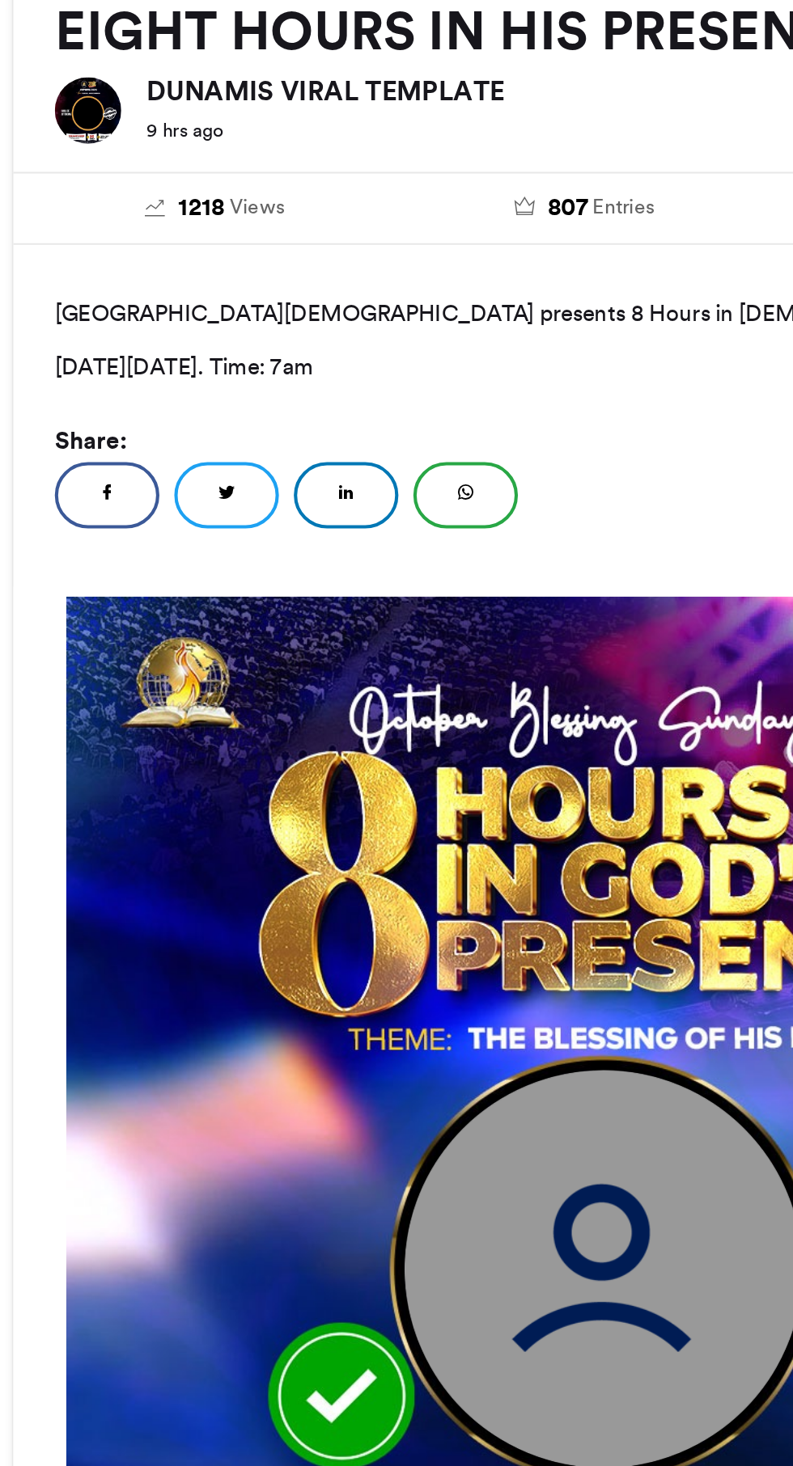
click at [142, 375] on div at bounding box center [154, 385] width 32 height 40
click at [164, 381] on img at bounding box center [154, 389] width 32 height 32
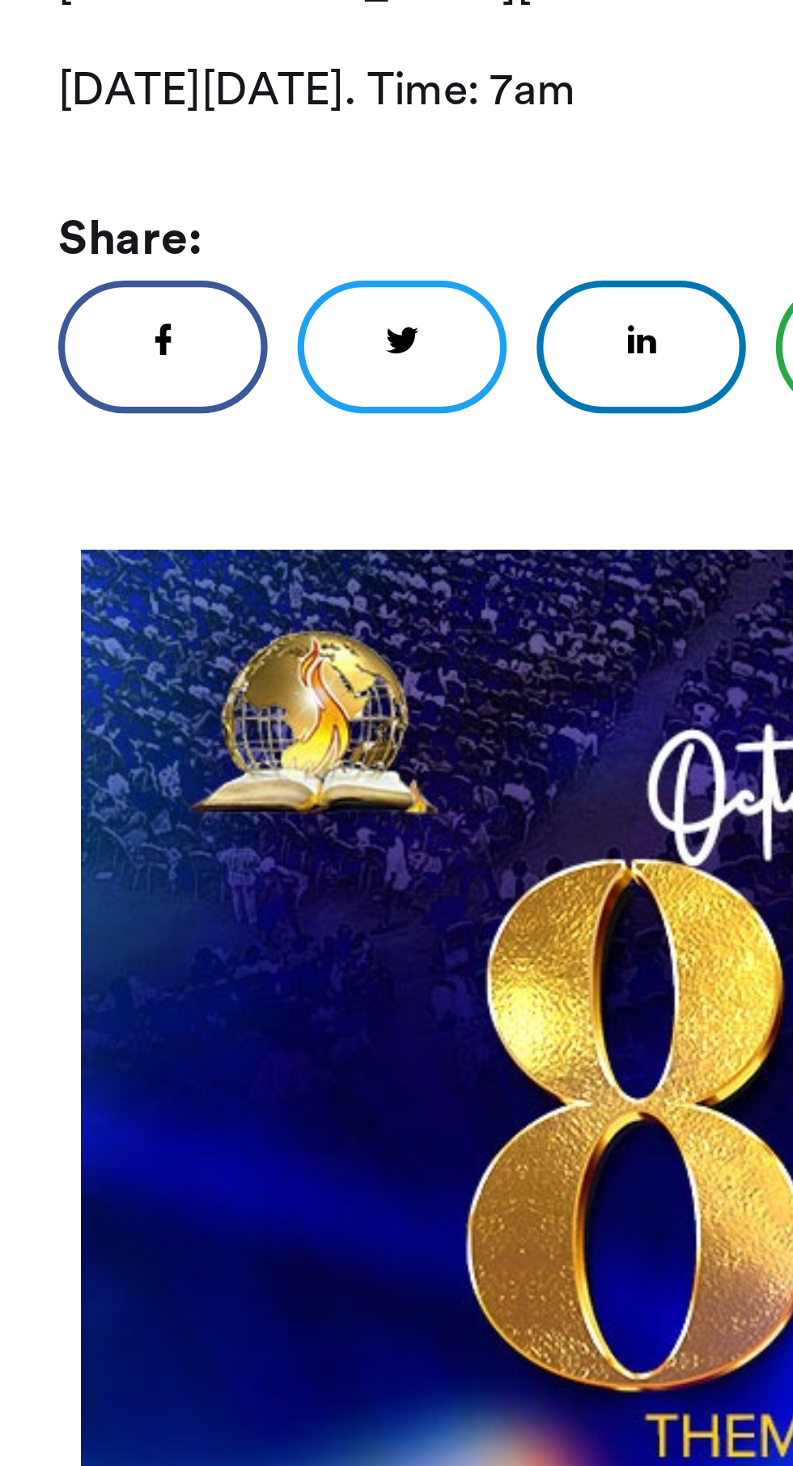
click at [125, 647] on div at bounding box center [396, 899] width 556 height 556
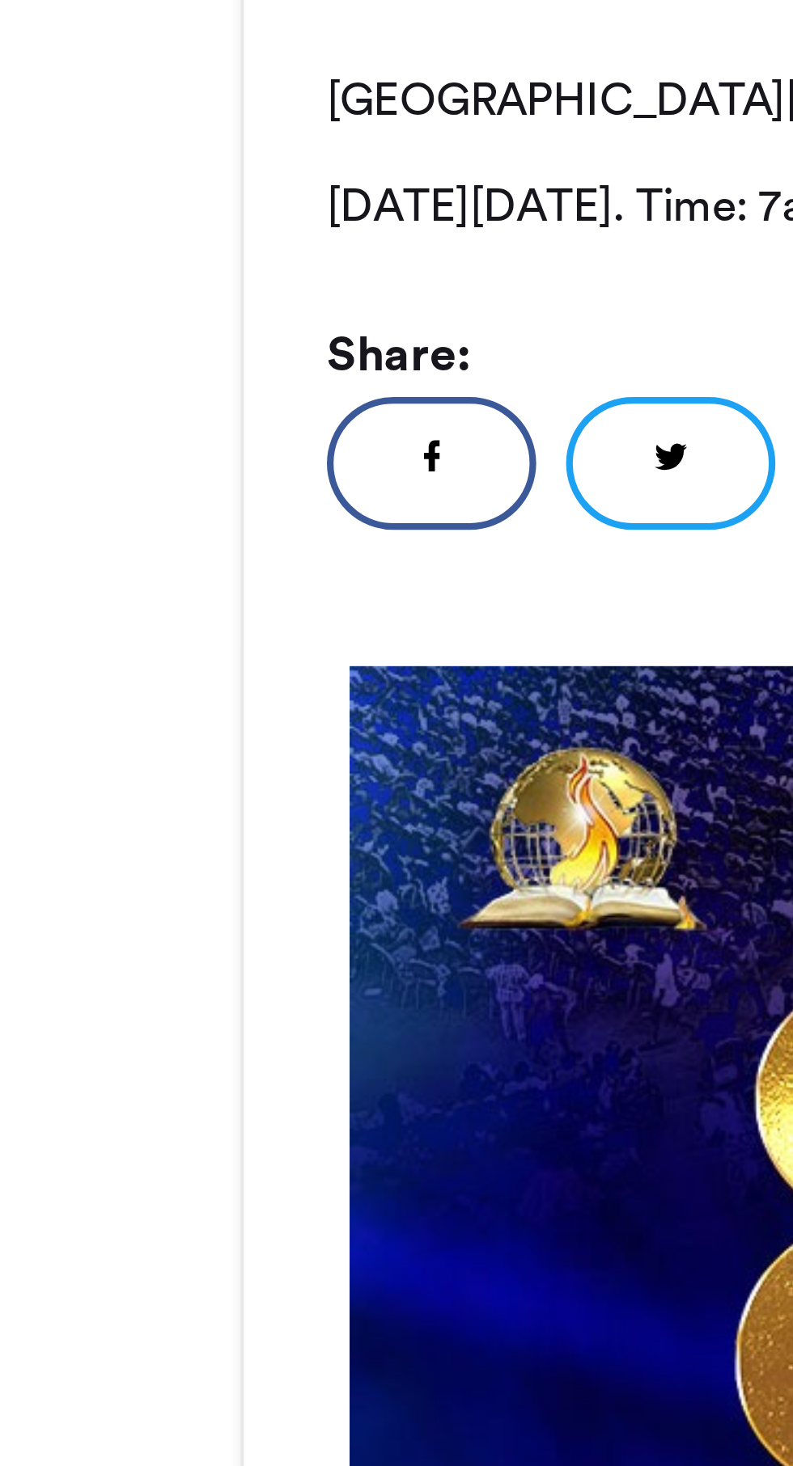
click at [154, 571] on link "Facebook" at bounding box center [163, 576] width 51 height 32
